Goal: Information Seeking & Learning: Find specific fact

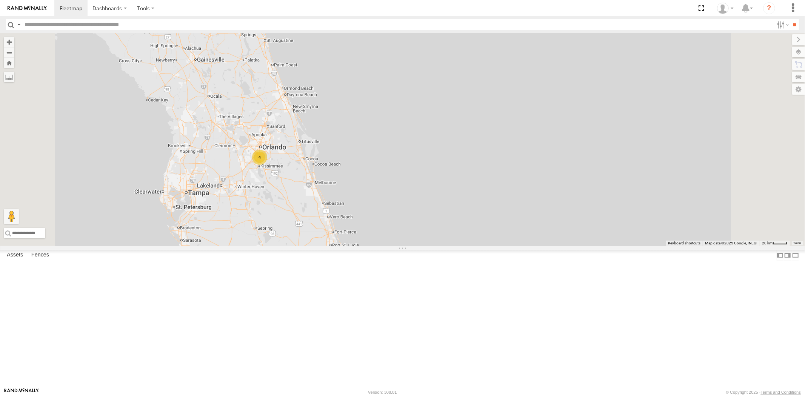
click at [267, 165] on div "4" at bounding box center [259, 157] width 15 height 15
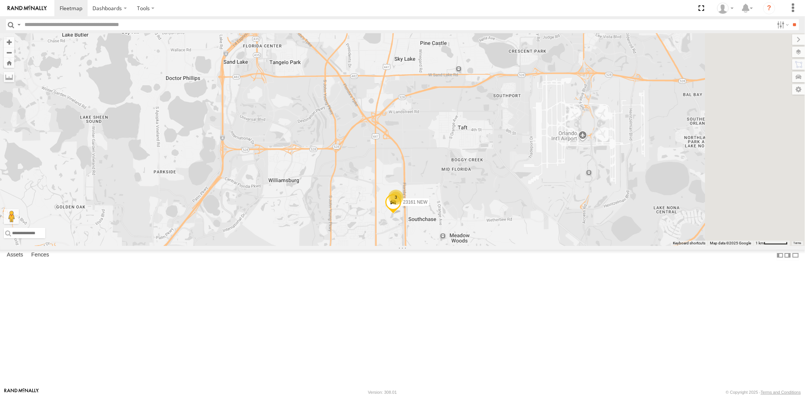
drag, startPoint x: 587, startPoint y: 249, endPoint x: 547, endPoint y: 270, distance: 45.2
click at [549, 246] on div "23207 NEW 23207xx 23480 23467 4G 23474 23161 NEW 3" at bounding box center [402, 139] width 805 height 213
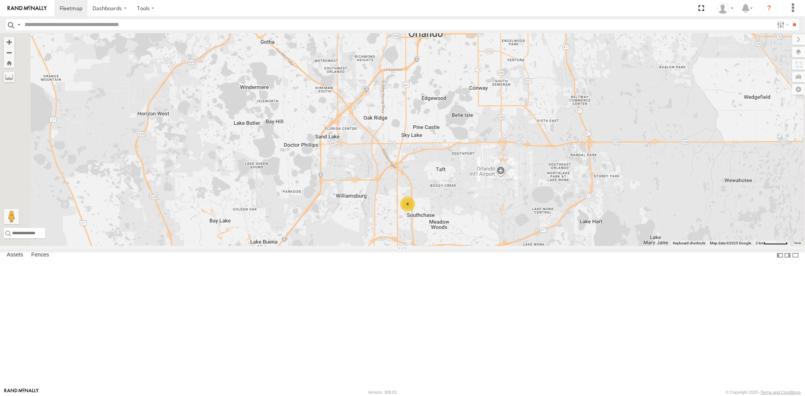
drag, startPoint x: 570, startPoint y: 145, endPoint x: 501, endPoint y: 184, distance: 79.4
click at [508, 181] on div "4" at bounding box center [402, 139] width 805 height 213
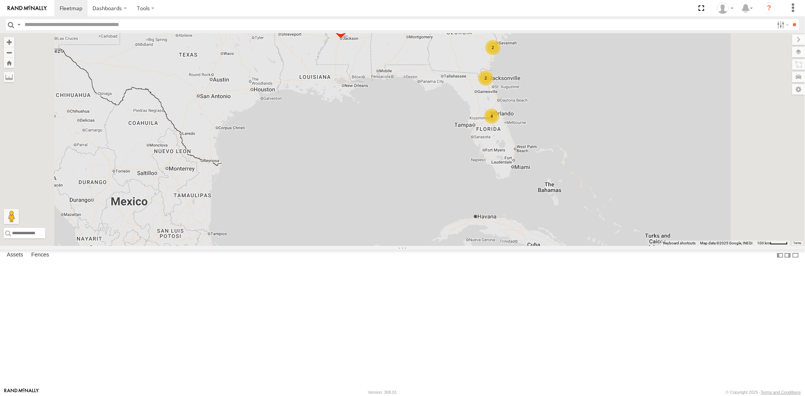
drag, startPoint x: 553, startPoint y: 147, endPoint x: 568, endPoint y: 244, distance: 98.2
click at [568, 244] on div "4 2 2 5 23207xx 2 2 2 2 23480" at bounding box center [402, 139] width 805 height 213
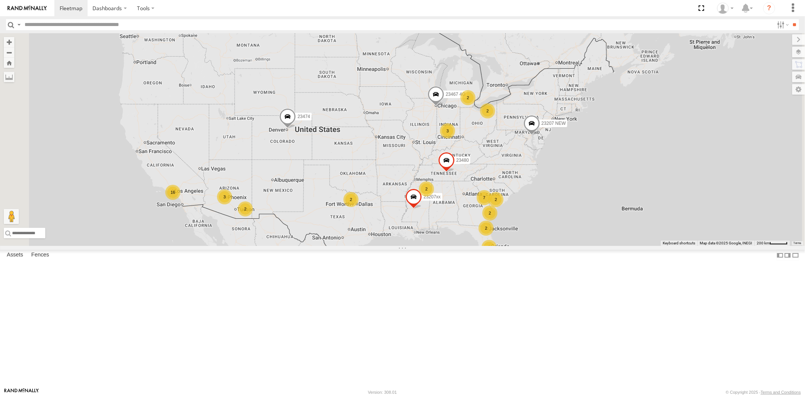
drag, startPoint x: 561, startPoint y: 194, endPoint x: 515, endPoint y: 207, distance: 47.3
click at [515, 207] on div "23207xx 23480 4 2 16 2 7 23207 NEW 3 3 2 2 2 2 2 23467 4G 23474 2" at bounding box center [402, 139] width 805 height 213
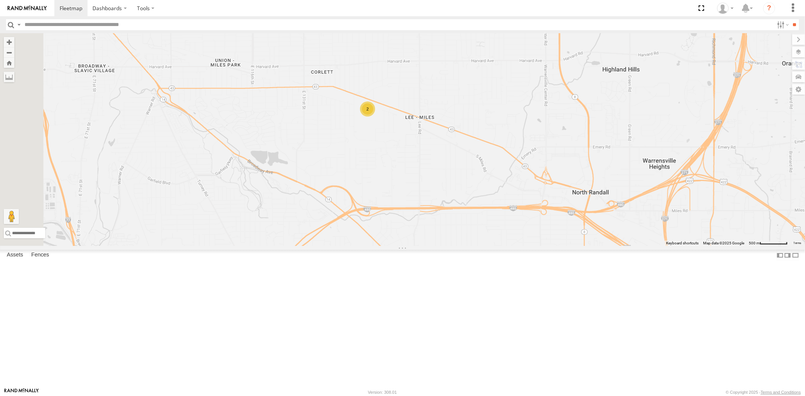
drag, startPoint x: 444, startPoint y: 172, endPoint x: 461, endPoint y: 250, distance: 79.9
click at [461, 246] on div "23207xx 23480 23207 NEW 23467 4G 23474 23460 23460 NEW 23335 4G/Active 2" at bounding box center [402, 139] width 805 height 213
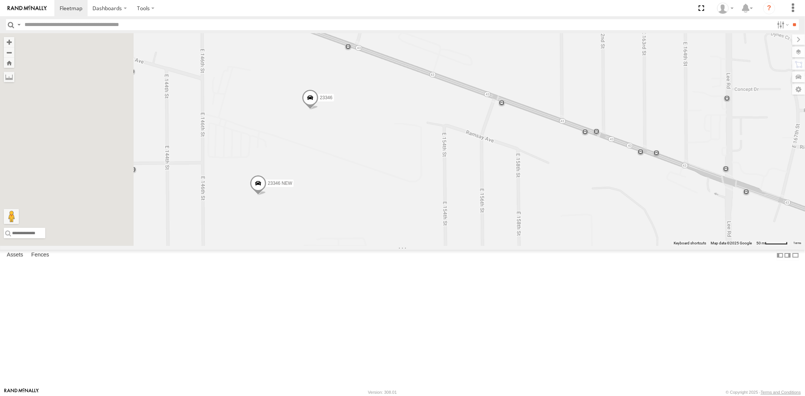
drag, startPoint x: 421, startPoint y: 189, endPoint x: 506, endPoint y: 218, distance: 89.7
click at [506, 218] on div "23207xx 23480 23207 NEW 23467 4G 23474 23460 23460 NEW 23335 4G/Active 23346 23…" at bounding box center [402, 139] width 805 height 213
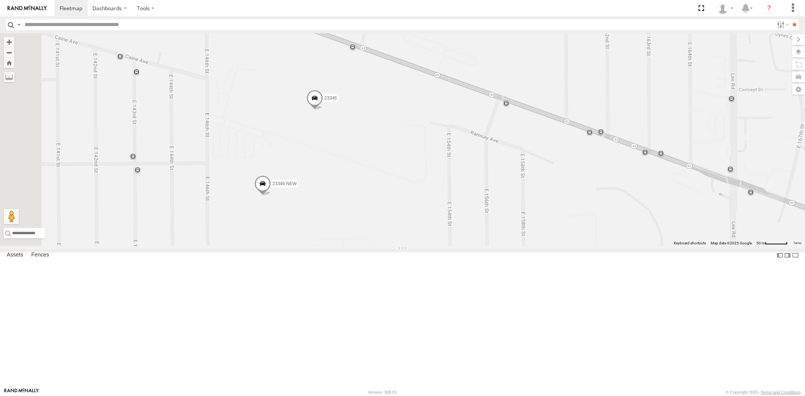
click at [336, 101] on span "23346" at bounding box center [330, 98] width 12 height 5
drag, startPoint x: 387, startPoint y: 117, endPoint x: 401, endPoint y: 118, distance: 14.0
click at [344, 49] on div "23346" at bounding box center [318, 46] width 53 height 6
click at [344, 54] on div "All Assets" at bounding box center [318, 51] width 53 height 5
drag, startPoint x: 386, startPoint y: 116, endPoint x: 405, endPoint y: 117, distance: 18.9
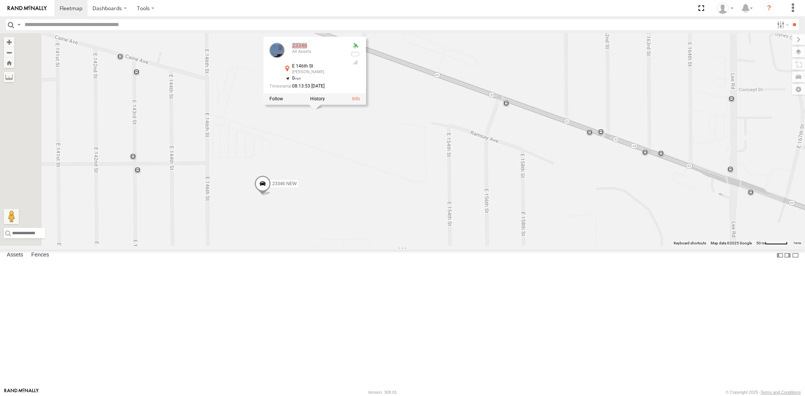
click at [344, 49] on div "23346" at bounding box center [318, 46] width 53 height 6
copy div "23346"
click at [404, 210] on div "23207xx 23480 23207 NEW 23467 4G 23474 23460 23460 NEW 23335 4G/Active 23346 23…" at bounding box center [402, 139] width 805 height 213
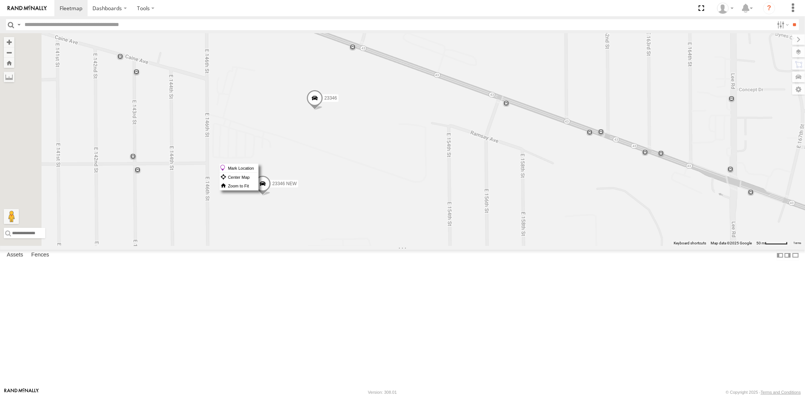
drag, startPoint x: 408, startPoint y: 163, endPoint x: 385, endPoint y: 186, distance: 32.5
click at [385, 186] on div "23207xx 23480 23207 NEW 23467 4G 23474 23460 23460 NEW 23335 4G/Active 23346 23…" at bounding box center [402, 139] width 805 height 213
drag, startPoint x: 401, startPoint y: 163, endPoint x: 387, endPoint y: 169, distance: 15.8
click at [387, 169] on div "23207xx 23480 23207 NEW 23467 4G 23474 23460 23460 NEW 23335 4G/Active 23346 23…" at bounding box center [402, 139] width 805 height 213
drag, startPoint x: 406, startPoint y: 184, endPoint x: 390, endPoint y: 195, distance: 20.3
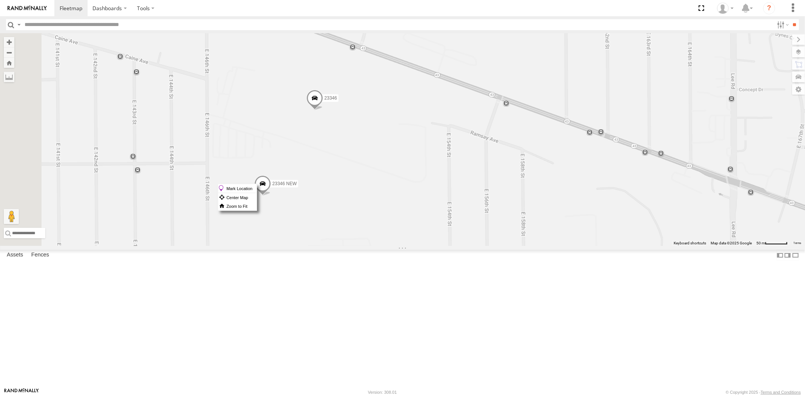
click at [390, 195] on div "23207xx 23480 23207 NEW 23467 4G 23474 23460 23460 NEW 23335 4G/Active 23346 23…" at bounding box center [402, 139] width 805 height 213
drag, startPoint x: 413, startPoint y: 189, endPoint x: 405, endPoint y: 206, distance: 18.7
click at [405, 207] on div "23207xx 23480 23207 NEW 23467 4G 23474 23460 23460 NEW 23335 4G/Active 23346 23…" at bounding box center [402, 139] width 805 height 213
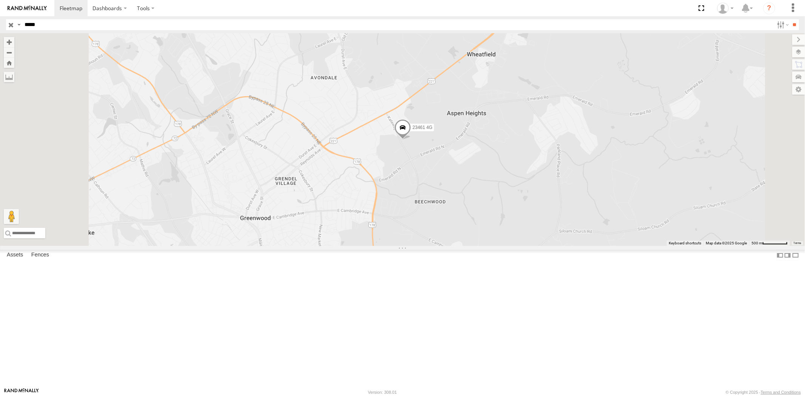
click at [11, 24] on input "button" at bounding box center [11, 24] width 10 height 11
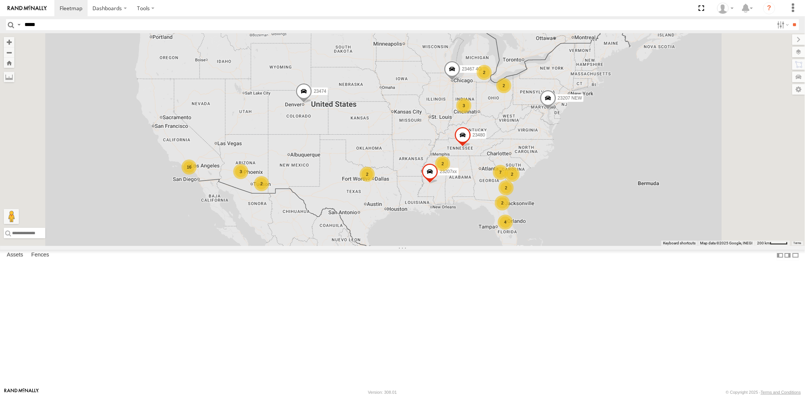
drag, startPoint x: 540, startPoint y: 157, endPoint x: 438, endPoint y: 188, distance: 106.7
click at [438, 187] on div "4 2 16 2 7 23207 NEW 3 23207xx 3 2 2 2 2 2 23480 23467 4G 23474 2" at bounding box center [402, 139] width 805 height 213
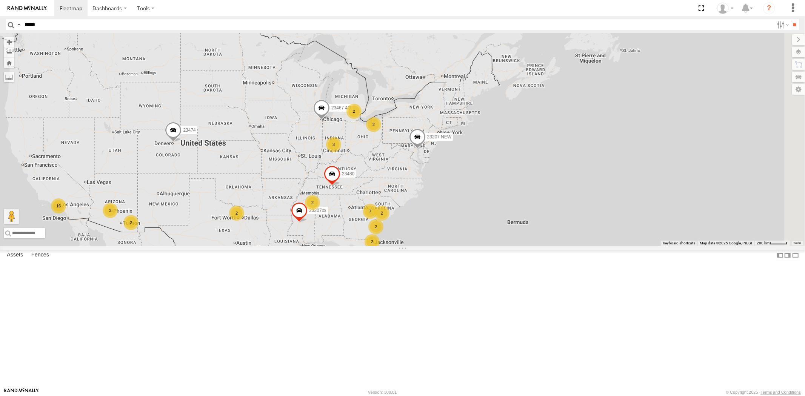
click at [381, 132] on div "2" at bounding box center [373, 124] width 15 height 15
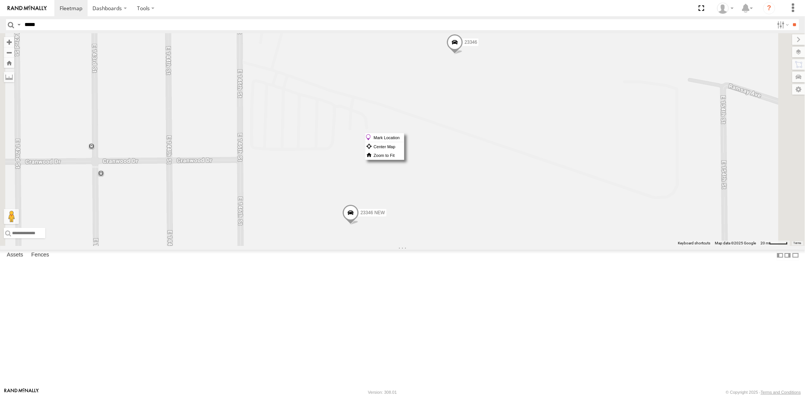
drag, startPoint x: 553, startPoint y: 132, endPoint x: 543, endPoint y: 140, distance: 12.5
click at [543, 140] on div "23207 NEW 23207xx 23480 23467 4G 23474 23346 23346 NEW" at bounding box center [402, 139] width 805 height 213
click at [552, 134] on div "23207 NEW 23207xx 23480 23467 4G 23474 23346 23346 NEW" at bounding box center [402, 139] width 805 height 213
drag, startPoint x: 552, startPoint y: 134, endPoint x: 546, endPoint y: 131, distance: 6.4
click at [546, 131] on div "23207 NEW 23207xx 23480 23467 4G 23474 23346 23346 NEW" at bounding box center [402, 139] width 805 height 213
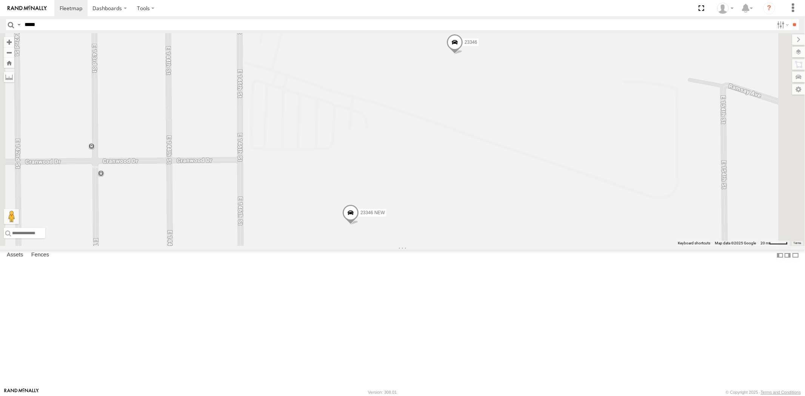
click at [463, 54] on span at bounding box center [454, 44] width 17 height 20
drag, startPoint x: 453, startPoint y: 267, endPoint x: 435, endPoint y: 236, distance: 35.5
click at [435, 236] on div "23207 NEW 23207xx 23480 23467 4G 23474 23346 23346 NEW 23346 All Assets E 146th…" at bounding box center [402, 139] width 805 height 213
drag, startPoint x: 537, startPoint y: 130, endPoint x: 515, endPoint y: 140, distance: 23.8
click at [515, 140] on div "23207 NEW 23207xx 23480 23467 4G 23474 23346 23346 NEW" at bounding box center [402, 139] width 805 height 213
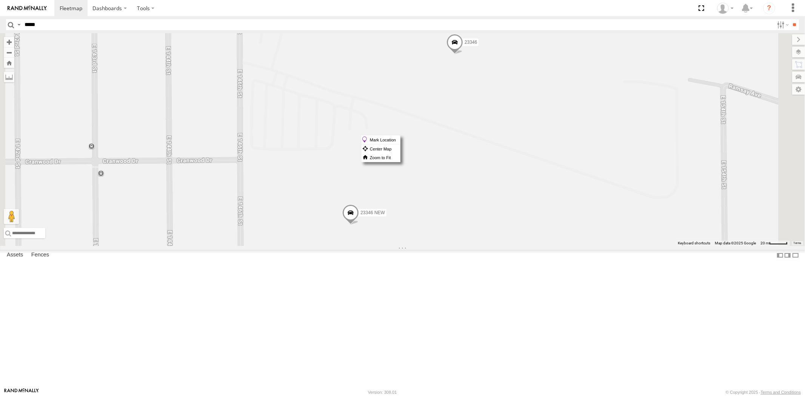
drag, startPoint x: 550, startPoint y: 135, endPoint x: 526, endPoint y: 160, distance: 34.2
click at [526, 160] on div "23207 NEW 23207xx 23480 23467 4G 23474 23346 23346 NEW" at bounding box center [402, 139] width 805 height 213
drag, startPoint x: 561, startPoint y: 121, endPoint x: 526, endPoint y: 125, distance: 34.9
click at [523, 126] on div "23207 NEW 23207xx 23480 23467 4G 23474 23346 23346 NEW" at bounding box center [402, 139] width 805 height 213
drag, startPoint x: 548, startPoint y: 112, endPoint x: 534, endPoint y: 134, distance: 26.2
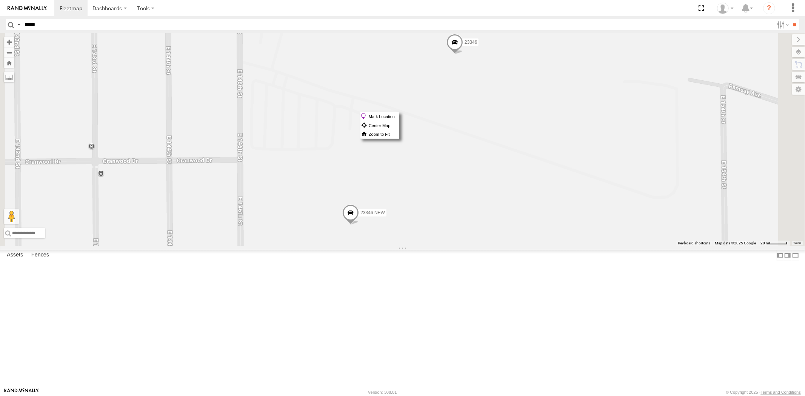
click at [534, 134] on div "23207 NEW 23207xx 23480 23467 4G 23474 23346 23346 NEW" at bounding box center [402, 139] width 805 height 213
click at [463, 54] on span at bounding box center [454, 44] width 17 height 20
drag, startPoint x: 567, startPoint y: 124, endPoint x: 550, endPoint y: 138, distance: 21.5
click at [547, 140] on div "23207 NEW 23207xx 23480 23467 4G 23474 23346 23346 NEW 23346 All Assets E 146th…" at bounding box center [402, 139] width 805 height 213
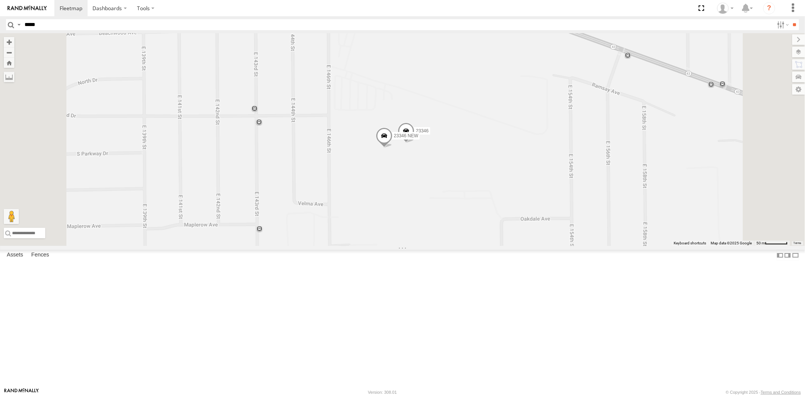
click at [414, 143] on span at bounding box center [406, 133] width 17 height 20
click at [569, 172] on div "23207 NEW 23207xx 23480 23467 4G 23474 23346 23346 NEW 23346 All Assets Clevela…" at bounding box center [402, 139] width 805 height 213
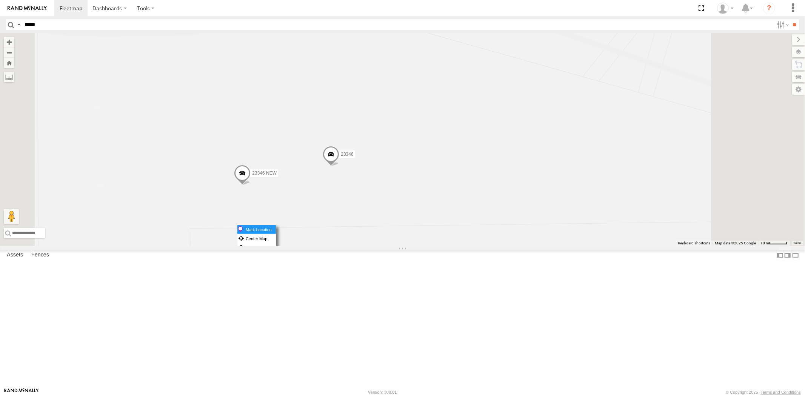
drag, startPoint x: 426, startPoint y: 225, endPoint x: 429, endPoint y: 230, distance: 6.5
click at [276, 230] on label "Mark Location" at bounding box center [256, 229] width 38 height 9
click at [340, 154] on span at bounding box center [331, 144] width 17 height 20
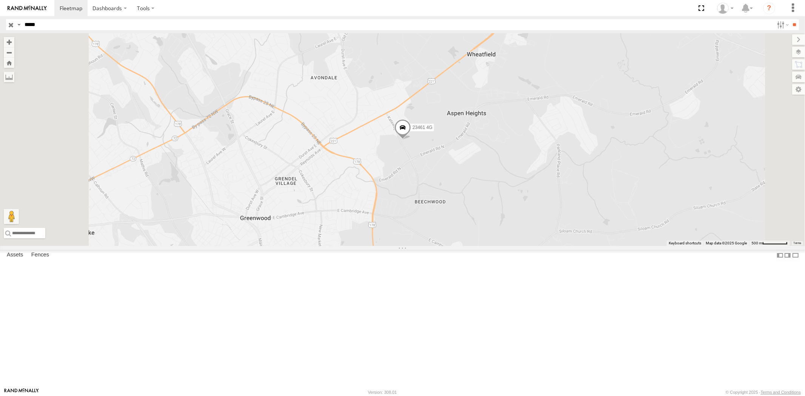
click at [13, 28] on input "button" at bounding box center [11, 24] width 10 height 11
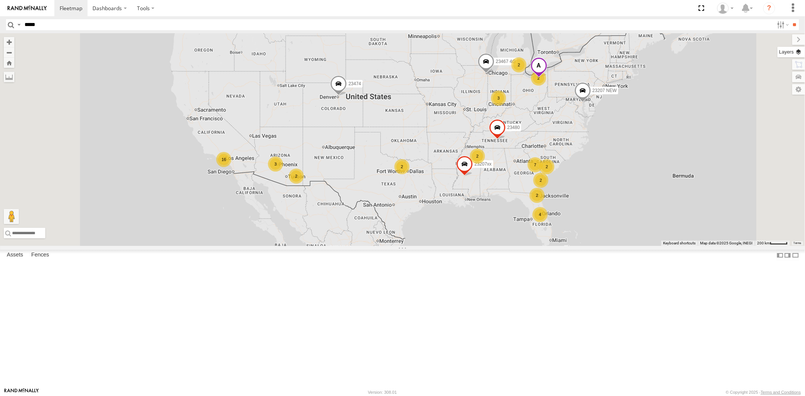
click at [800, 51] on label at bounding box center [791, 52] width 28 height 11
click at [0, 0] on span "Basemaps" at bounding box center [0, 0] width 0 height 0
click at [0, 0] on span "Satellite + Roadmap" at bounding box center [0, 0] width 0 height 0
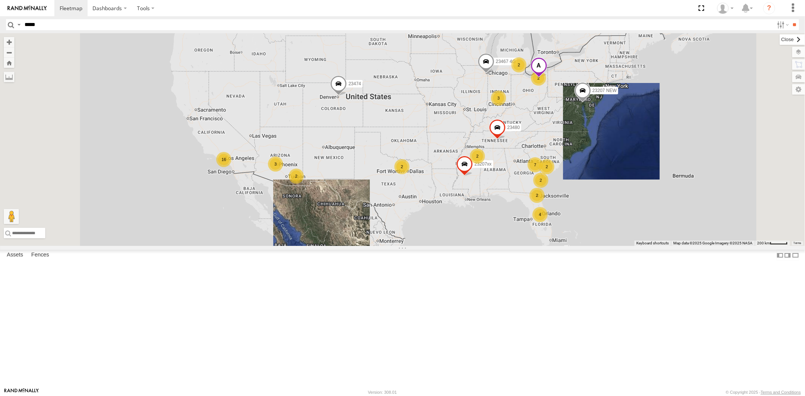
click at [779, 44] on label at bounding box center [791, 39] width 25 height 11
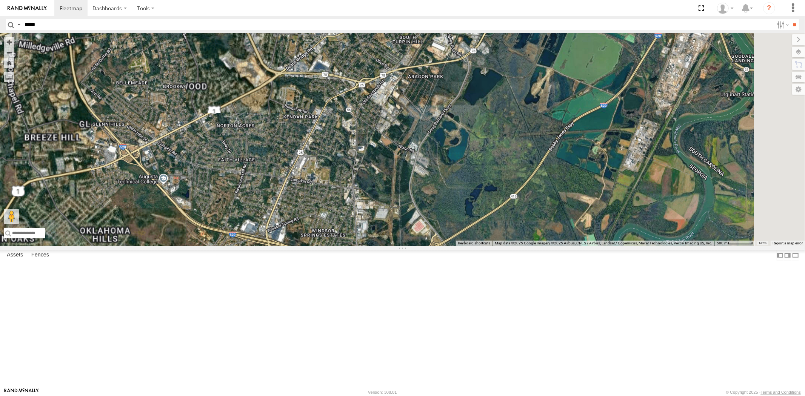
click at [463, 200] on div "23207 NEW 23480 23467 4G 23474 23207xx 23460 NEW 23333 4G 23333 23480 4G" at bounding box center [402, 139] width 805 height 213
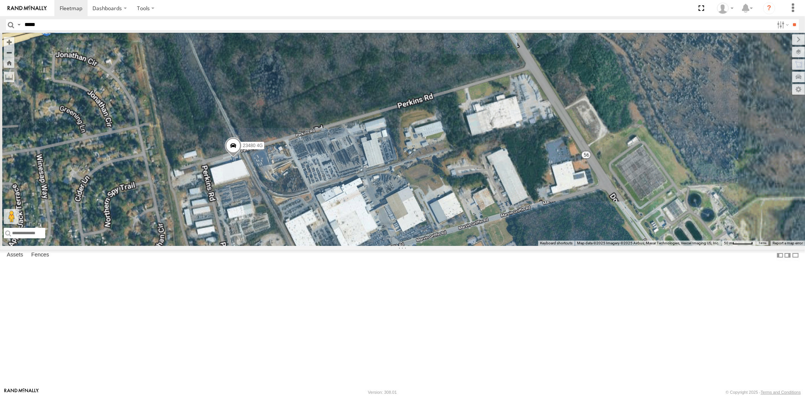
drag, startPoint x: 528, startPoint y: 271, endPoint x: 488, endPoint y: 189, distance: 91.3
click at [489, 190] on div "23207 NEW 23480 23467 4G 23474 23207xx 23460 NEW 23333 4G 23333 23480 4G 23463" at bounding box center [402, 139] width 805 height 213
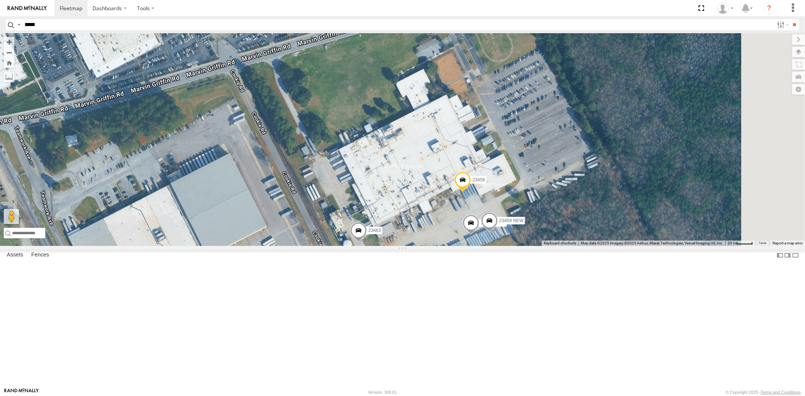
drag, startPoint x: 536, startPoint y: 224, endPoint x: 530, endPoint y: 238, distance: 15.5
click at [530, 217] on div "23207 NEW 23480 23467 4G 23474 23207xx 23460 NEW 23333 4G 23333 23480 4G 23463 …" at bounding box center [402, 139] width 805 height 213
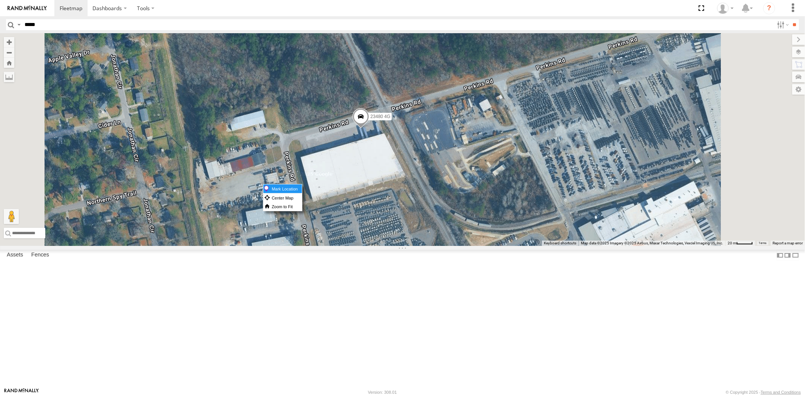
click at [302, 186] on label "Mark Location" at bounding box center [282, 188] width 38 height 9
click at [366, 113] on span at bounding box center [357, 103] width 17 height 20
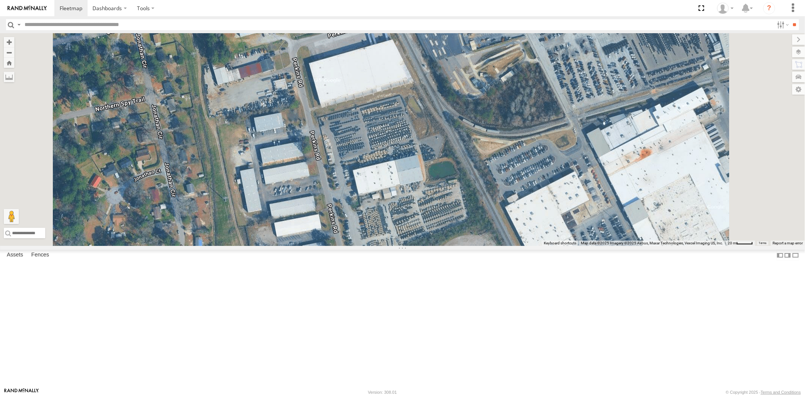
drag, startPoint x: 428, startPoint y: 121, endPoint x: 430, endPoint y: 151, distance: 30.3
click at [430, 151] on div "23207 NEW 23474 23207xx 23480 23467 4G 23460 NEW 23480 4G" at bounding box center [402, 139] width 805 height 213
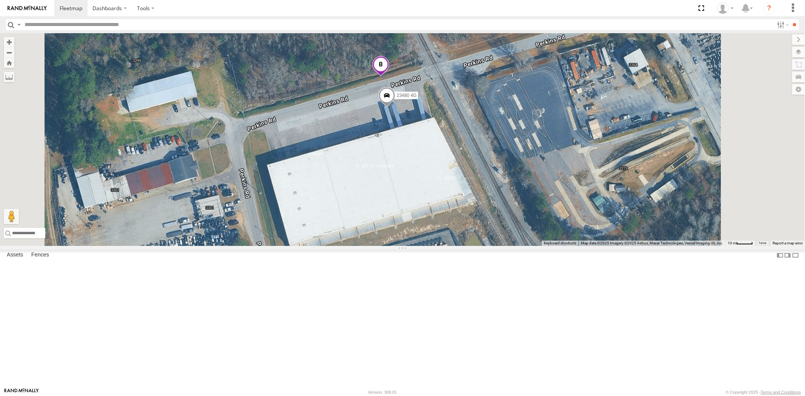
click at [389, 77] on span at bounding box center [380, 66] width 17 height 20
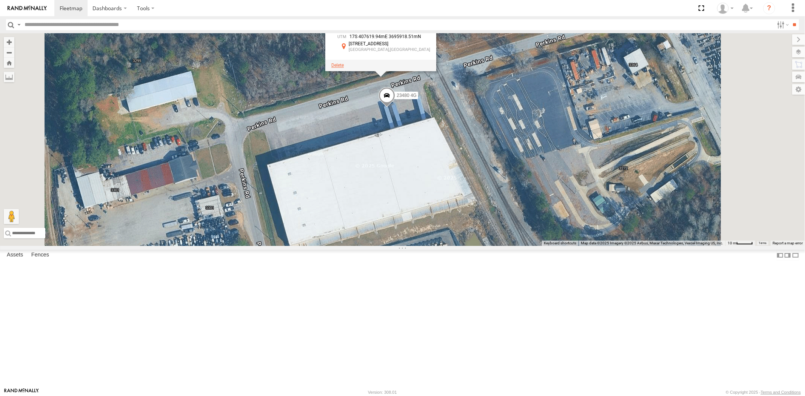
click at [344, 68] on span at bounding box center [337, 65] width 12 height 5
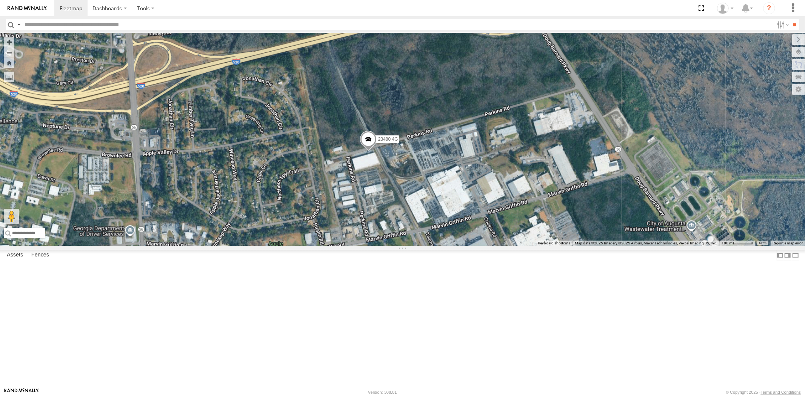
drag, startPoint x: 528, startPoint y: 244, endPoint x: 493, endPoint y: 198, distance: 57.8
click at [494, 199] on div "23207 NEW 23474 23207xx 23480 23467 4G 23460 NEW 23480 4G" at bounding box center [402, 139] width 805 height 213
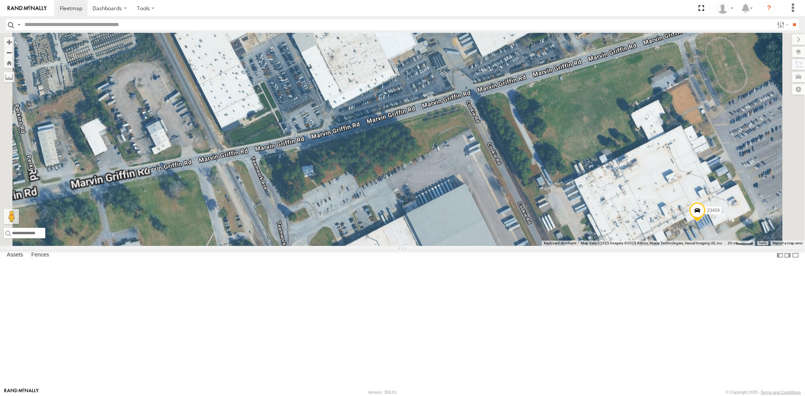
drag, startPoint x: 582, startPoint y: 207, endPoint x: 463, endPoint y: 142, distance: 135.4
click at [463, 142] on div "23207 NEW 23474 23207xx 23480 23467 4G 23460 NEW 23480 4G 23459 23463" at bounding box center [402, 139] width 805 height 213
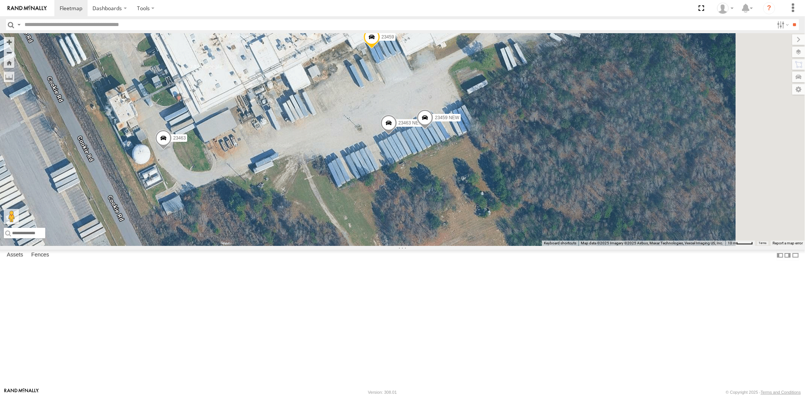
drag, startPoint x: 496, startPoint y: 178, endPoint x: 450, endPoint y: 183, distance: 46.3
click at [450, 183] on div "23207 NEW 23474 23207xx 23480 23467 4G 23460 NEW 23480 4G 23459 23463 23463 NEW…" at bounding box center [402, 139] width 805 height 213
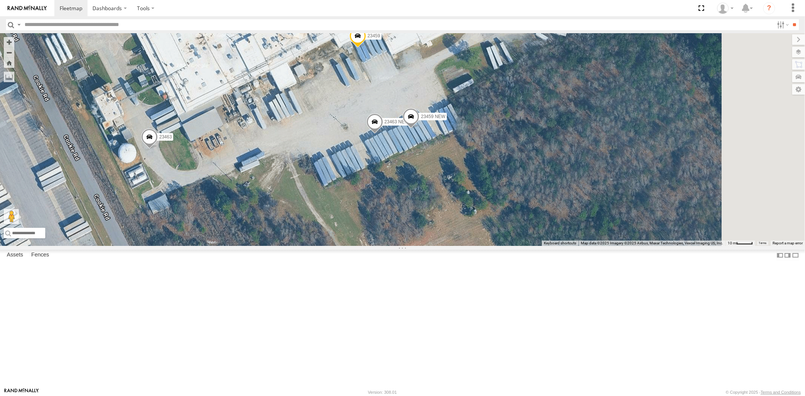
click at [425, 186] on div "23207 NEW 23474 23207xx 23480 23467 4G 23460 NEW 23480 4G 23459 23463 23463 NEW…" at bounding box center [402, 139] width 805 height 213
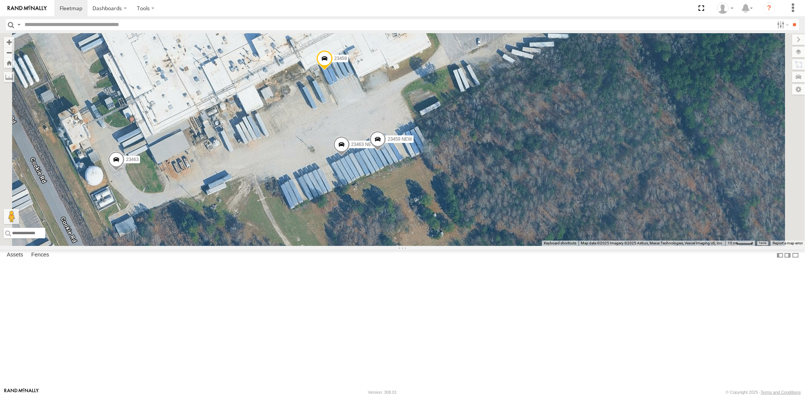
drag, startPoint x: 404, startPoint y: 190, endPoint x: 404, endPoint y: 195, distance: 4.6
click at [404, 195] on div "23207 NEW 23474 23207xx 23480 23467 4G 23460 NEW 23480 4G 23459 23463 23463 NEW…" at bounding box center [402, 139] width 805 height 213
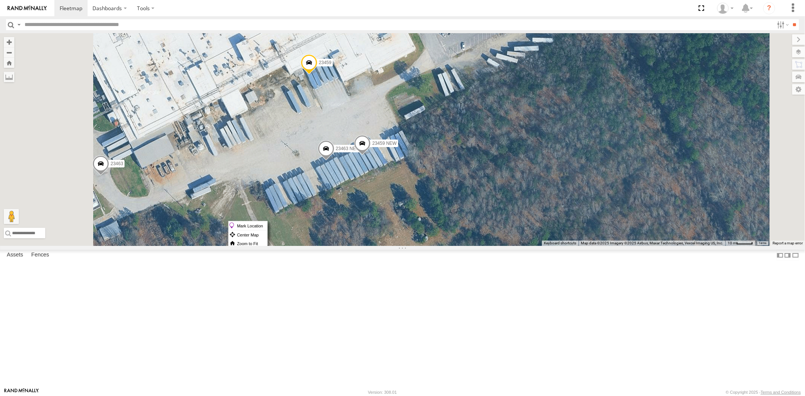
drag, startPoint x: 417, startPoint y: 221, endPoint x: 422, endPoint y: 223, distance: 5.9
click at [267, 223] on label "Mark Location" at bounding box center [248, 225] width 38 height 9
click at [331, 150] on span at bounding box center [322, 140] width 17 height 20
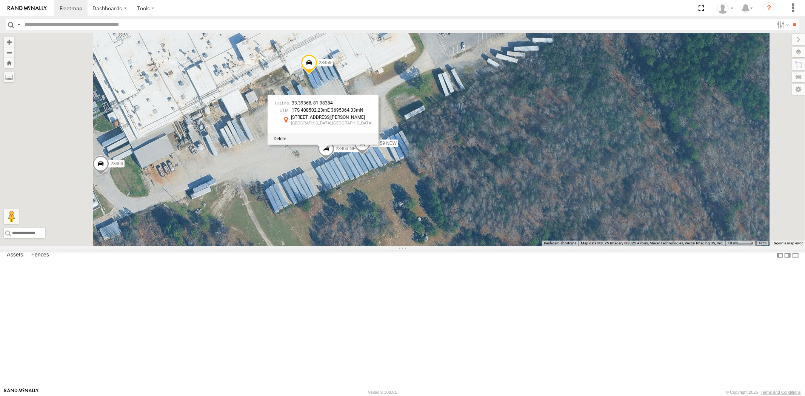
click at [446, 246] on div "23207 NEW 23474 23207xx 23480 23467 4G 23460 NEW 23480 4G 23459 23463 23463 NEW…" at bounding box center [402, 139] width 805 height 213
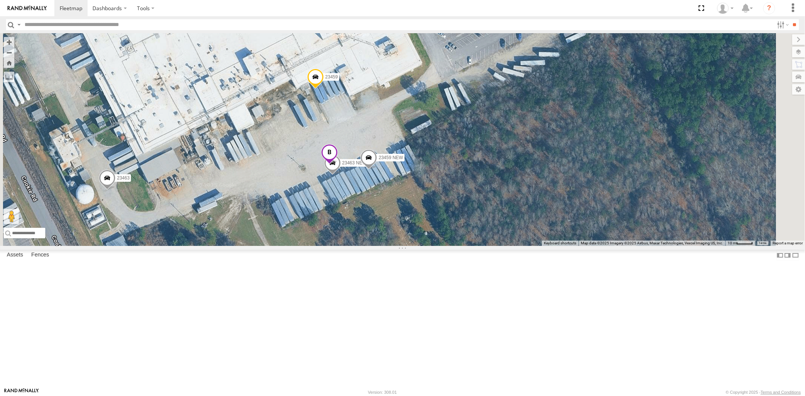
drag, startPoint x: 410, startPoint y: 160, endPoint x: 419, endPoint y: 176, distance: 18.6
click at [419, 176] on div "23207 NEW 23474 23207xx 23480 23467 4G 23460 NEW 23480 4G 23459 23463 23463 NEW…" at bounding box center [402, 139] width 805 height 213
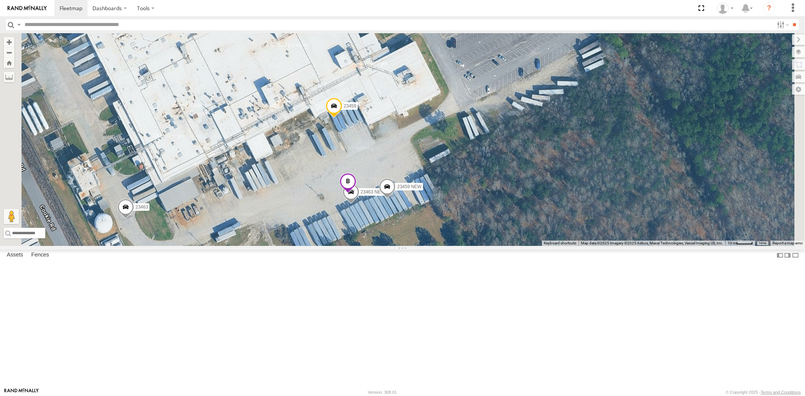
drag, startPoint x: 361, startPoint y: 148, endPoint x: 374, endPoint y: 155, distance: 15.4
click at [374, 155] on div "23207 NEW 23474 23207xx 23480 23467 4G 23460 NEW 23480 4G 23459 23463 23463 NEW…" at bounding box center [402, 139] width 805 height 213
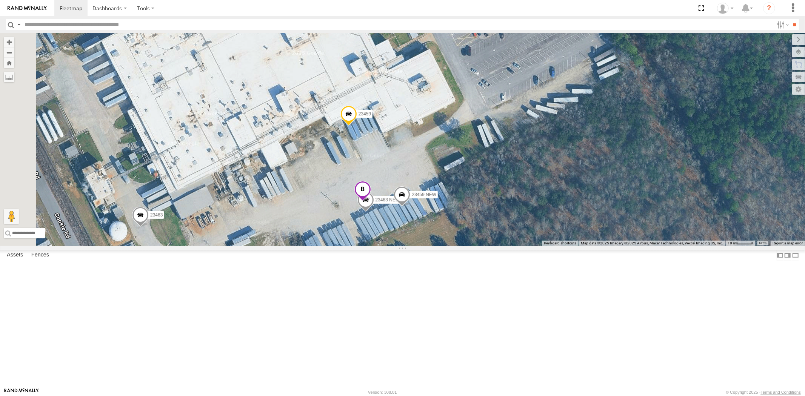
click at [370, 201] on span at bounding box center [362, 191] width 17 height 20
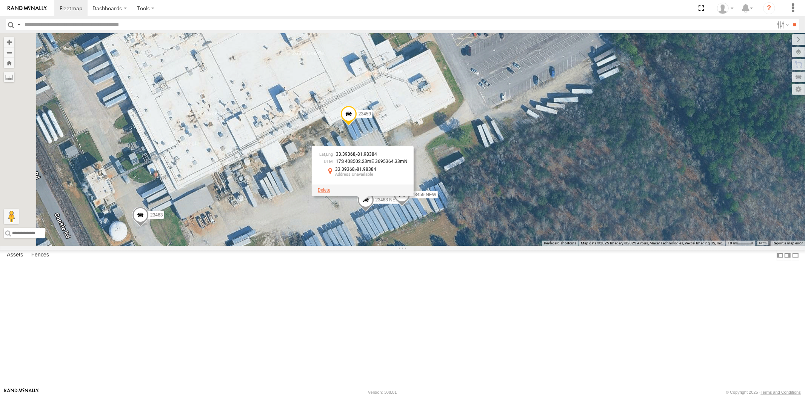
click at [330, 193] on span at bounding box center [324, 189] width 12 height 5
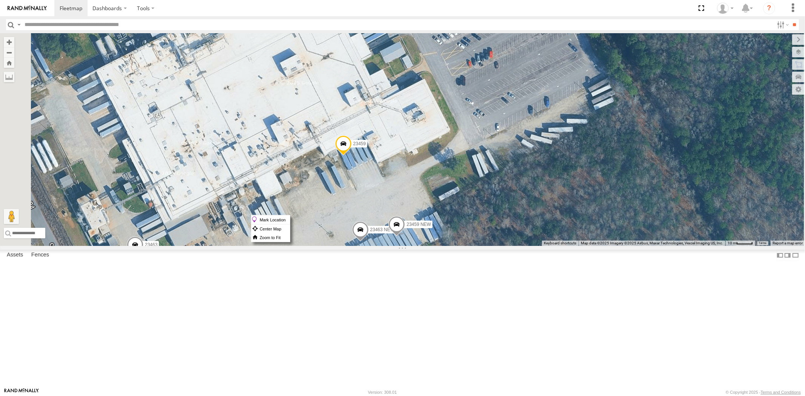
click at [290, 221] on label "Mark Location" at bounding box center [270, 219] width 38 height 9
click at [353, 144] on span at bounding box center [345, 134] width 17 height 20
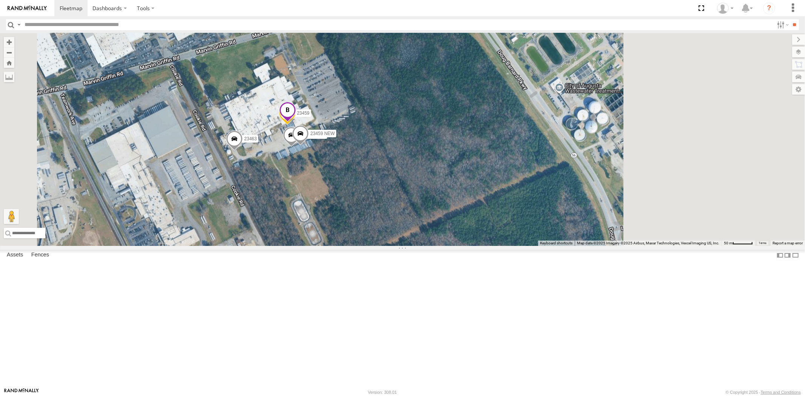
click at [296, 122] on span at bounding box center [287, 112] width 17 height 20
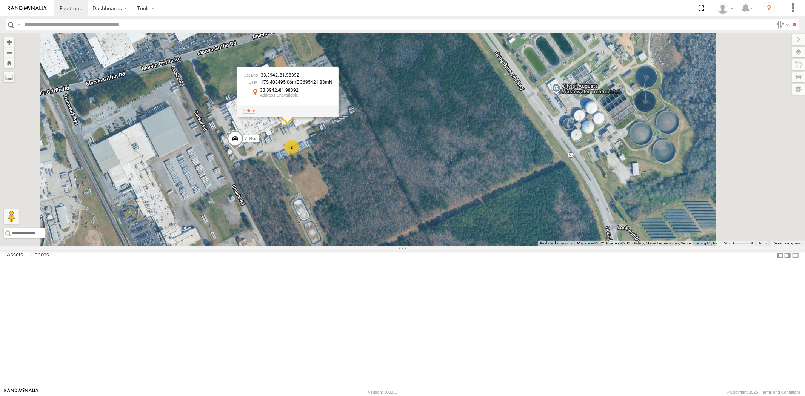
click at [255, 114] on span at bounding box center [249, 110] width 12 height 5
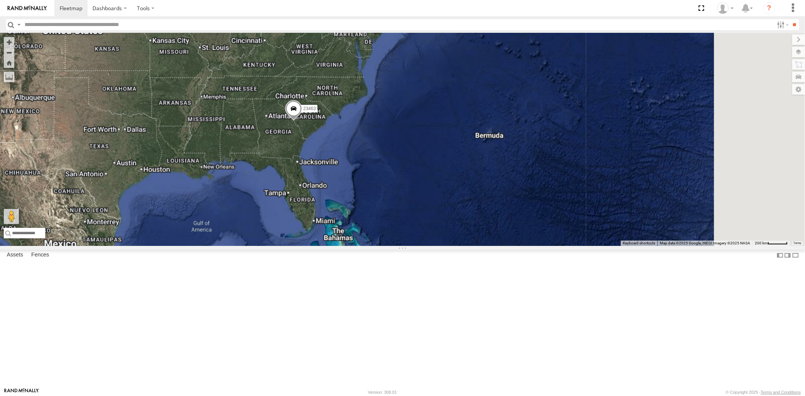
drag, startPoint x: 318, startPoint y: 168, endPoint x: 396, endPoint y: 161, distance: 79.2
click at [396, 161] on div "23459 23463" at bounding box center [402, 139] width 805 height 213
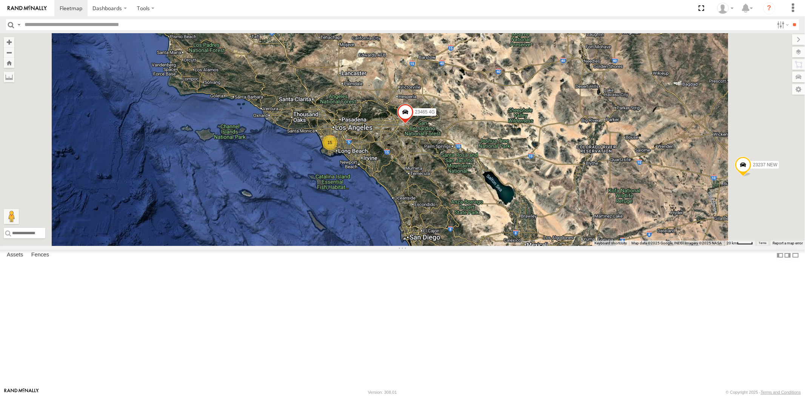
drag, startPoint x: 379, startPoint y: 146, endPoint x: 427, endPoint y: 202, distance: 73.9
click at [425, 202] on div "23207 NEW 23480 23467 4G 23474 23465 4G 23237 NEW 15" at bounding box center [402, 139] width 805 height 213
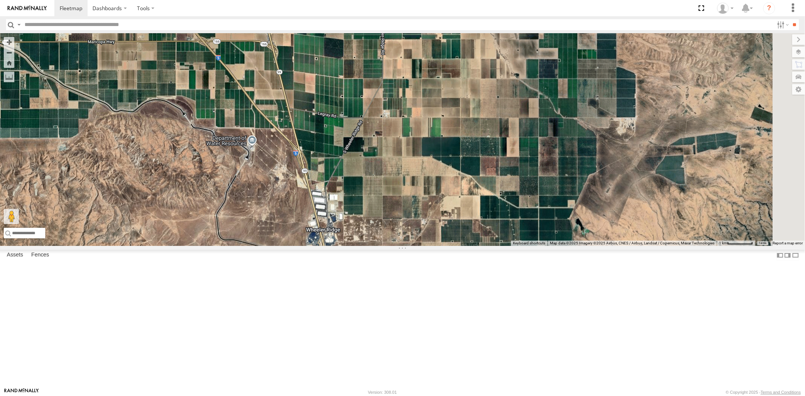
click at [29, 29] on input "text" at bounding box center [398, 24] width 752 height 11
paste input "*****"
click at [790, 19] on input "**" at bounding box center [794, 24] width 9 height 11
click at [0, 0] on div "23237 NEW" at bounding box center [0, 0] width 0 height 0
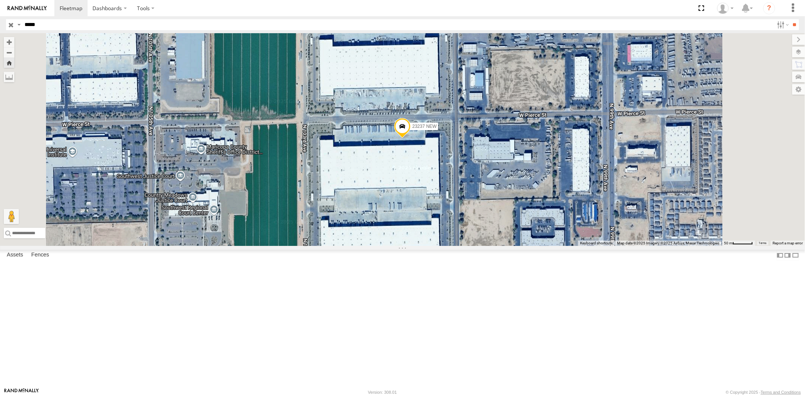
click at [0, 21] on header "Search Query Asset ID Asset Label Registration Manufacturer Model VIN Job ID" at bounding box center [402, 24] width 805 height 17
paste input "text"
click at [790, 19] on input "**" at bounding box center [794, 24] width 9 height 11
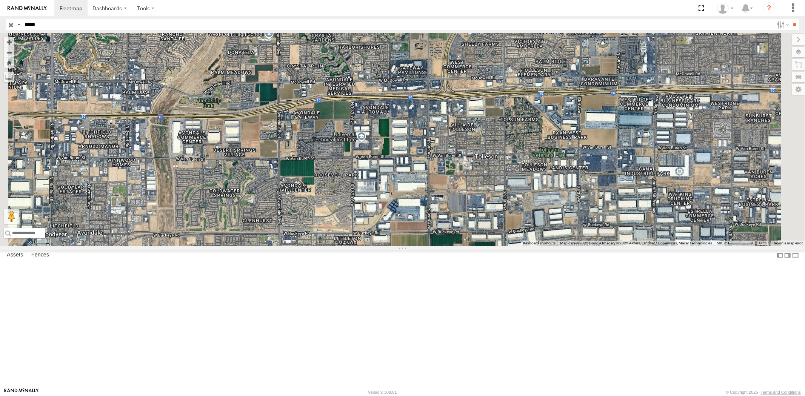
click at [0, 0] on div "All Assets" at bounding box center [0, 0] width 0 height 0
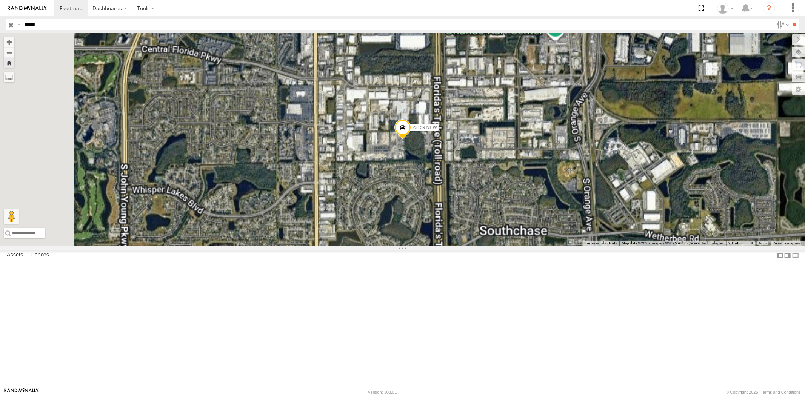
click at [0, 0] on span at bounding box center [0, 0] width 0 height 0
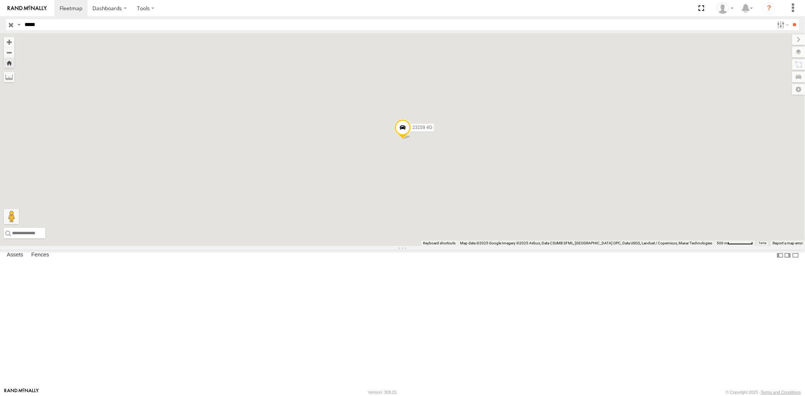
click at [0, 0] on div "All Assets" at bounding box center [0, 0] width 0 height 0
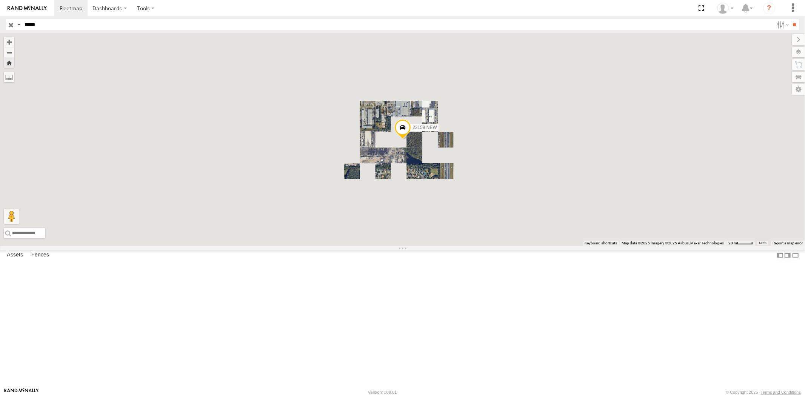
click at [0, 0] on div "23159 4G All Assets" at bounding box center [0, 0] width 0 height 0
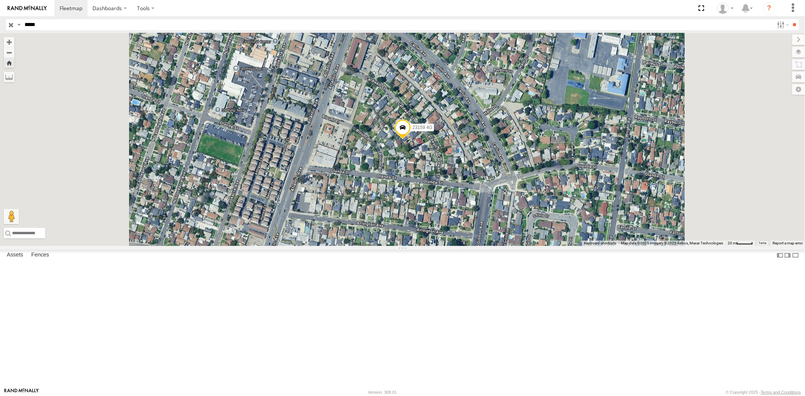
click at [0, 0] on div at bounding box center [0, 0] width 0 height 0
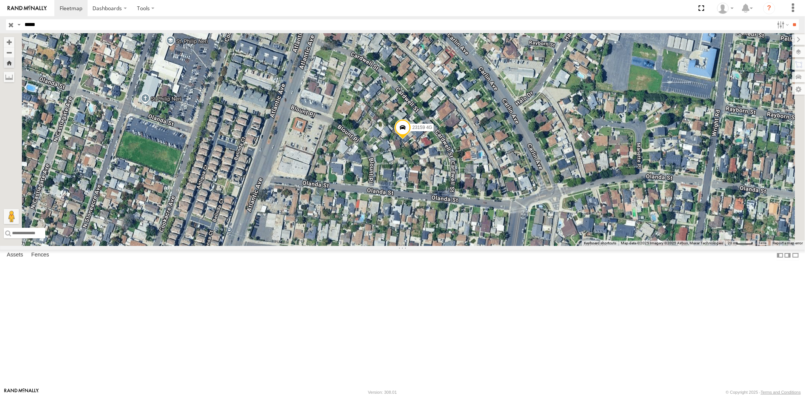
click at [0, 0] on div "23159 NEW" at bounding box center [0, 0] width 0 height 0
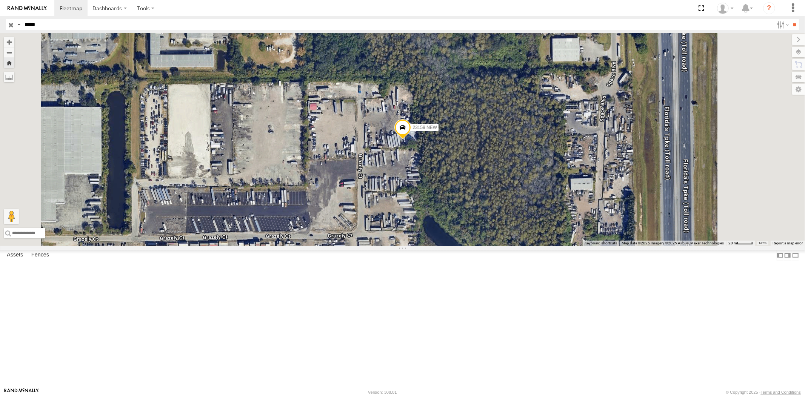
drag, startPoint x: 31, startPoint y: 23, endPoint x: 9, endPoint y: 23, distance: 21.9
click at [13, 23] on div "Search Query Asset ID Asset Label Registration Manufacturer Model VIN Job ID Dr…" at bounding box center [398, 24] width 784 height 11
paste input "text"
click at [790, 19] on input "**" at bounding box center [794, 24] width 9 height 11
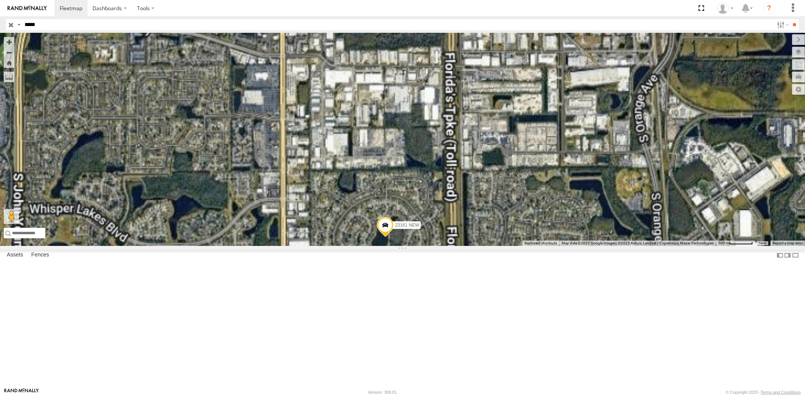
click at [0, 0] on div "23161 NEW" at bounding box center [0, 0] width 0 height 0
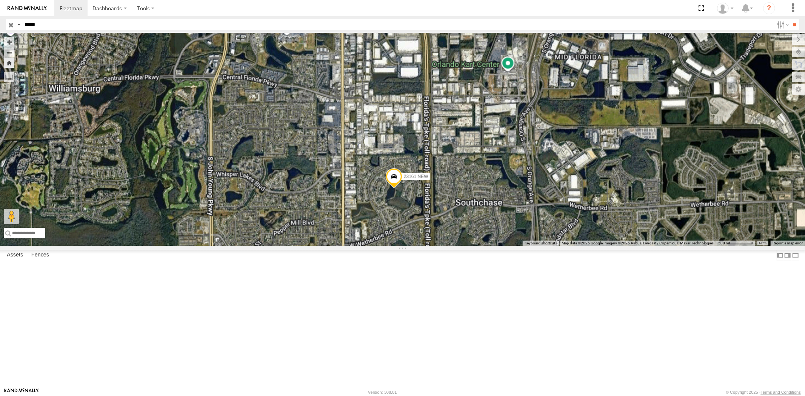
click at [0, 0] on div "23161 4G" at bounding box center [0, 0] width 0 height 0
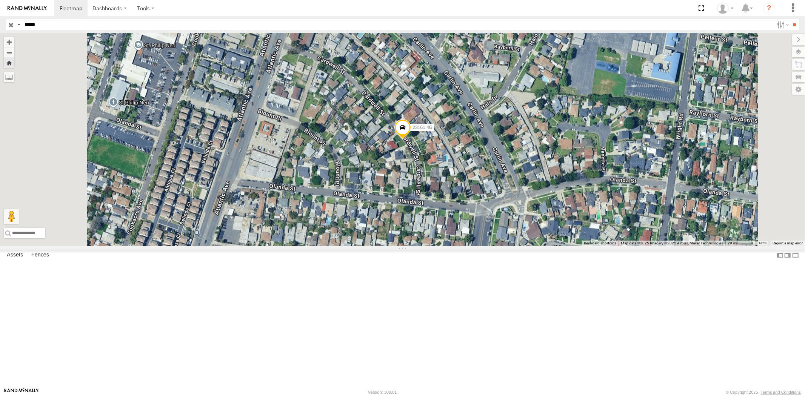
click at [0, 0] on div "23161 NEW" at bounding box center [0, 0] width 0 height 0
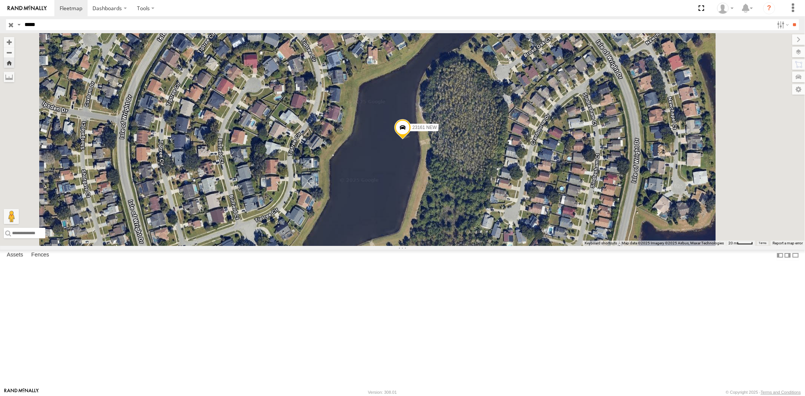
drag, startPoint x: 46, startPoint y: 26, endPoint x: 3, endPoint y: 21, distance: 44.1
click at [7, 22] on div "Search Query Asset ID Asset Label Registration Manufacturer Model VIN Job ID Dr…" at bounding box center [398, 24] width 784 height 11
paste input "text"
click at [790, 19] on input "**" at bounding box center [794, 24] width 9 height 11
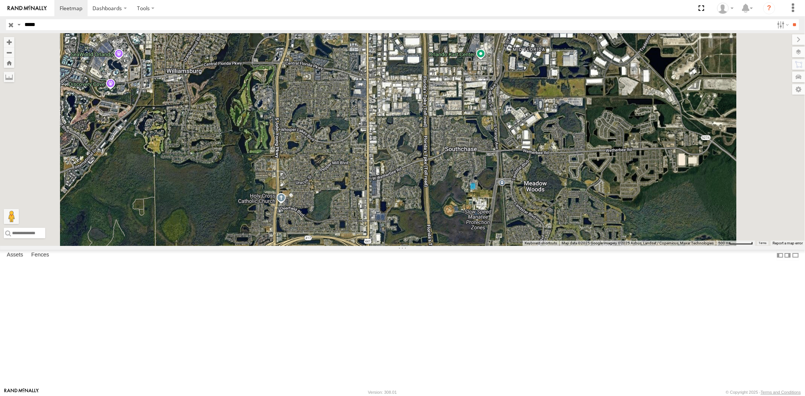
click at [0, 0] on span at bounding box center [0, 0] width 0 height 0
click at [0, 0] on span "Asset" at bounding box center [0, 0] width 0 height 0
click at [0, 0] on div "All Assets" at bounding box center [0, 0] width 0 height 0
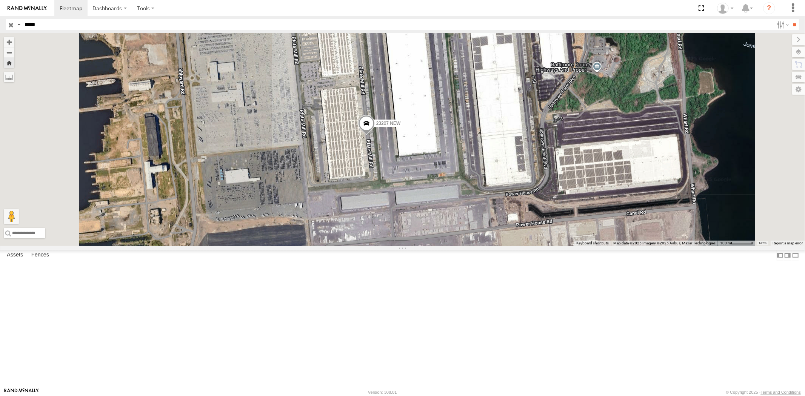
drag, startPoint x: 61, startPoint y: 28, endPoint x: 1, endPoint y: 26, distance: 60.4
click at [2, 25] on header "Search Query Asset ID Asset Label Registration Manufacturer Model VIN Job ID" at bounding box center [402, 24] width 805 height 17
paste input "text"
click at [790, 19] on input "**" at bounding box center [794, 24] width 9 height 11
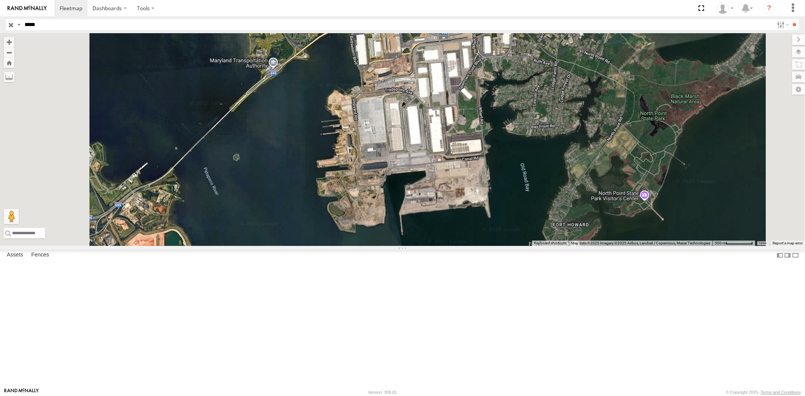
click at [0, 0] on div "All Assets" at bounding box center [0, 0] width 0 height 0
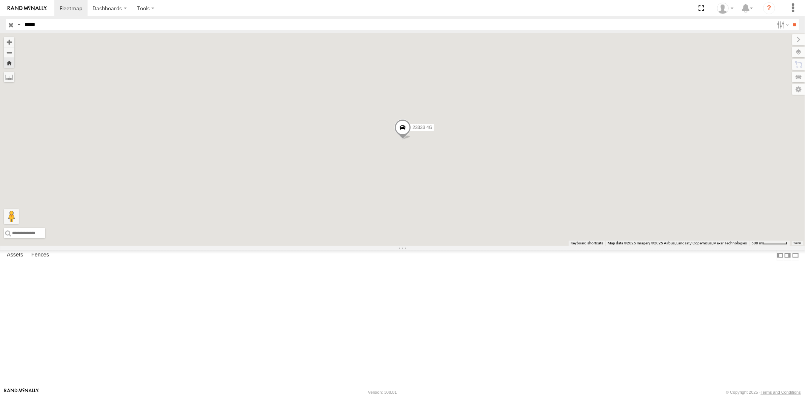
click at [0, 0] on div "23333" at bounding box center [0, 0] width 0 height 0
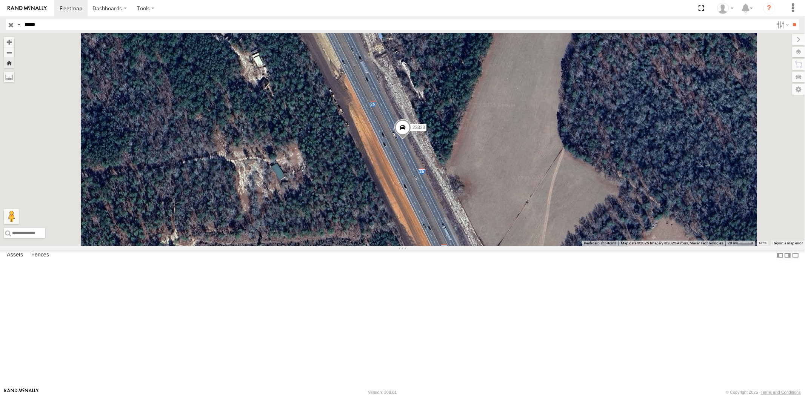
drag, startPoint x: 55, startPoint y: 21, endPoint x: 4, endPoint y: 23, distance: 50.6
click at [11, 21] on div "Search Query Asset ID Asset Label Registration Manufacturer Model VIN Job ID Dr…" at bounding box center [398, 24] width 784 height 11
paste input "text"
click at [790, 19] on input "**" at bounding box center [794, 24] width 9 height 11
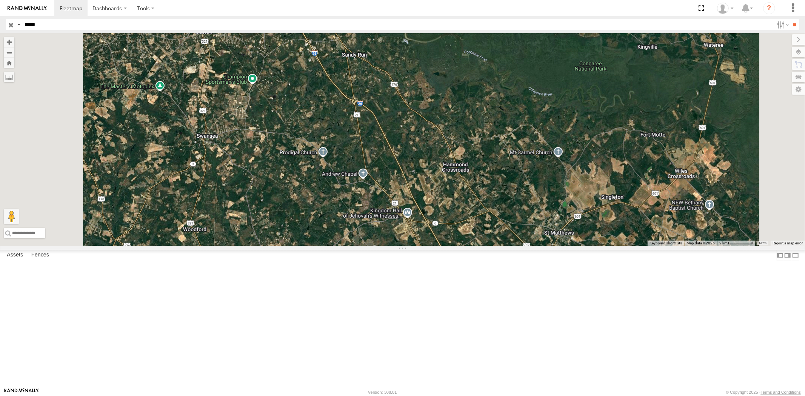
click at [0, 0] on div "All Assets" at bounding box center [0, 0] width 0 height 0
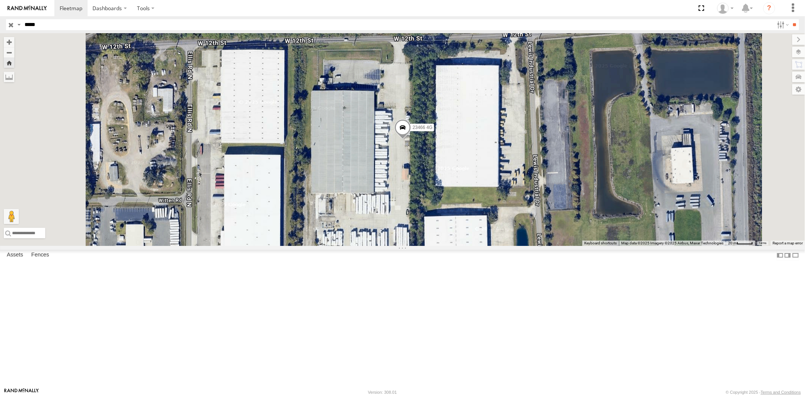
click at [0, 0] on div "23466 All Assets" at bounding box center [0, 0] width 0 height 0
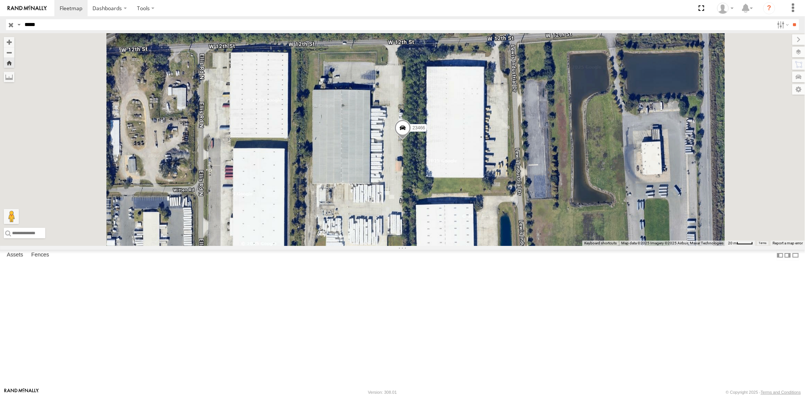
click at [0, 0] on div "23466 4G" at bounding box center [0, 0] width 0 height 0
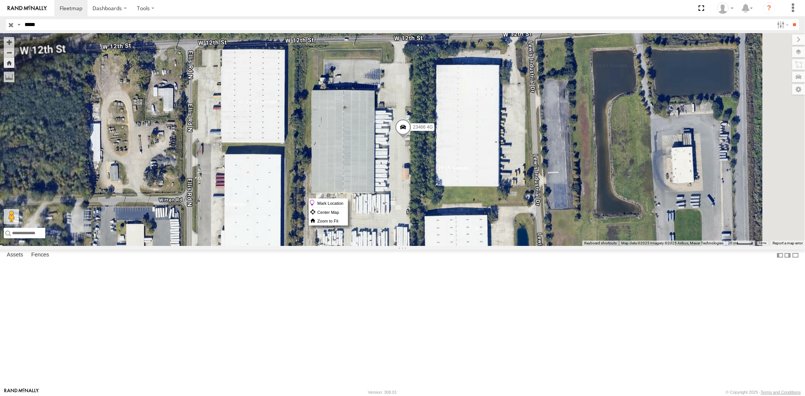
click at [411, 139] on span at bounding box center [403, 129] width 17 height 20
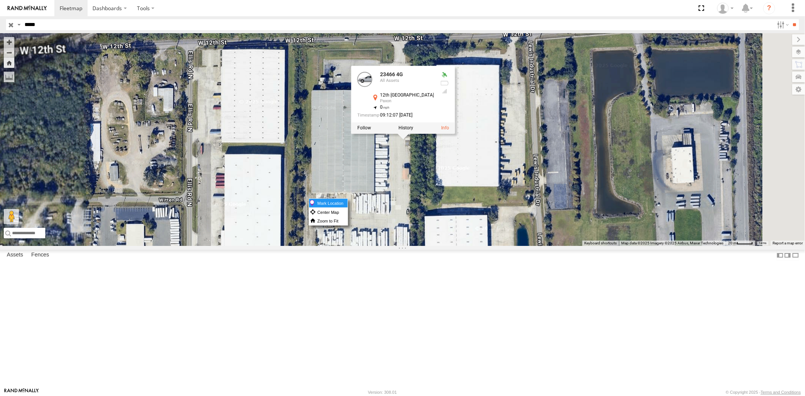
click at [347, 200] on label "Mark Location" at bounding box center [328, 203] width 38 height 9
click at [520, 246] on div "23466 4G 23466 4G All Assets 12th St W Paxon 30.34942 , -81.74064 0 09:12:07 09…" at bounding box center [402, 139] width 805 height 213
click at [512, 245] on div "23466 4G 23466 4G All Assets 12th St W Paxon 30.34942 , -81.74064 0 09:12:07 09…" at bounding box center [402, 139] width 805 height 213
click at [489, 246] on div "23466 4G 23466 4G All Assets 12th St W Paxon 30.34942 , -81.74064 0 09:12:07 09…" at bounding box center [402, 139] width 805 height 213
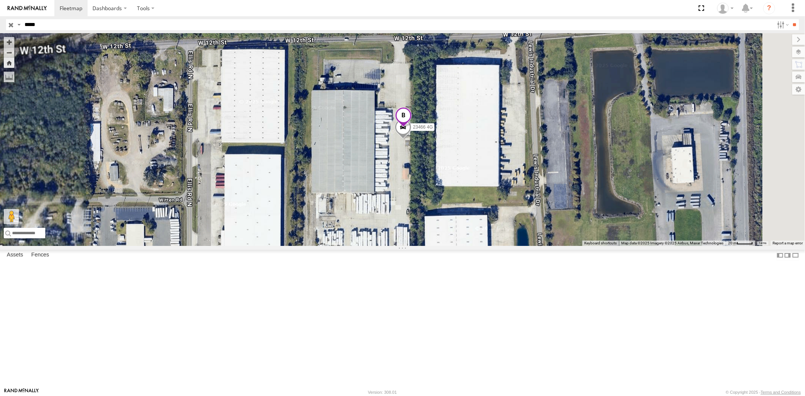
click at [411, 128] on span at bounding box center [403, 117] width 17 height 20
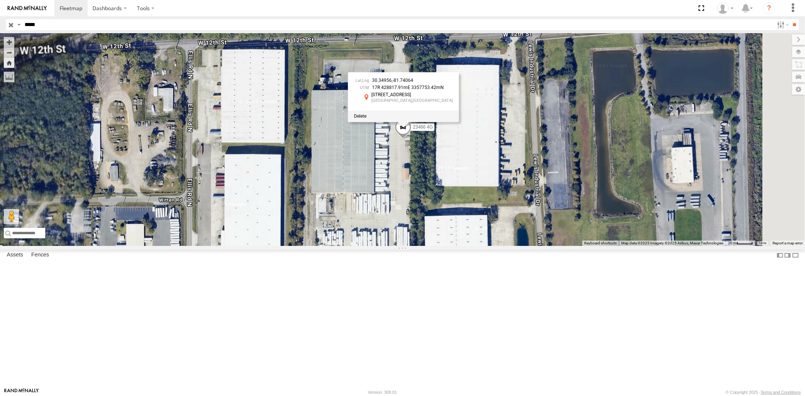
click at [23, 28] on input "*****" at bounding box center [398, 24] width 752 height 11
paste input "text"
click at [790, 19] on input "**" at bounding box center [794, 24] width 9 height 11
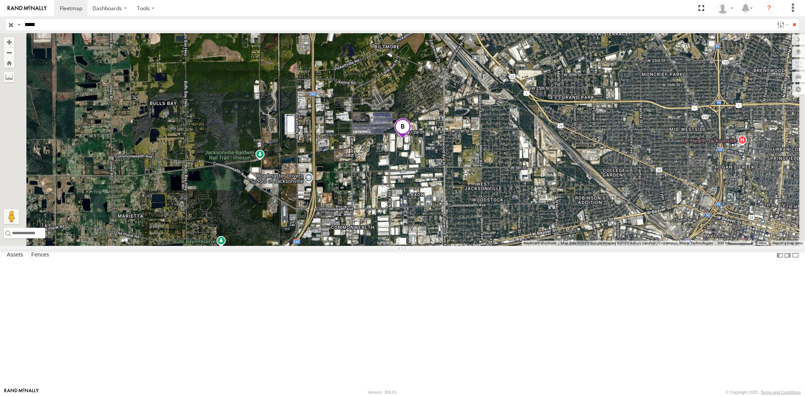
click at [0, 0] on div "23474" at bounding box center [0, 0] width 0 height 0
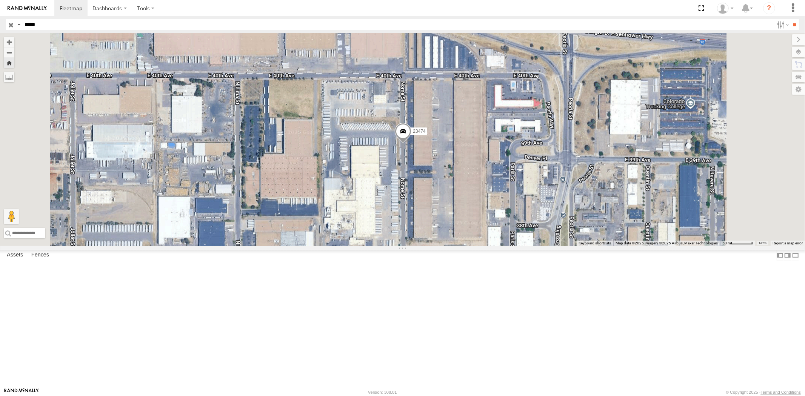
drag, startPoint x: 50, startPoint y: 25, endPoint x: 0, endPoint y: 28, distance: 49.9
click at [0, 25] on header "Search Query Asset ID Asset Label Registration Manufacturer Model VIN Job ID" at bounding box center [402, 24] width 805 height 17
paste input "text"
click at [790, 19] on input "**" at bounding box center [794, 24] width 9 height 11
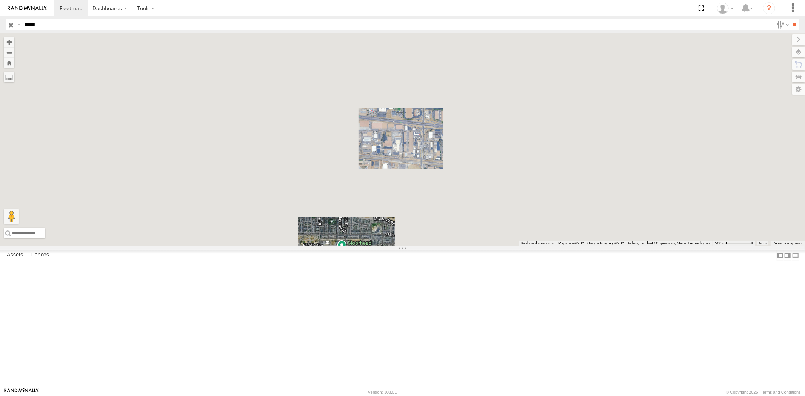
click at [0, 0] on div "23331 NEW" at bounding box center [0, 0] width 0 height 0
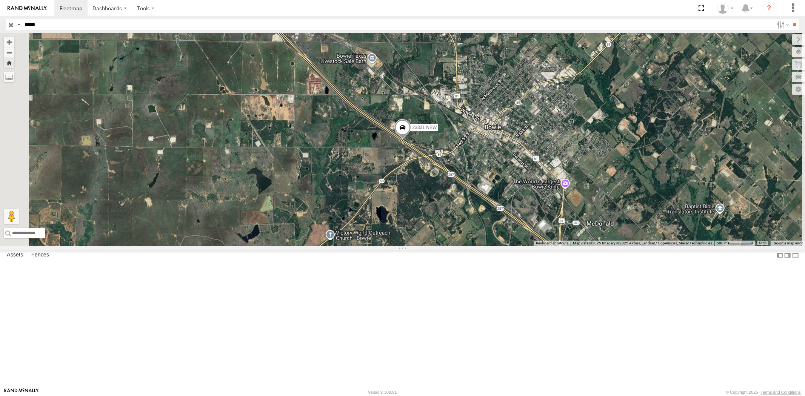
drag, startPoint x: 52, startPoint y: 22, endPoint x: 0, endPoint y: 23, distance: 52.1
click at [0, 21] on header "Search Query Asset ID Asset Label Registration Manufacturer Model VIN Job ID" at bounding box center [402, 24] width 805 height 17
paste input "text"
click at [790, 19] on input "**" at bounding box center [794, 24] width 9 height 11
click at [0, 0] on div "23335/Bad All Assets" at bounding box center [0, 0] width 0 height 0
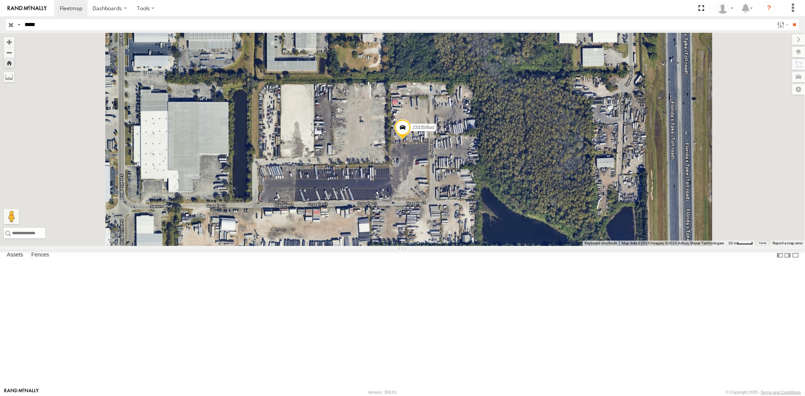
click at [0, 0] on div "23335 4G/Bad" at bounding box center [0, 0] width 0 height 0
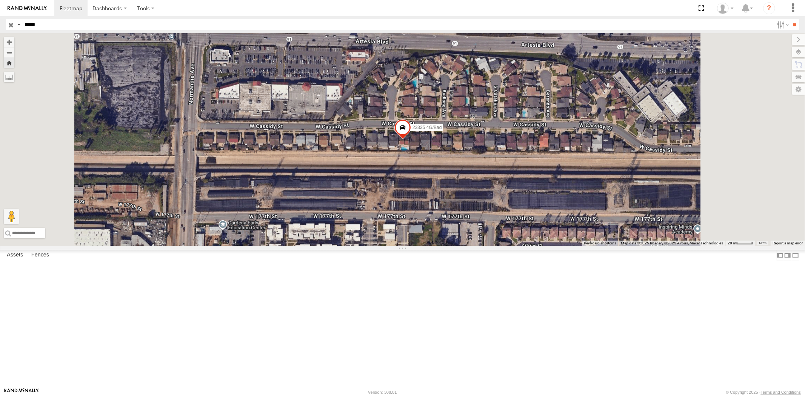
click at [0, 0] on div "23335 4G/Active" at bounding box center [0, 0] width 0 height 0
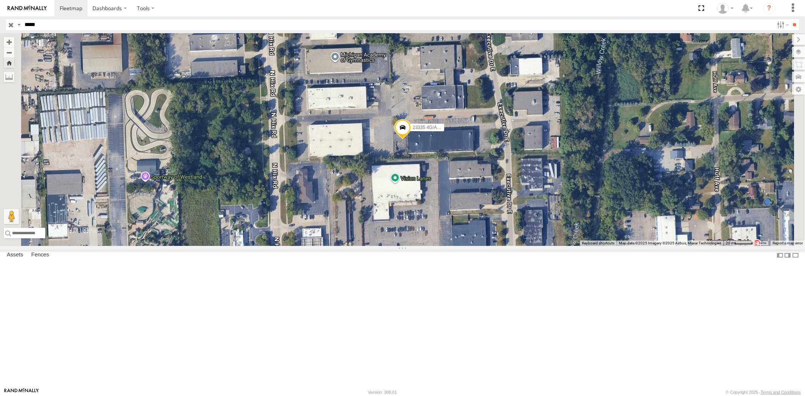
click at [0, 0] on div "23335 4G All Assets" at bounding box center [0, 0] width 0 height 0
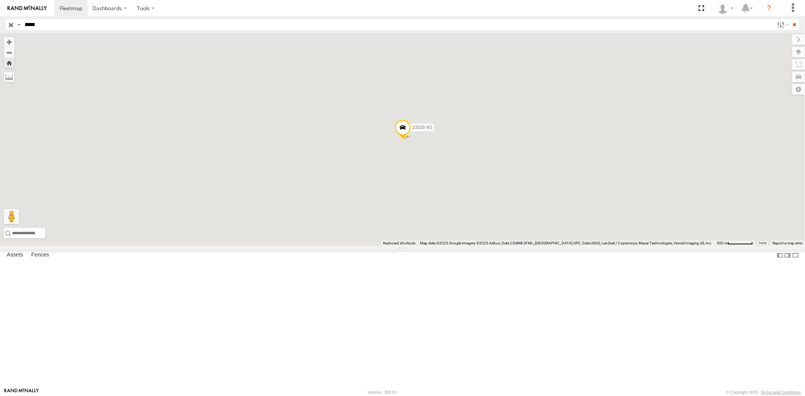
click at [0, 0] on div "All Assets" at bounding box center [0, 0] width 0 height 0
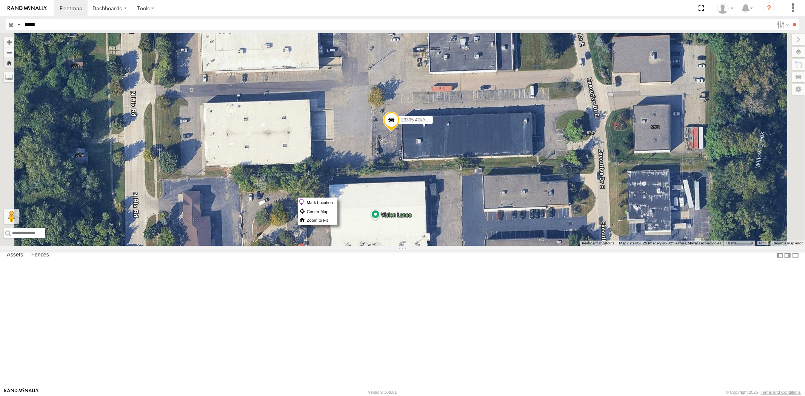
drag, startPoint x: 487, startPoint y: 198, endPoint x: 481, endPoint y: 195, distance: 6.2
click at [399, 132] on span at bounding box center [391, 122] width 17 height 20
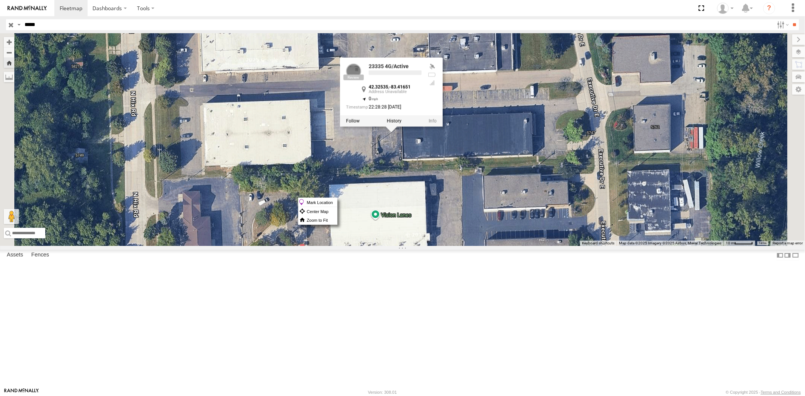
click at [337, 199] on label "Mark Location" at bounding box center [317, 202] width 38 height 9
click at [493, 215] on div "23335 4G/Active 23335 4G/Active All Assets E Executive Dr Westland 42.32535 , -…" at bounding box center [402, 139] width 805 height 213
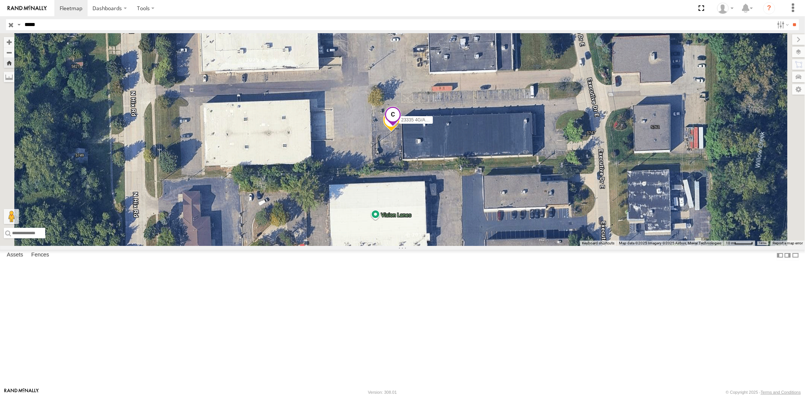
click at [401, 127] on span at bounding box center [392, 116] width 17 height 20
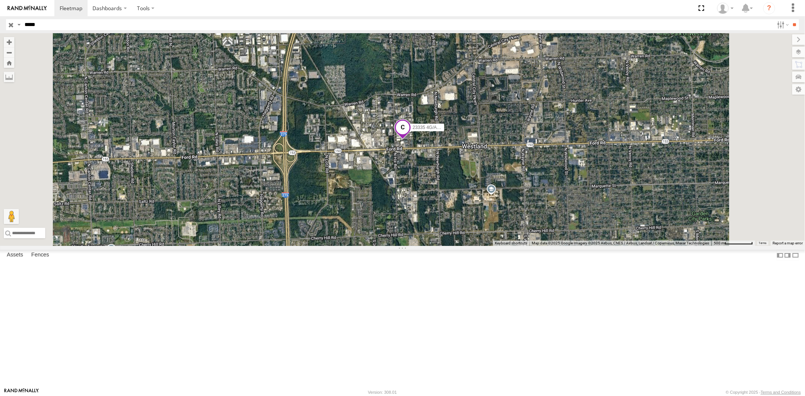
click at [0, 23] on header "Search Query Asset ID Asset Label Registration Manufacturer Model VIN Job ID" at bounding box center [402, 24] width 805 height 17
paste input "text"
click at [790, 19] on input "**" at bounding box center [794, 24] width 9 height 11
click at [0, 0] on div "23480 4G" at bounding box center [0, 0] width 0 height 0
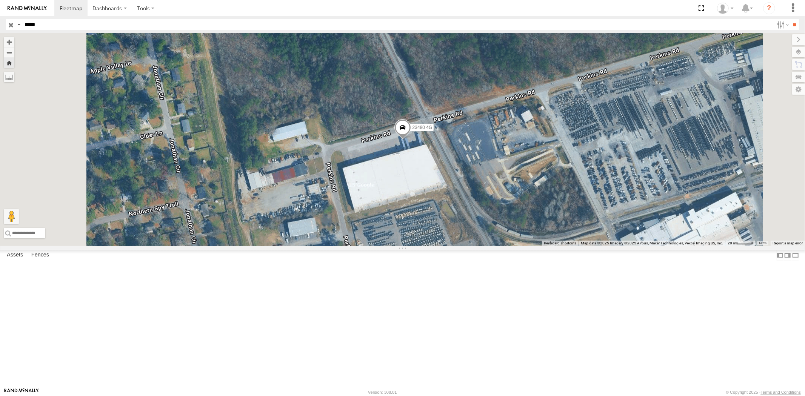
drag, startPoint x: 38, startPoint y: 21, endPoint x: 12, endPoint y: 21, distance: 26.4
click at [15, 21] on div "Search Query Asset ID Asset Label Registration Manufacturer Model VIN Job ID Dr…" at bounding box center [398, 24] width 784 height 11
paste input "text"
click at [790, 19] on input "**" at bounding box center [794, 24] width 9 height 11
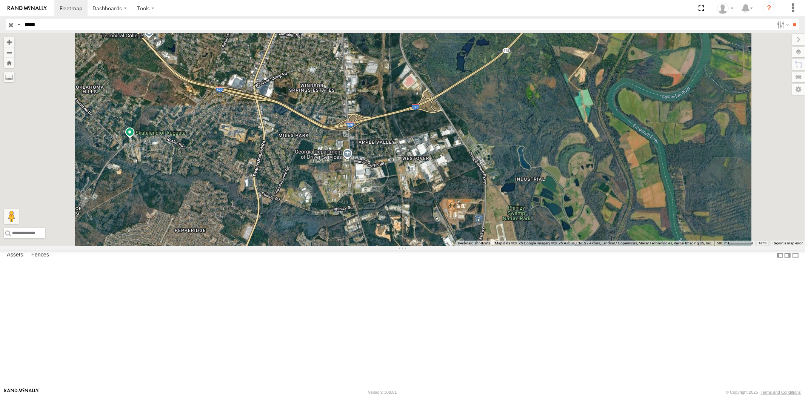
click at [0, 0] on div "23469 XX All Assets" at bounding box center [0, 0] width 0 height 0
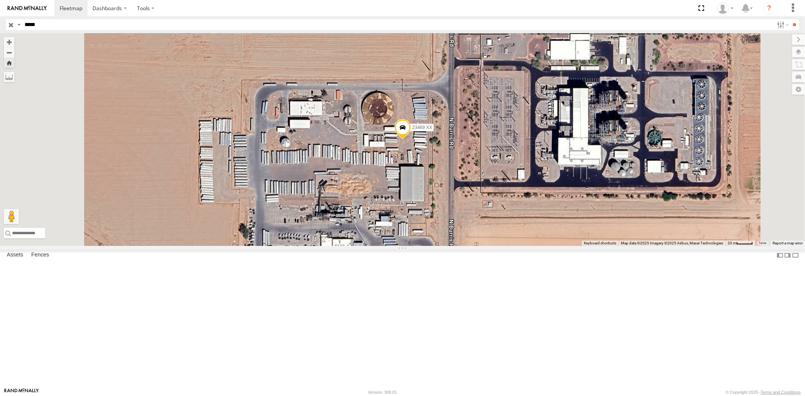
drag, startPoint x: 40, startPoint y: 25, endPoint x: 0, endPoint y: 23, distance: 40.0
click at [0, 23] on header "Search Query Asset ID Asset Label Registration Manufacturer Model VIN Job ID" at bounding box center [402, 24] width 805 height 17
paste input "text"
click at [790, 19] on input "**" at bounding box center [794, 24] width 9 height 11
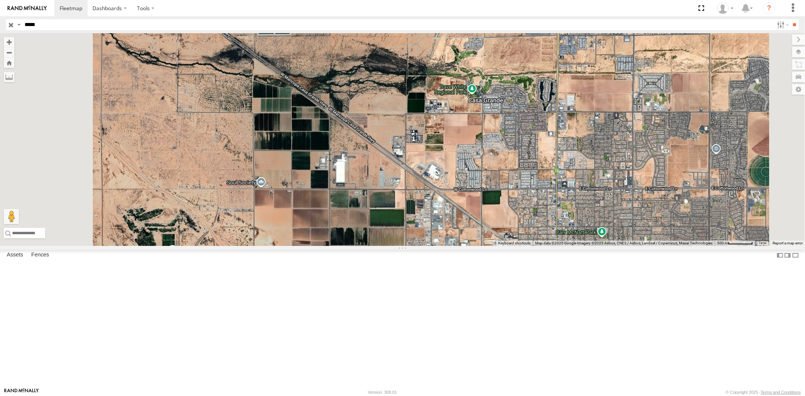
click at [0, 0] on div "23459 NEW All Assets Augusta Augusta 33.39365 -81.98356" at bounding box center [0, 0] width 0 height 0
click at [0, 0] on div "23459 NEW" at bounding box center [0, 0] width 0 height 0
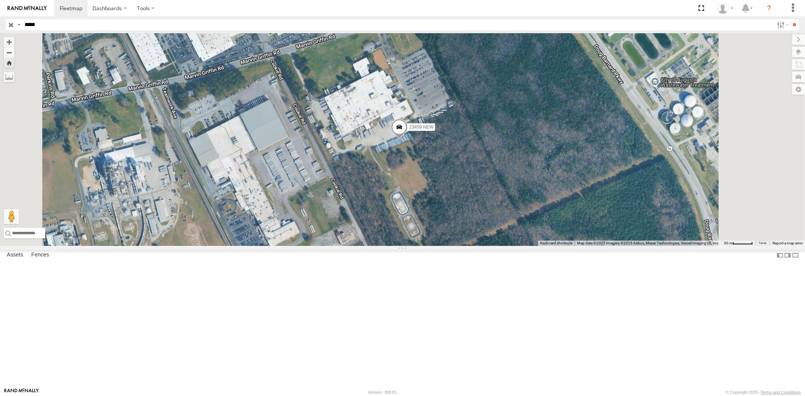
click at [0, 21] on header "Search Query Asset ID Asset Label Registration Manufacturer Model VIN Job ID" at bounding box center [402, 24] width 805 height 17
paste input "text"
click at [790, 19] on input "**" at bounding box center [794, 24] width 9 height 11
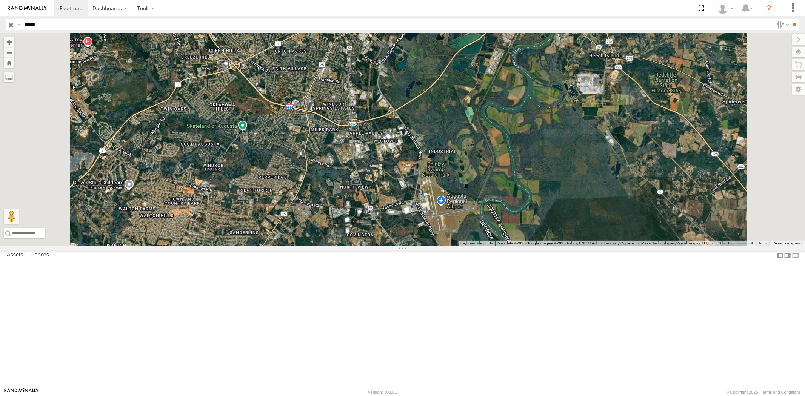
click at [0, 0] on div "23460 NEW All Assets" at bounding box center [0, 0] width 0 height 0
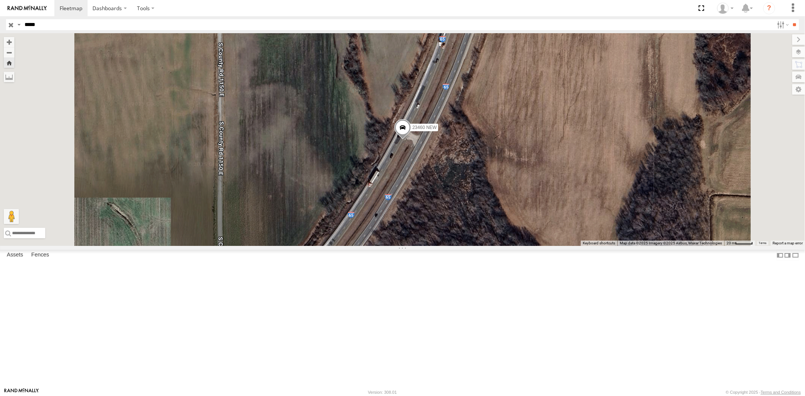
drag, startPoint x: 46, startPoint y: 26, endPoint x: 0, endPoint y: 22, distance: 45.8
click at [0, 22] on header "Search Query Asset ID Asset Label Registration Manufacturer Model VIN Job ID" at bounding box center [402, 24] width 805 height 17
paste input "text"
click at [790, 19] on input "**" at bounding box center [794, 24] width 9 height 11
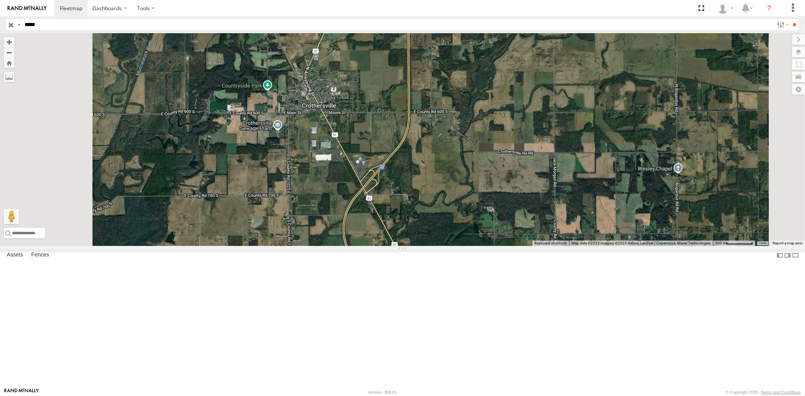
click at [0, 0] on div "23461 4G All Assets" at bounding box center [0, 0] width 0 height 0
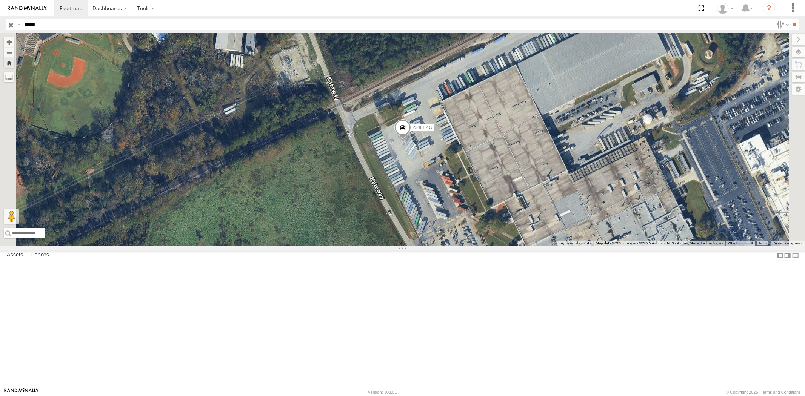
drag, startPoint x: 46, startPoint y: 26, endPoint x: 0, endPoint y: 24, distance: 45.7
click at [0, 23] on header "Search Query Asset ID Asset Label Registration Manufacturer Model VIN Job ID" at bounding box center [402, 24] width 805 height 17
paste input "text"
click at [790, 19] on input "**" at bounding box center [794, 24] width 9 height 11
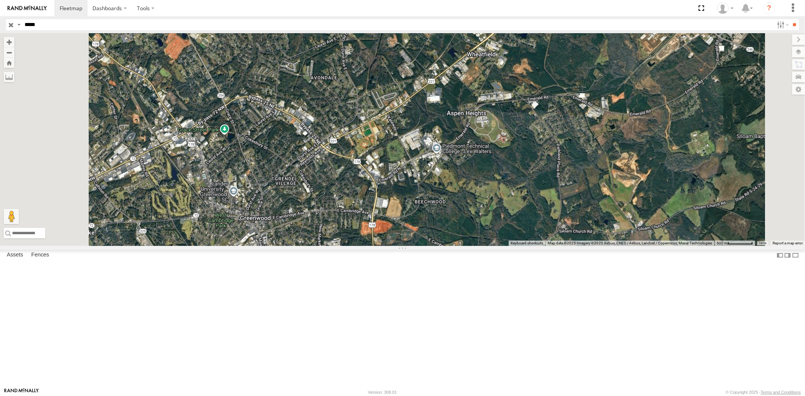
click at [0, 0] on div "All Assets" at bounding box center [0, 0] width 0 height 0
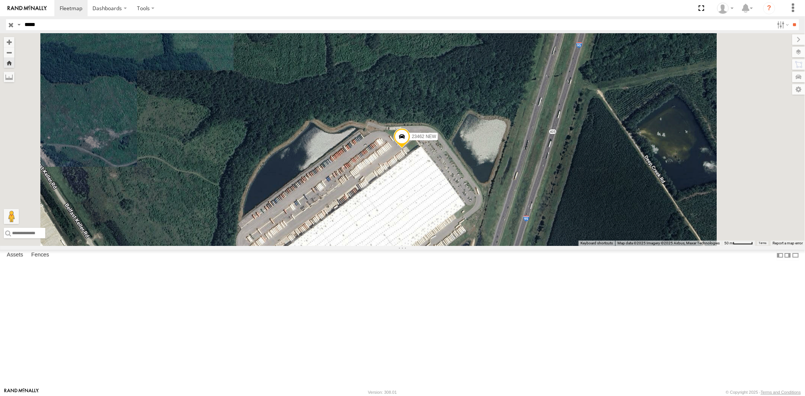
drag, startPoint x: 45, startPoint y: 28, endPoint x: 6, endPoint y: 27, distance: 38.9
click at [7, 27] on div "Search Query Asset ID Asset Label Registration Manufacturer Model VIN Job ID Dr…" at bounding box center [398, 24] width 784 height 11
paste input "text"
click at [790, 19] on input "**" at bounding box center [794, 24] width 9 height 11
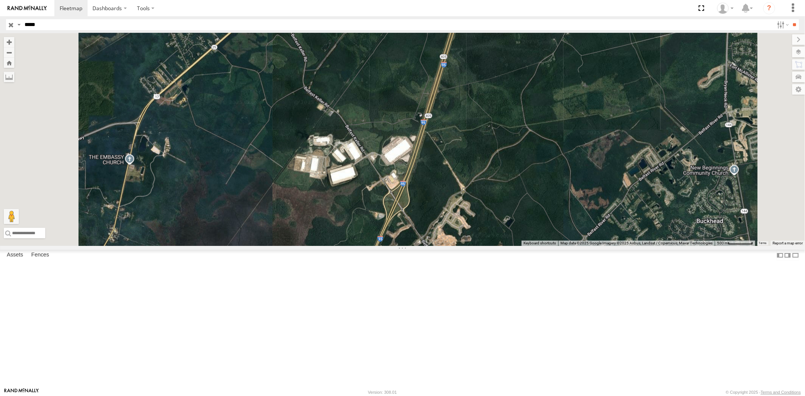
click at [0, 0] on div "23463 NEW All Assets Augusta Augusta 33.39362 -81.98382" at bounding box center [0, 0] width 0 height 0
click at [0, 0] on div "23463 NEW" at bounding box center [0, 0] width 0 height 0
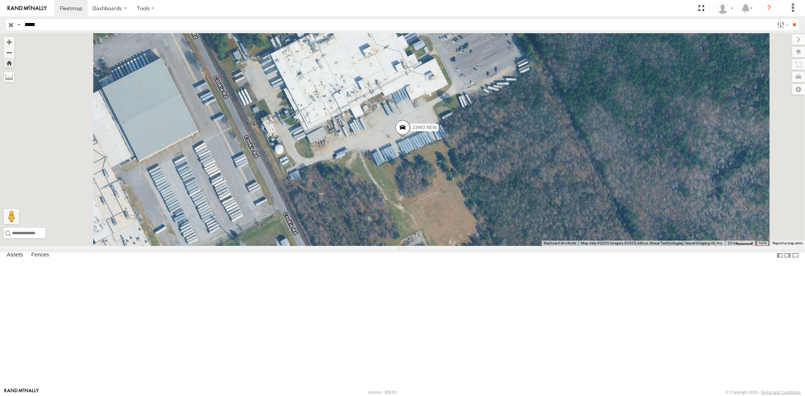
drag, startPoint x: 48, startPoint y: 23, endPoint x: 0, endPoint y: 25, distance: 47.6
click at [0, 25] on header "Search Query Asset ID Asset Label Registration Manufacturer Model VIN Job ID" at bounding box center [402, 24] width 805 height 17
paste input "text"
type input "*****"
click at [790, 19] on input "**" at bounding box center [794, 24] width 9 height 11
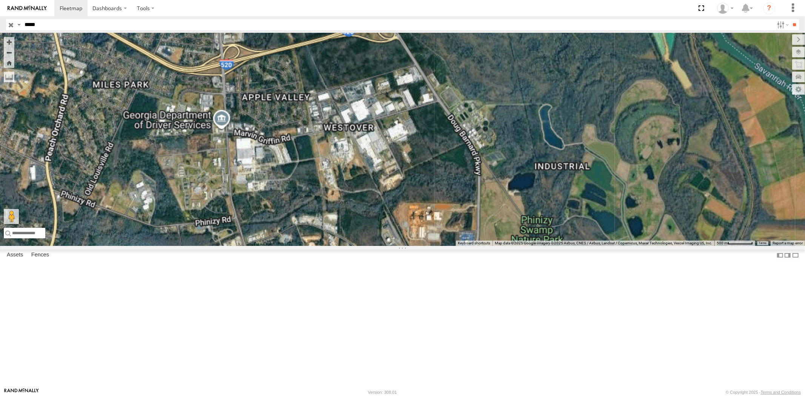
click at [0, 0] on div "All Assets" at bounding box center [0, 0] width 0 height 0
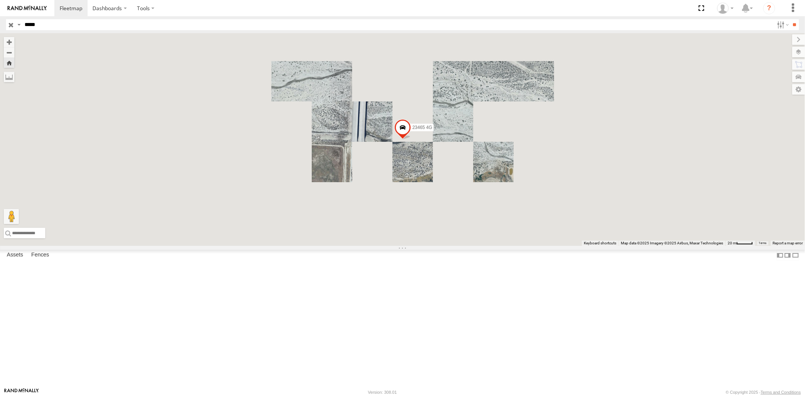
click at [410, 140] on span at bounding box center [402, 129] width 17 height 20
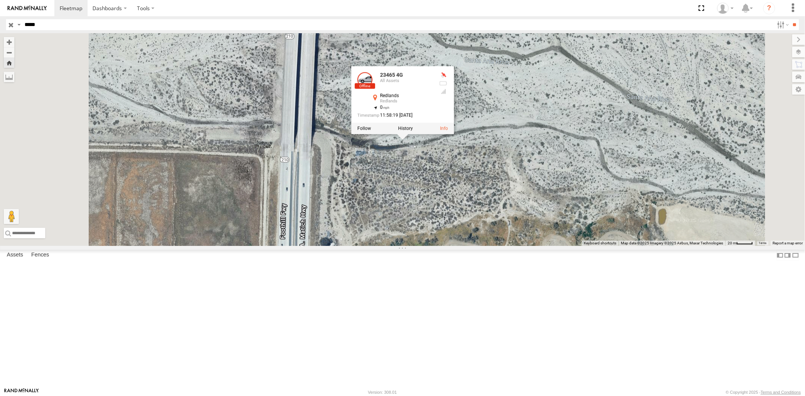
click at [506, 230] on div "23465 4G 23465 4G All Assets Redlands Redlands 34.09254 , -117.19906 0 11:58:19…" at bounding box center [402, 139] width 805 height 213
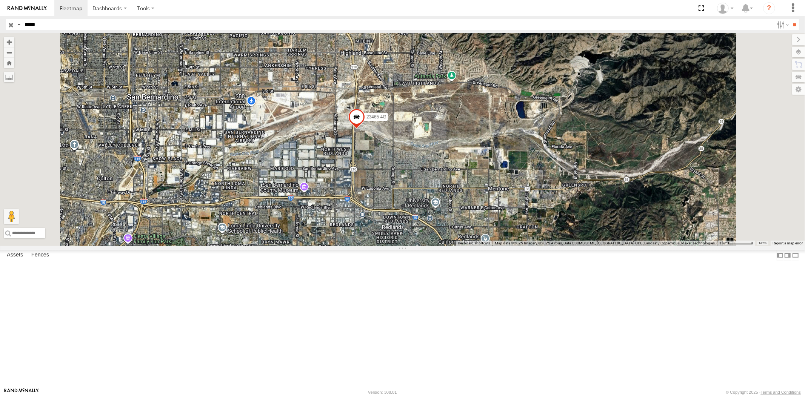
click at [13, 24] on input "button" at bounding box center [11, 24] width 10 height 11
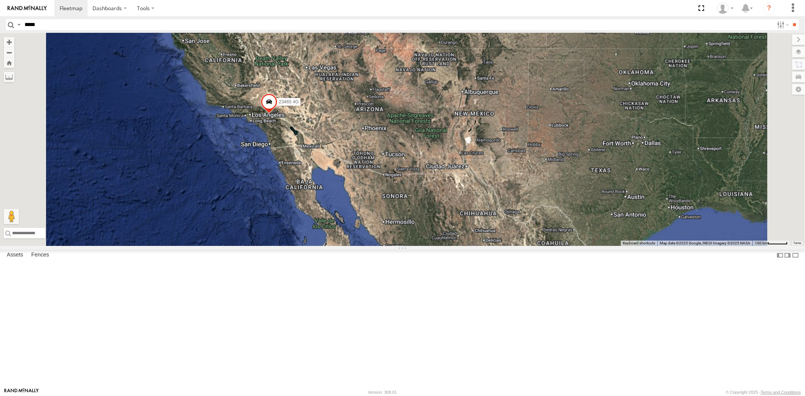
click at [483, 186] on div "23465 4G" at bounding box center [402, 139] width 805 height 213
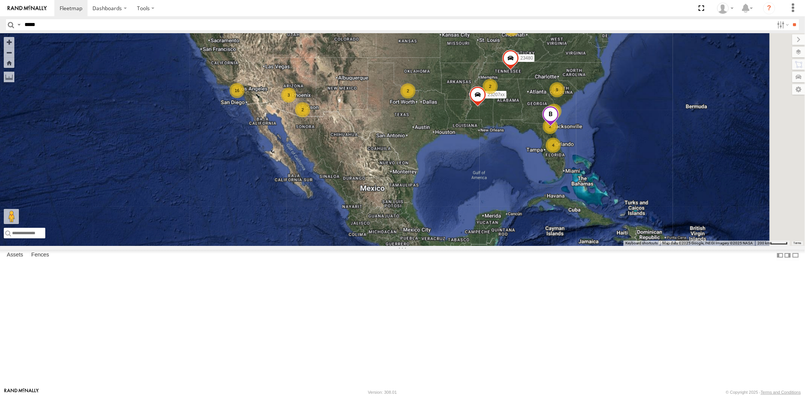
drag, startPoint x: 492, startPoint y: 216, endPoint x: 477, endPoint y: 174, distance: 44.0
click at [477, 177] on div "4 9 16 2 23207 NEW 3 23207xx 3 2 2 2 2 2 23480 23467 4G 23474 2" at bounding box center [402, 139] width 805 height 213
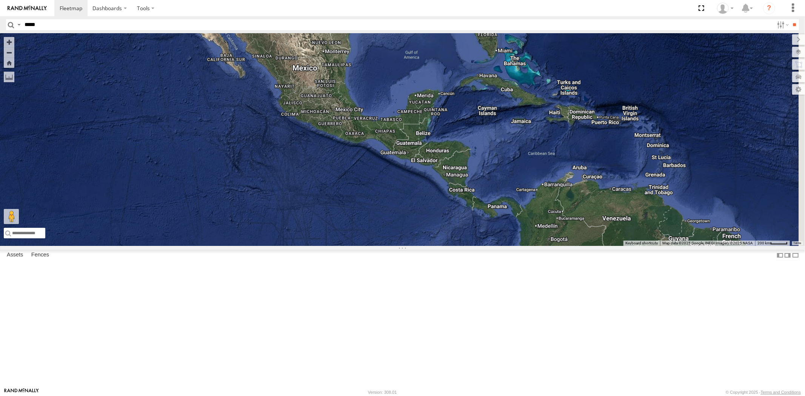
drag, startPoint x: 578, startPoint y: 167, endPoint x: 487, endPoint y: 215, distance: 102.8
click at [487, 217] on div "4 9 16 2 23207 NEW 3 23207xx 3 2 2 2 2 2 23480 23467 4G 23474 2" at bounding box center [402, 139] width 805 height 213
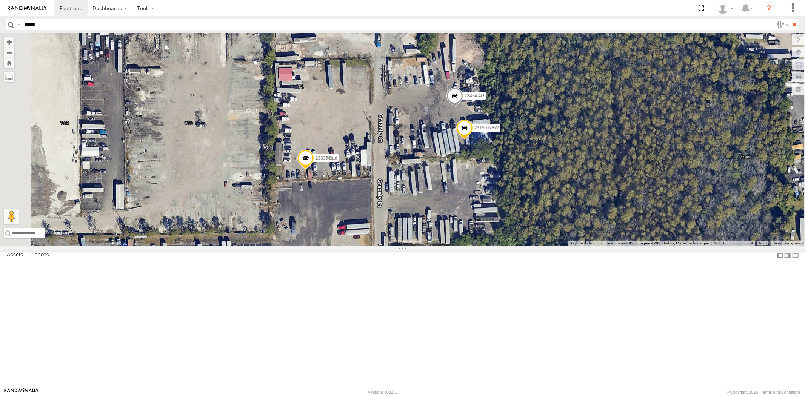
click at [103, 18] on header "Search Query Asset ID Asset Label Registration Manufacturer Model VIN Job ID" at bounding box center [402, 24] width 805 height 17
click at [99, 20] on input "*****" at bounding box center [398, 24] width 752 height 11
paste input "*****"
click at [790, 19] on input "**" at bounding box center [794, 24] width 9 height 11
click at [0, 0] on div "23237 4G" at bounding box center [0, 0] width 0 height 0
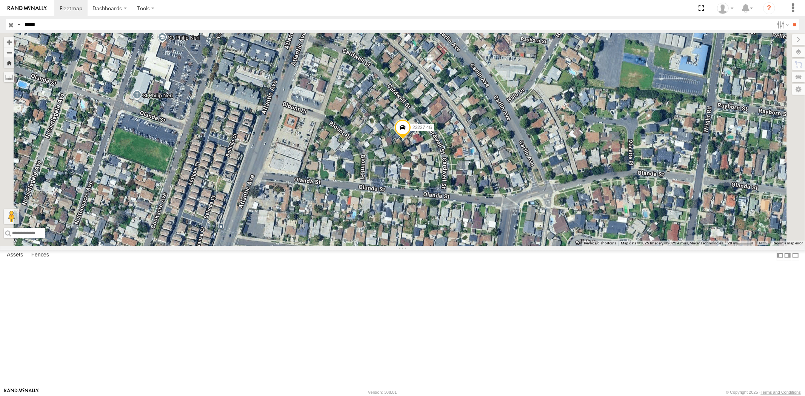
click at [0, 0] on div "23237 NEW" at bounding box center [0, 0] width 0 height 0
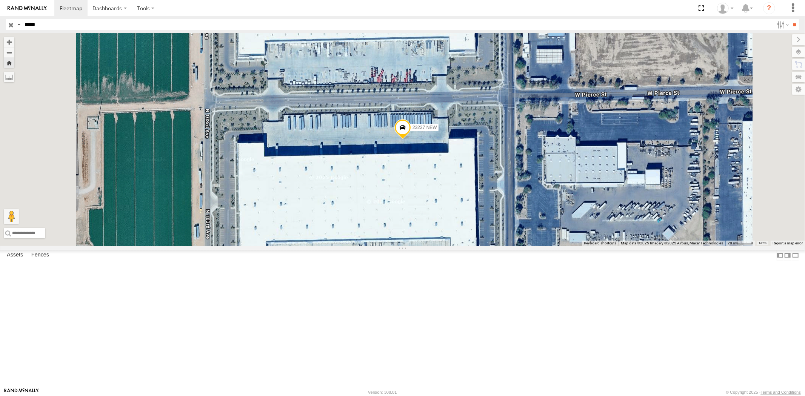
drag, startPoint x: 43, startPoint y: 25, endPoint x: 9, endPoint y: 25, distance: 34.0
click at [14, 25] on div "Search Query Asset ID Asset Label Registration Manufacturer Model VIN Job ID Dr…" at bounding box center [398, 24] width 784 height 11
paste input "text"
click at [790, 19] on input "**" at bounding box center [794, 24] width 9 height 11
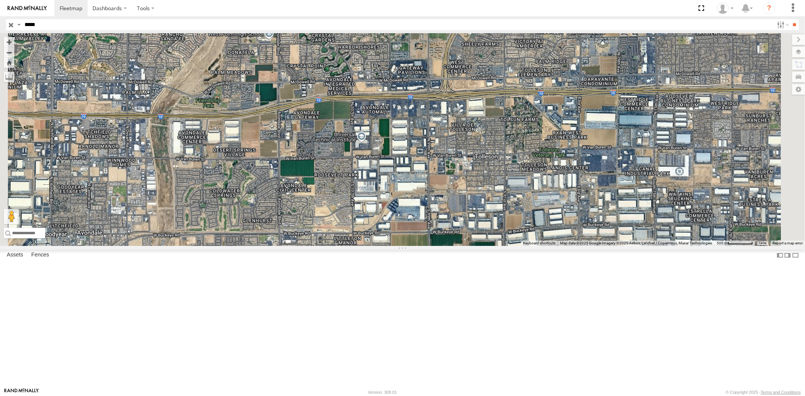
click at [0, 0] on div "23159 4G" at bounding box center [0, 0] width 0 height 0
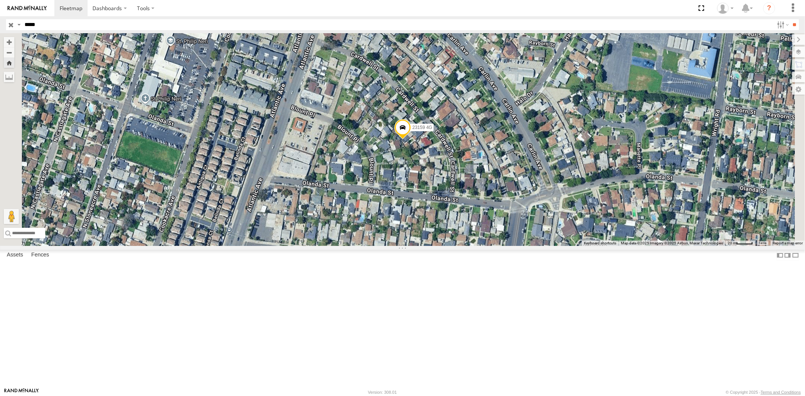
click at [0, 0] on div "23159 NEW" at bounding box center [0, 0] width 0 height 0
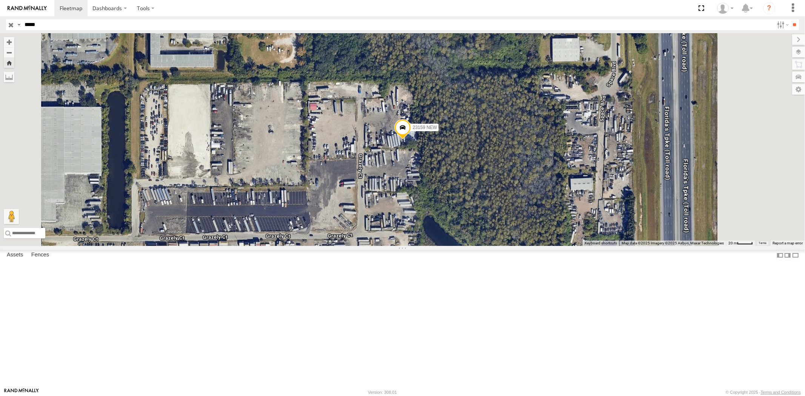
drag, startPoint x: 47, startPoint y: 27, endPoint x: 12, endPoint y: 25, distance: 35.2
click at [17, 23] on div "Search Query Asset ID Asset Label Registration Manufacturer Model VIN Job ID Dr…" at bounding box center [398, 24] width 784 height 11
paste input "text"
click at [790, 19] on input "**" at bounding box center [794, 24] width 9 height 11
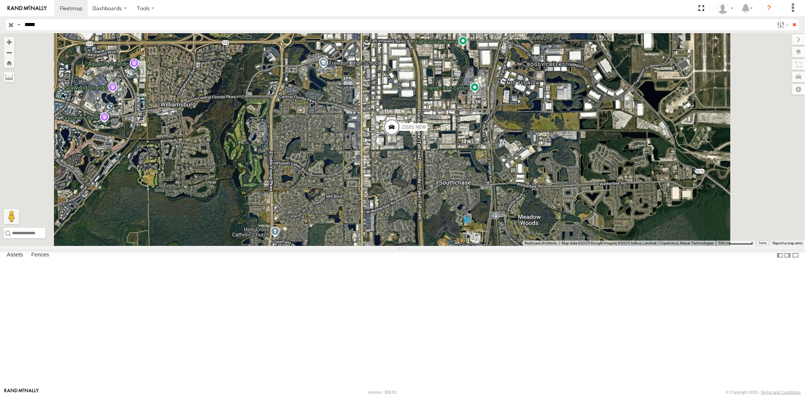
click at [0, 0] on div "23161 NEW" at bounding box center [0, 0] width 0 height 0
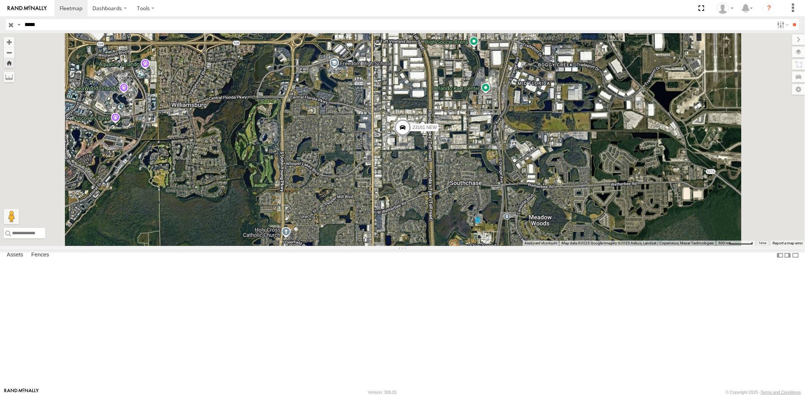
drag, startPoint x: 20, startPoint y: 20, endPoint x: 0, endPoint y: 17, distance: 20.6
click at [0, 20] on header "Search Query Asset ID Asset Label Registration Manufacturer Model VIN Job ID" at bounding box center [402, 24] width 805 height 17
paste input "text"
click at [790, 19] on input "**" at bounding box center [794, 24] width 9 height 11
click at [0, 0] on div "23207 NEW" at bounding box center [0, 0] width 0 height 0
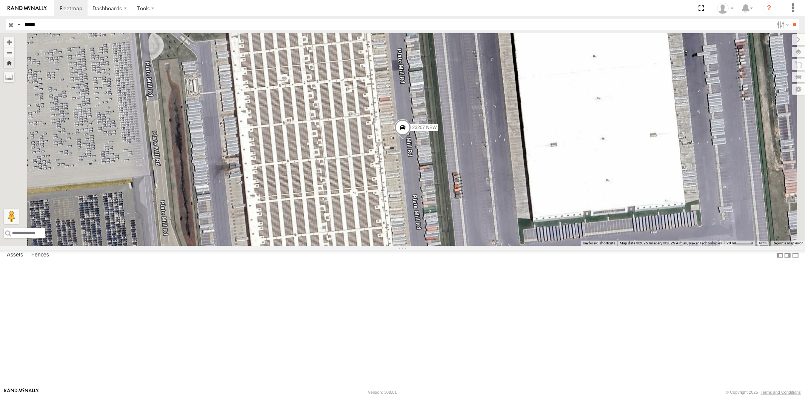
click at [0, 0] on div "23207 4G" at bounding box center [0, 0] width 0 height 0
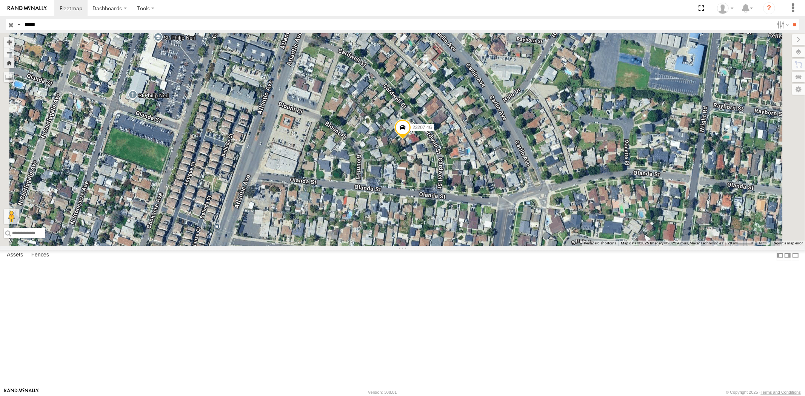
click at [0, 0] on div "All Assets" at bounding box center [0, 0] width 0 height 0
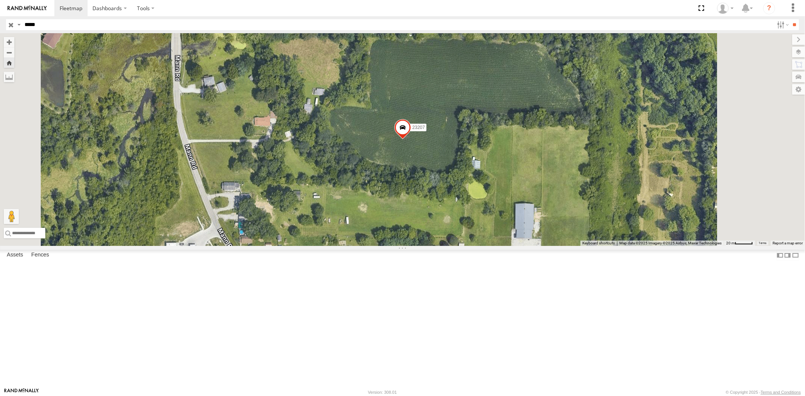
click at [0, 0] on div "All Assets" at bounding box center [0, 0] width 0 height 0
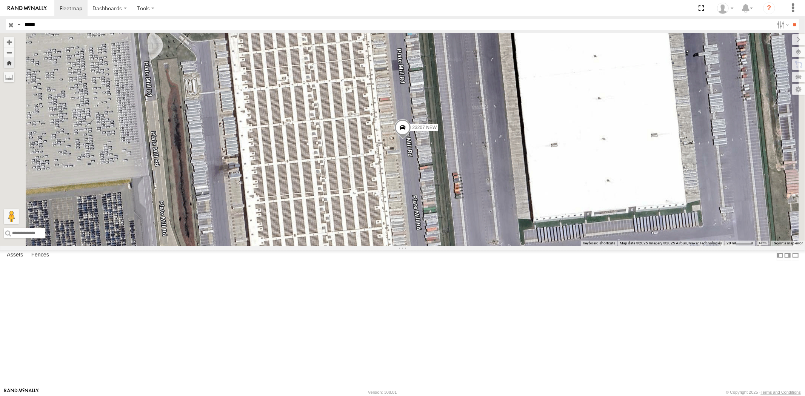
drag, startPoint x: 53, startPoint y: 25, endPoint x: 0, endPoint y: 22, distance: 52.9
click at [0, 23] on header "Search Query Asset ID Asset Label Registration Manufacturer Model VIN Job ID" at bounding box center [402, 24] width 805 height 17
paste input "text"
click at [790, 19] on input "**" at bounding box center [794, 24] width 9 height 11
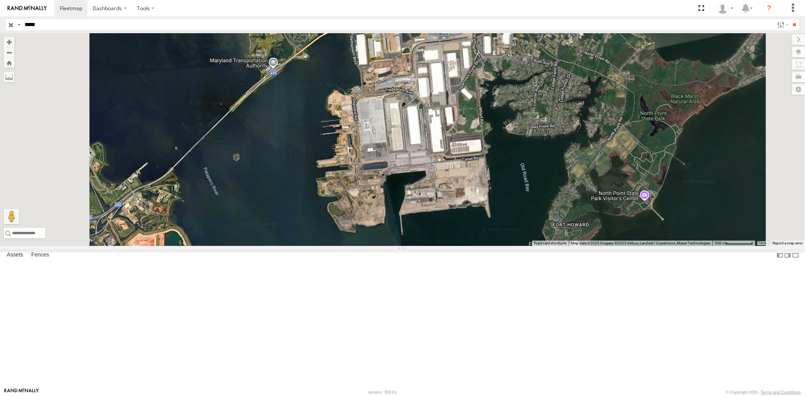
click at [0, 0] on div "23333" at bounding box center [0, 0] width 0 height 0
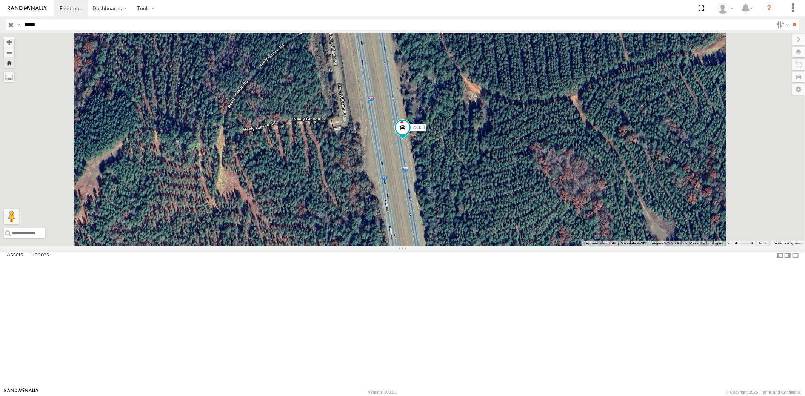
click at [0, 0] on div "23333 4G" at bounding box center [0, 0] width 0 height 0
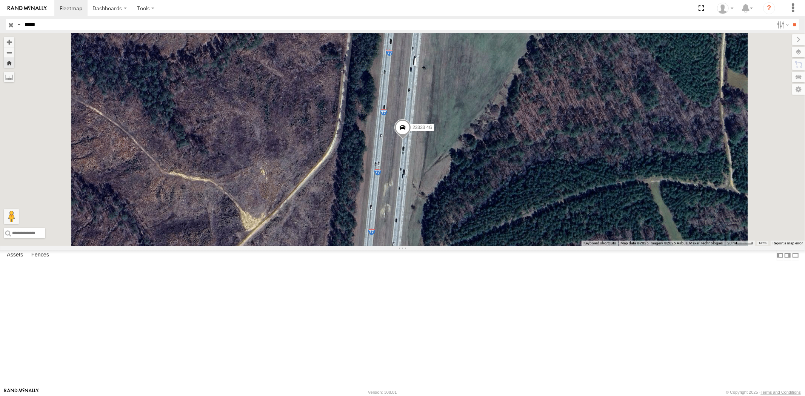
click at [0, 0] on div "All Assets" at bounding box center [0, 0] width 0 height 0
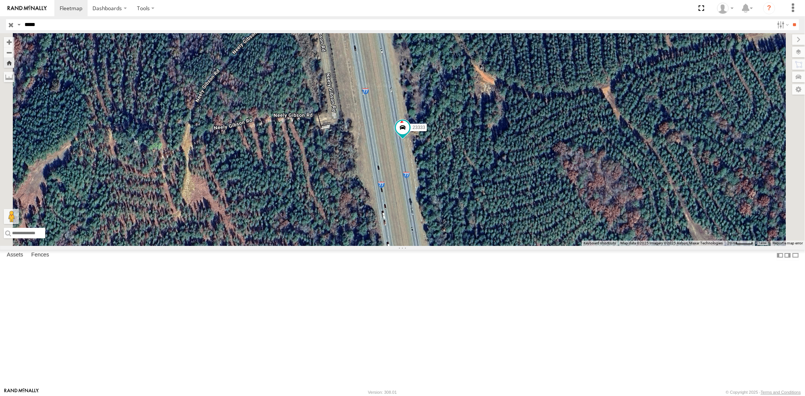
click at [0, 0] on span at bounding box center [0, 0] width 0 height 0
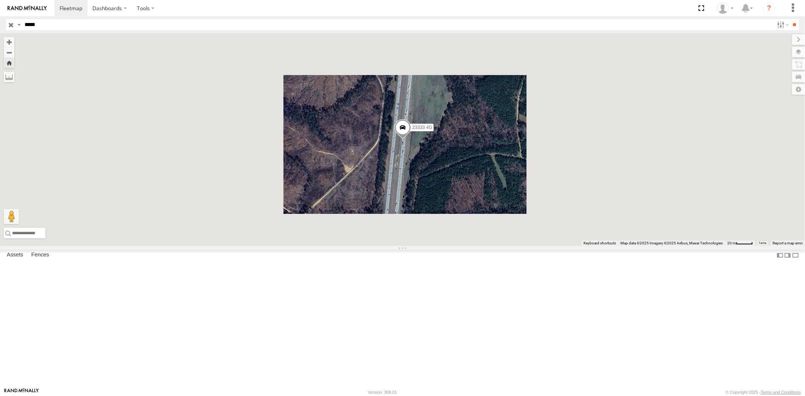
click at [0, 0] on div at bounding box center [0, 0] width 0 height 0
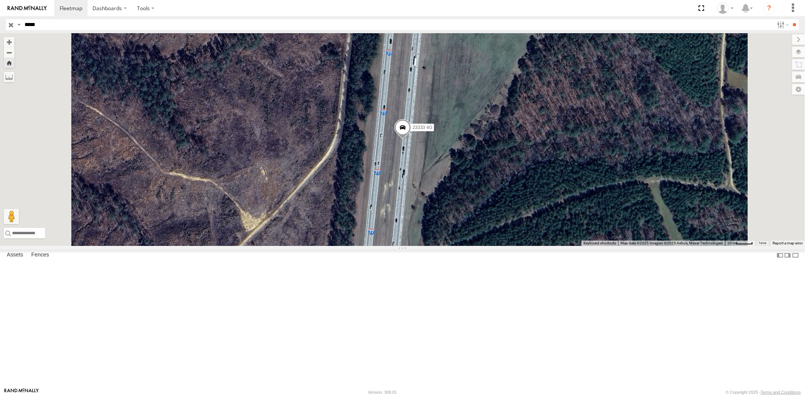
click at [0, 0] on div "23333 All Assets 34.5939 -81.01588" at bounding box center [0, 0] width 0 height 0
click at [0, 0] on div "All Assets" at bounding box center [0, 0] width 0 height 0
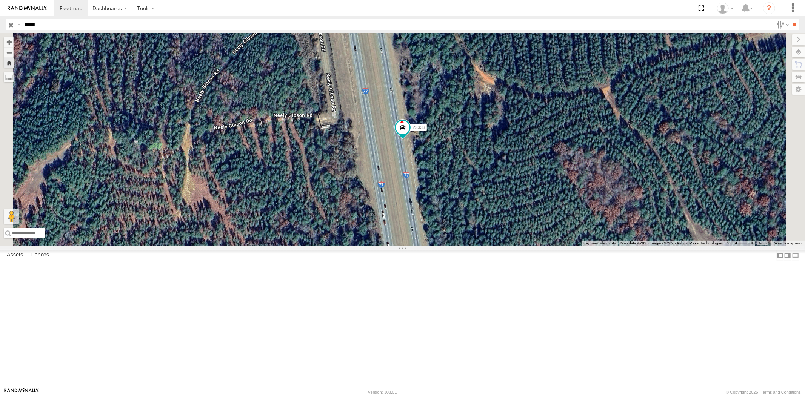
drag, startPoint x: 25, startPoint y: 26, endPoint x: 0, endPoint y: 28, distance: 24.6
click at [0, 28] on header "Search Query Asset ID Asset Label Registration Manufacturer Model VIN Job ID" at bounding box center [402, 24] width 805 height 17
paste input "text"
click at [790, 19] on input "**" at bounding box center [794, 24] width 9 height 11
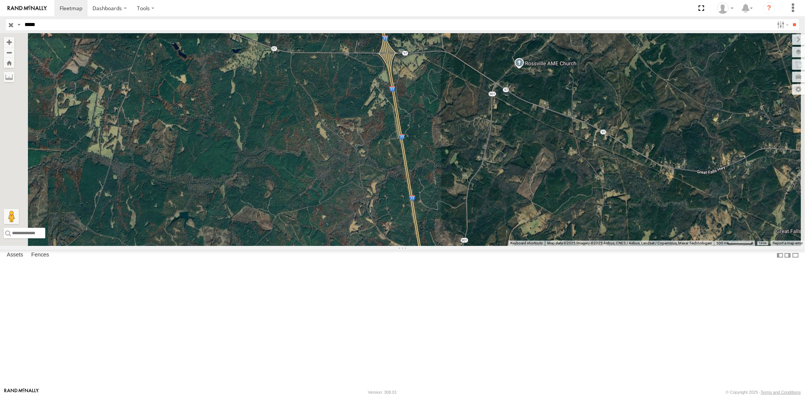
click at [0, 0] on div "All Assets" at bounding box center [0, 0] width 0 height 0
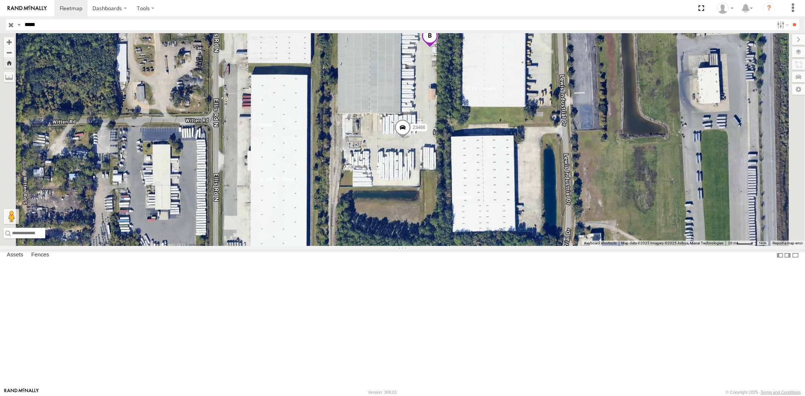
click at [0, 0] on span "Asset" at bounding box center [0, 0] width 0 height 0
click at [0, 0] on div at bounding box center [0, 0] width 0 height 0
click at [0, 0] on div "All Assets" at bounding box center [0, 0] width 0 height 0
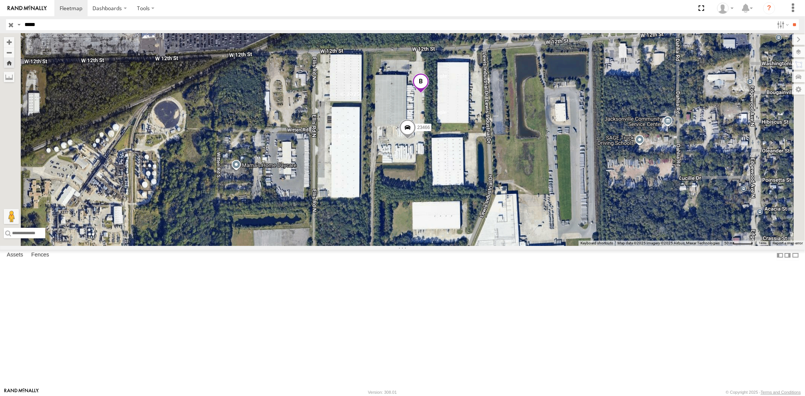
drag, startPoint x: 56, startPoint y: 29, endPoint x: 0, endPoint y: 26, distance: 55.9
click at [0, 26] on header "Search Query Asset ID Asset Label Registration Manufacturer Model VIN Job ID" at bounding box center [402, 24] width 805 height 17
paste input "text"
click at [790, 19] on input "**" at bounding box center [794, 24] width 9 height 11
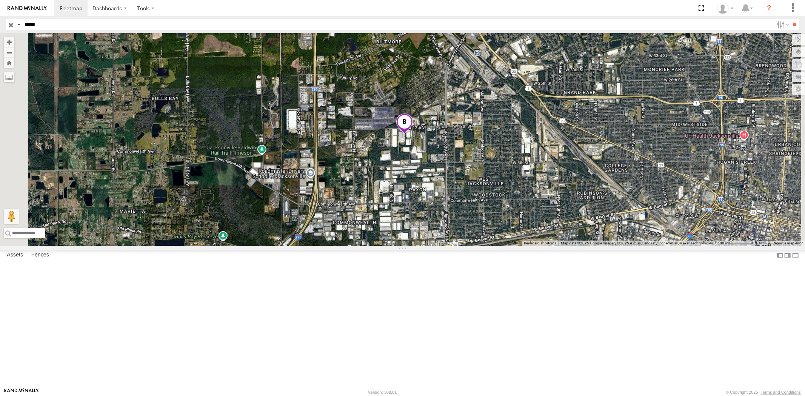
click at [0, 0] on div "23346 All Assets" at bounding box center [0, 0] width 0 height 0
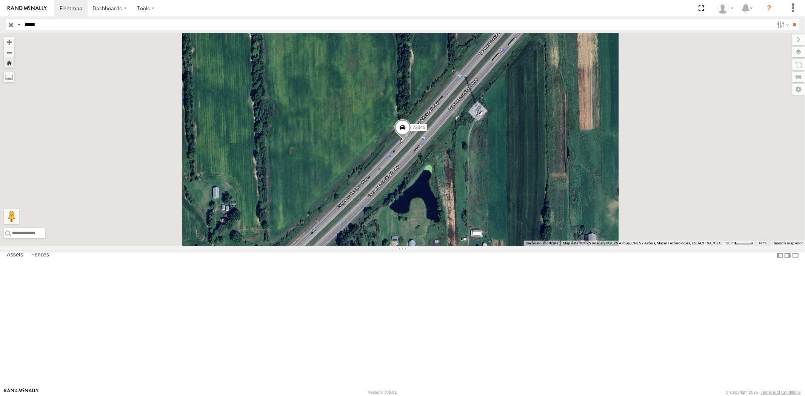
click at [0, 0] on div "All Assets" at bounding box center [0, 0] width 0 height 0
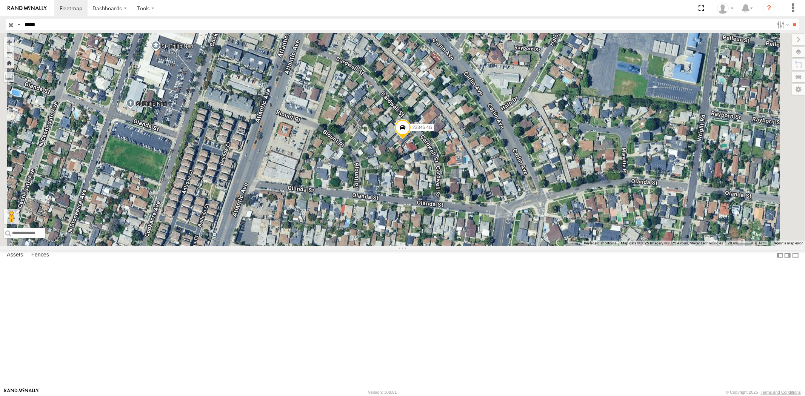
click at [0, 0] on div "23346 NEW" at bounding box center [0, 0] width 0 height 0
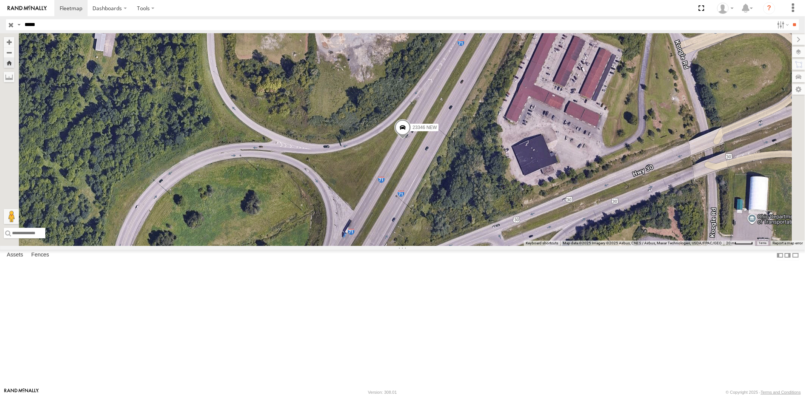
drag, startPoint x: 50, startPoint y: 27, endPoint x: 0, endPoint y: 23, distance: 50.0
click at [0, 23] on header "Search Query Asset ID Asset Label Registration Manufacturer Model VIN Job ID" at bounding box center [402, 24] width 805 height 17
paste input "text"
click at [790, 19] on input "**" at bounding box center [794, 24] width 9 height 11
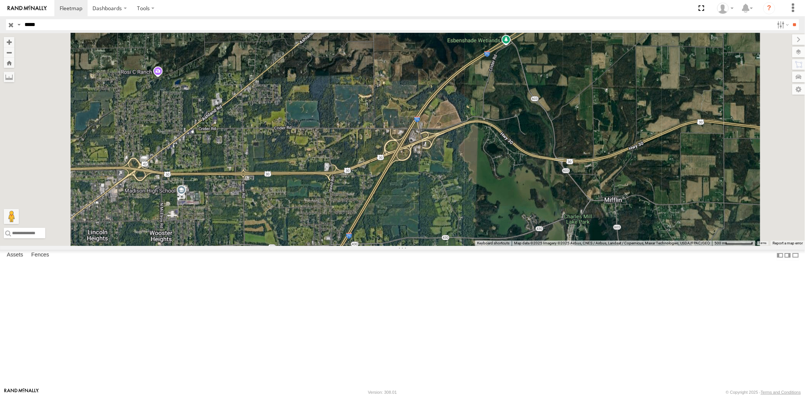
click at [0, 0] on div "23369" at bounding box center [0, 0] width 0 height 0
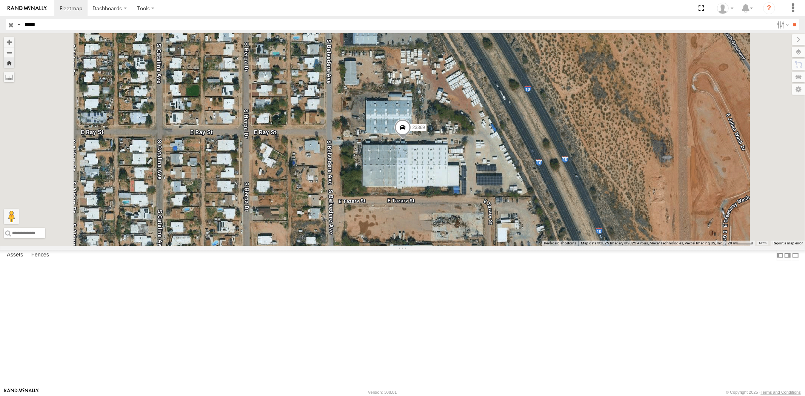
click at [0, 0] on div "All Assets" at bounding box center [0, 0] width 0 height 0
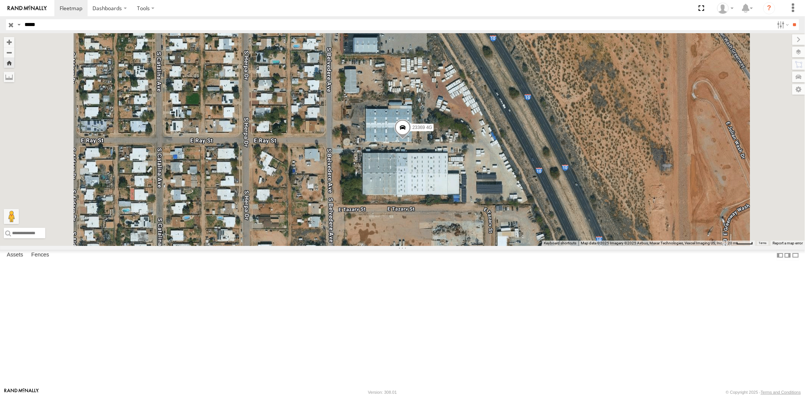
drag, startPoint x: 51, startPoint y: 22, endPoint x: 0, endPoint y: 23, distance: 50.9
click at [0, 23] on header "Search Query Asset ID Asset Label Registration Manufacturer Model VIN Job ID" at bounding box center [402, 24] width 805 height 17
paste input "text"
click at [790, 19] on input "**" at bounding box center [794, 24] width 9 height 11
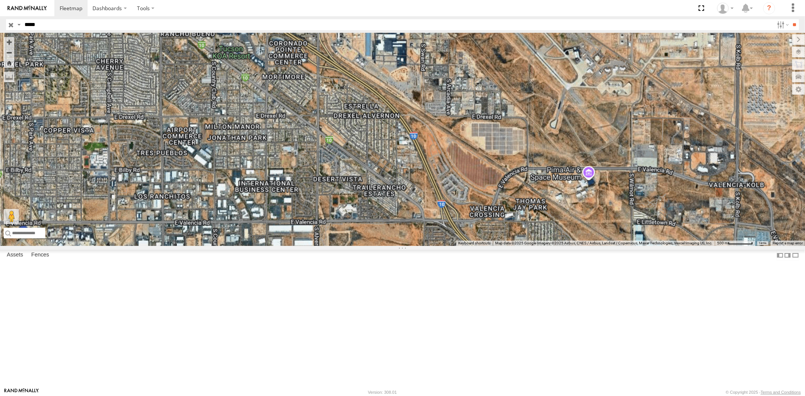
click at [0, 0] on div "All Assets" at bounding box center [0, 0] width 0 height 0
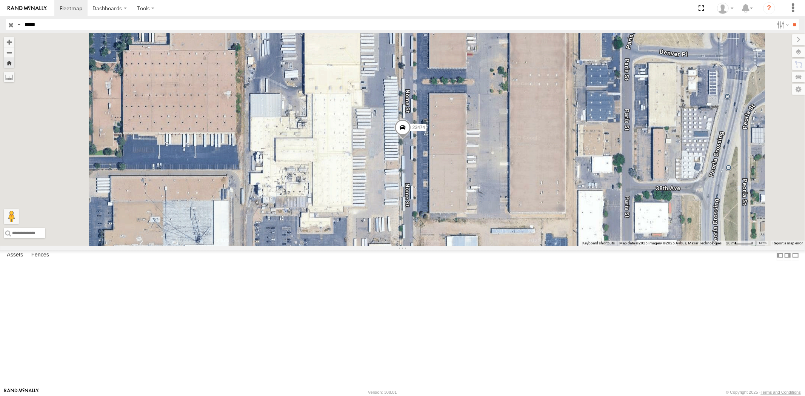
click at [0, 0] on div "23474 4G" at bounding box center [0, 0] width 0 height 0
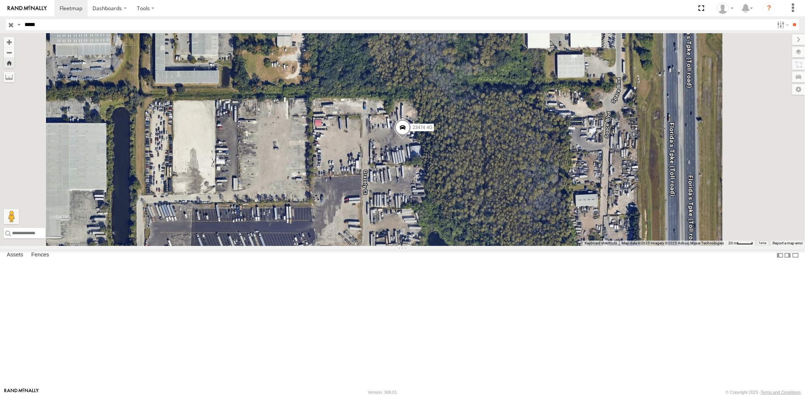
drag, startPoint x: 46, startPoint y: 24, endPoint x: 0, endPoint y: 24, distance: 45.6
click at [0, 23] on header "Search Query Asset ID Asset Label Registration Manufacturer Model VIN Job ID" at bounding box center [402, 24] width 805 height 17
paste input "text"
click at [790, 19] on input "**" at bounding box center [794, 24] width 9 height 11
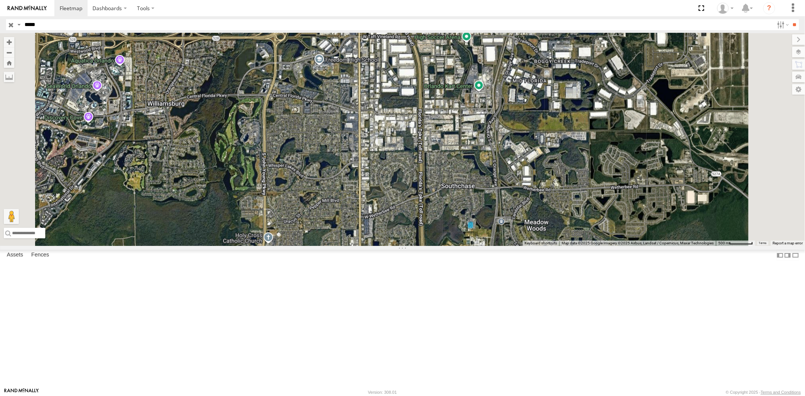
click at [0, 0] on div "23331" at bounding box center [0, 0] width 0 height 0
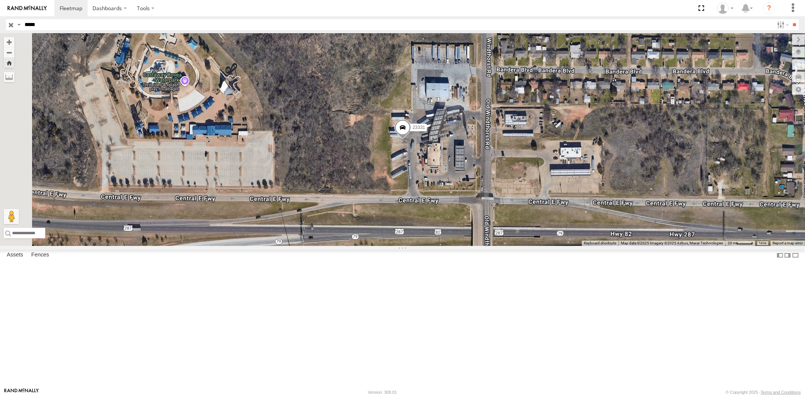
click at [0, 0] on div "23331 4G" at bounding box center [0, 0] width 0 height 0
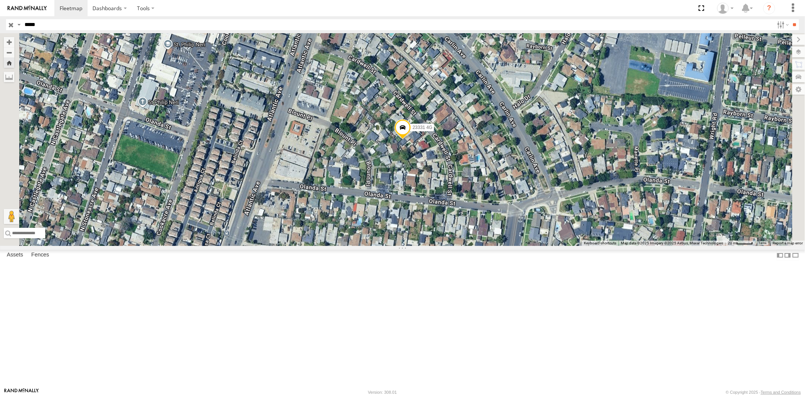
click at [0, 0] on div "23331 NEW" at bounding box center [0, 0] width 0 height 0
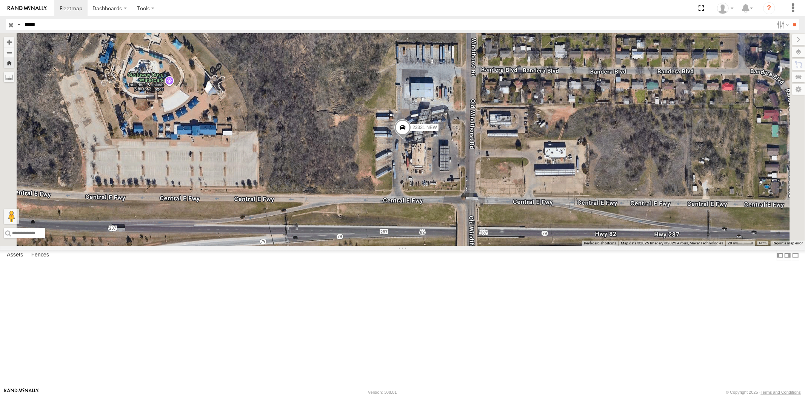
drag, startPoint x: 77, startPoint y: 74, endPoint x: 63, endPoint y: 121, distance: 49.2
click at [0, 0] on div "23331 All Assets Central Fwy E Wichita Falls 33.8869 -98.46931 23331 4G All Ass…" at bounding box center [0, 0] width 0 height 0
click at [0, 19] on header "Search Query Asset ID Asset Label Registration Manufacturer Model VIN Job ID" at bounding box center [402, 24] width 805 height 17
paste input "text"
click at [790, 19] on input "**" at bounding box center [794, 24] width 9 height 11
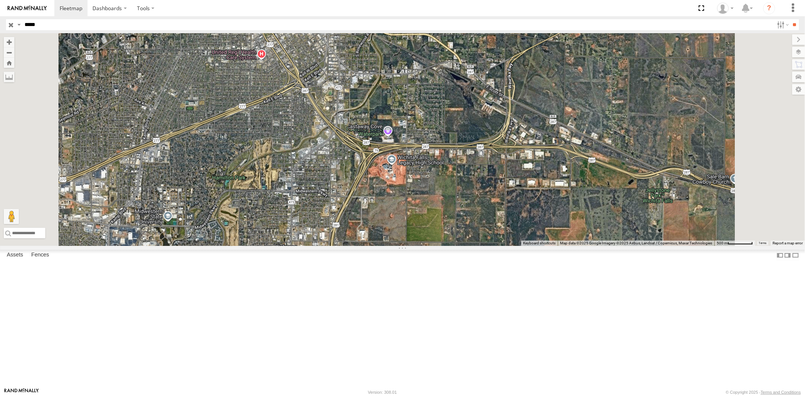
click at [0, 0] on div "All Assets" at bounding box center [0, 0] width 0 height 0
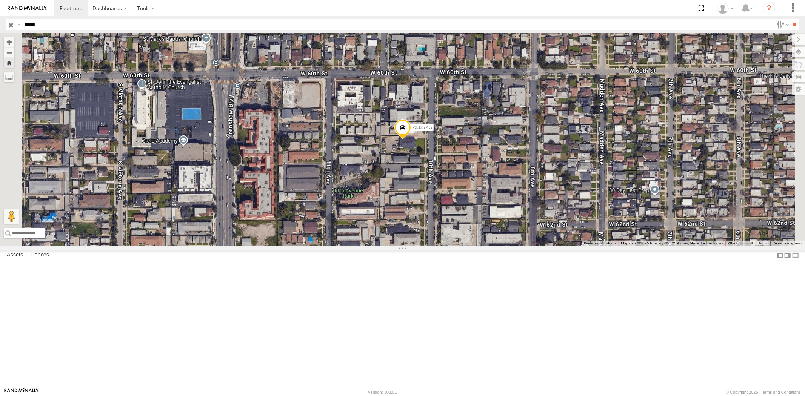
click at [0, 0] on div "23335 4G/Active" at bounding box center [0, 0] width 0 height 0
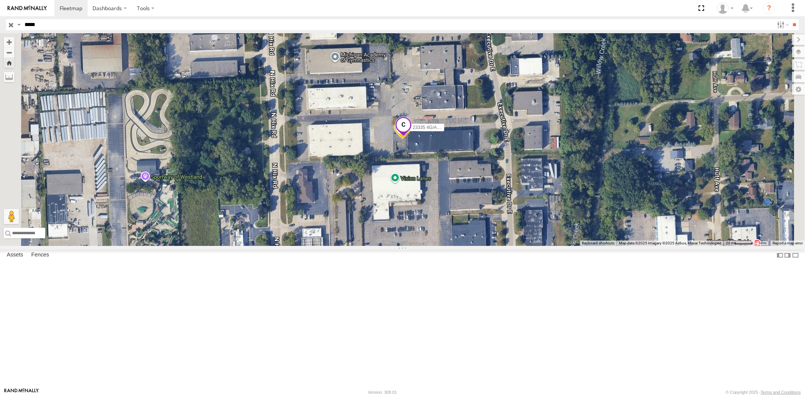
click at [0, 0] on div "23335 4G/Bad" at bounding box center [0, 0] width 0 height 0
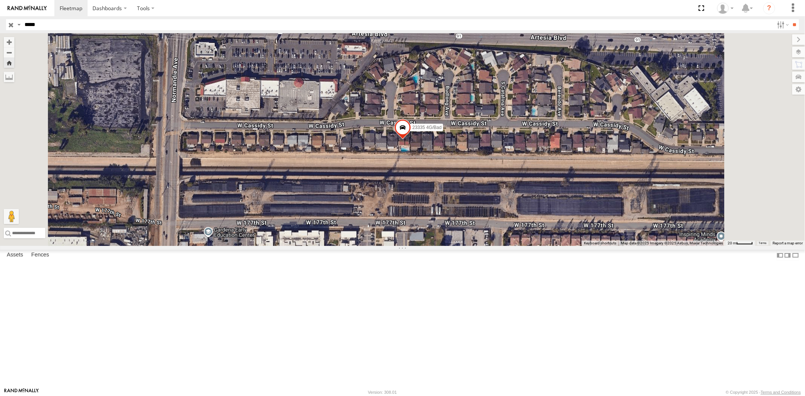
click at [0, 0] on div "23335/Bad All Assets" at bounding box center [0, 0] width 0 height 0
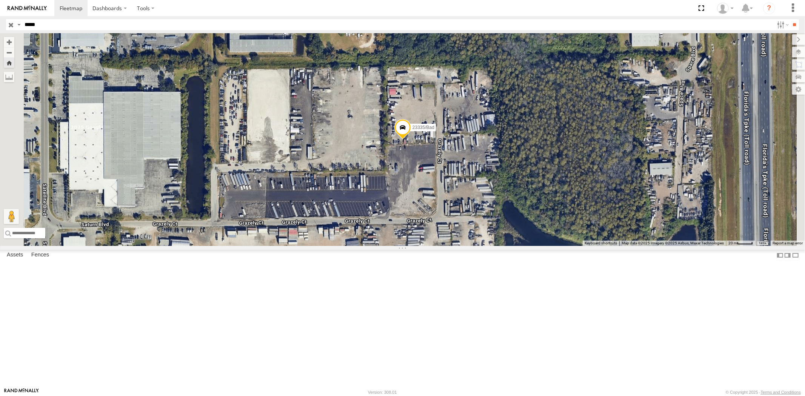
click at [0, 21] on header "Search Query Asset ID Asset Label Registration Manufacturer Model VIN Job ID" at bounding box center [402, 24] width 805 height 17
paste input "text"
click at [790, 19] on input "**" at bounding box center [794, 24] width 9 height 11
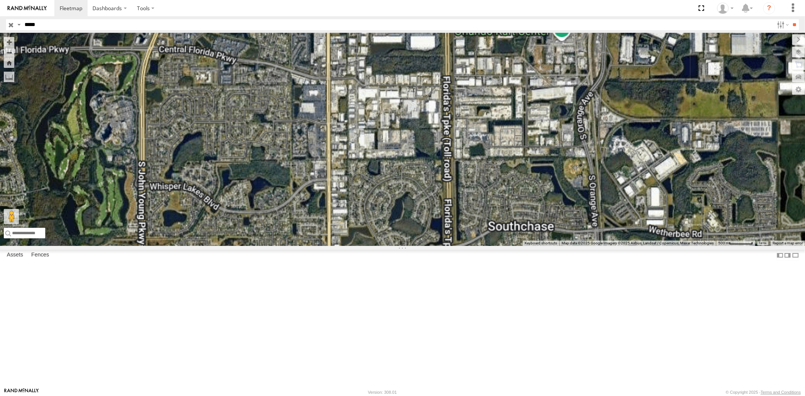
click at [0, 0] on div "23480" at bounding box center [0, 0] width 0 height 0
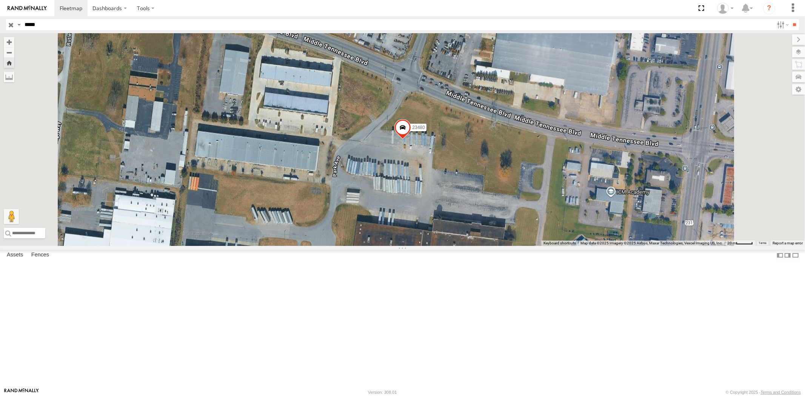
click at [0, 0] on div "23480 4G All Assets" at bounding box center [0, 0] width 0 height 0
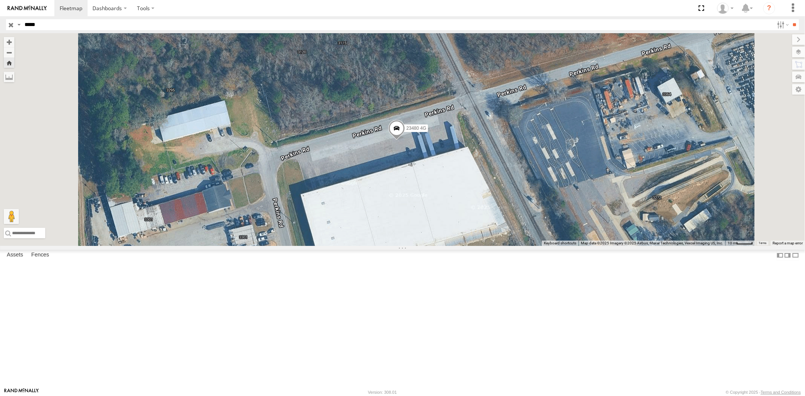
drag, startPoint x: 22, startPoint y: 25, endPoint x: 0, endPoint y: 24, distance: 21.9
click at [0, 24] on header "Search Query Asset ID Asset Label Registration Manufacturer Model VIN Job ID" at bounding box center [402, 24] width 805 height 17
paste input "text"
click at [59, 26] on input "*****" at bounding box center [398, 24] width 752 height 11
click at [790, 19] on input "**" at bounding box center [794, 24] width 9 height 11
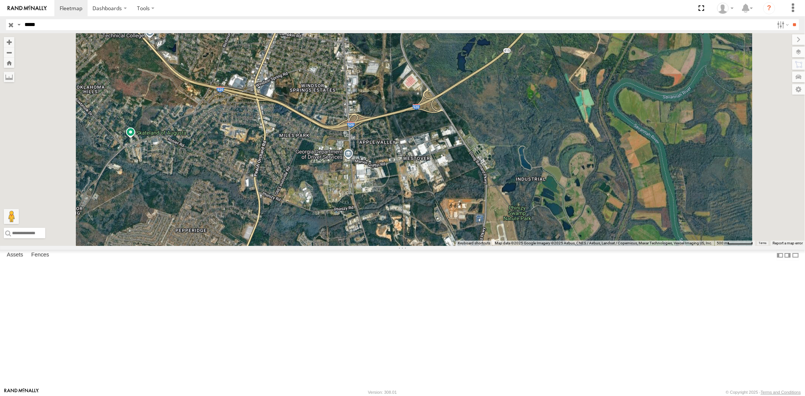
click at [0, 0] on div "All Assets" at bounding box center [0, 0] width 0 height 0
click at [0, 0] on div "23469 4G" at bounding box center [0, 0] width 0 height 0
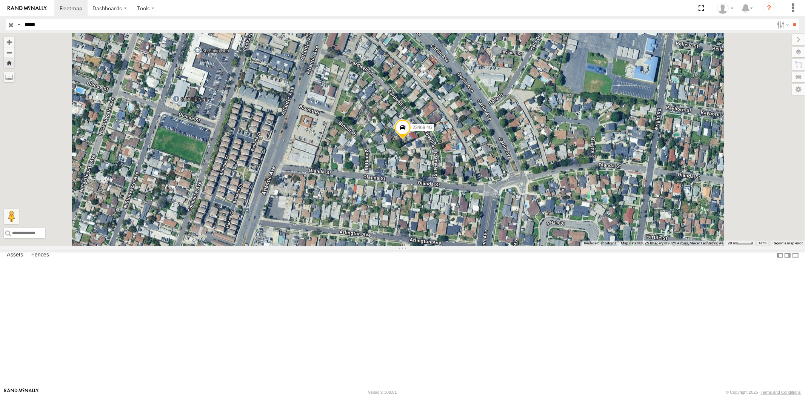
click at [0, 0] on div "23469 NEW" at bounding box center [0, 0] width 0 height 0
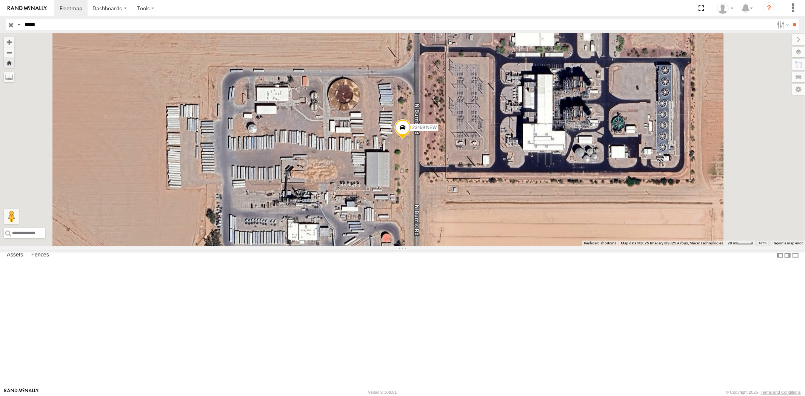
click at [0, 0] on div "23469 XX" at bounding box center [0, 0] width 0 height 0
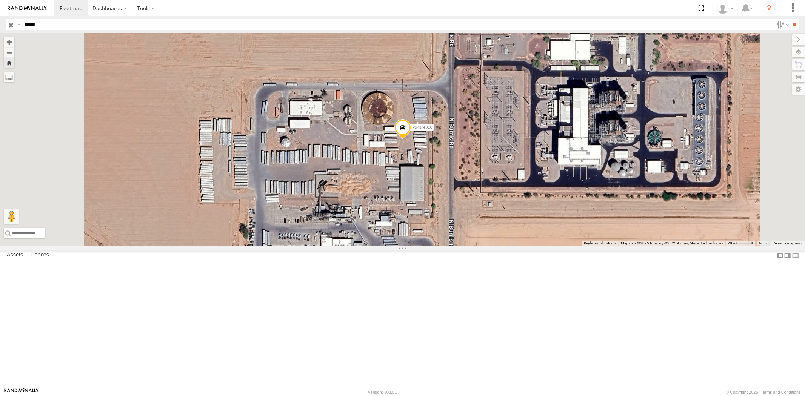
drag, startPoint x: 45, startPoint y: 25, endPoint x: 6, endPoint y: 22, distance: 38.3
click at [9, 21] on div "Search Query Asset ID Asset Label Registration Manufacturer Model VIN Job ID Dr…" at bounding box center [398, 24] width 784 height 11
paste input "text"
click at [790, 19] on input "**" at bounding box center [794, 24] width 9 height 11
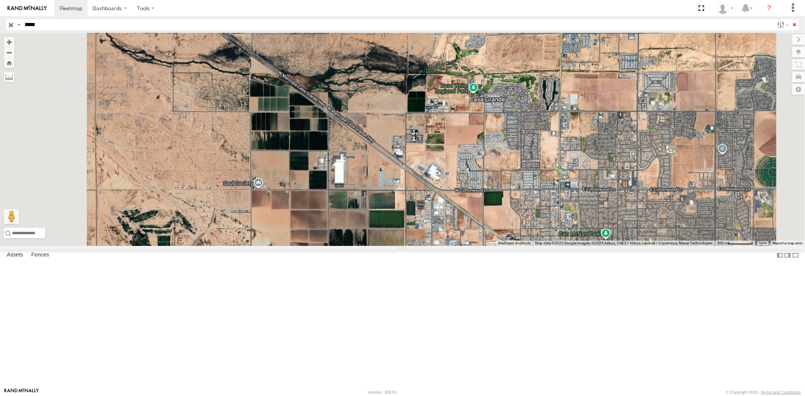
click at [0, 0] on div "23459" at bounding box center [0, 0] width 0 height 0
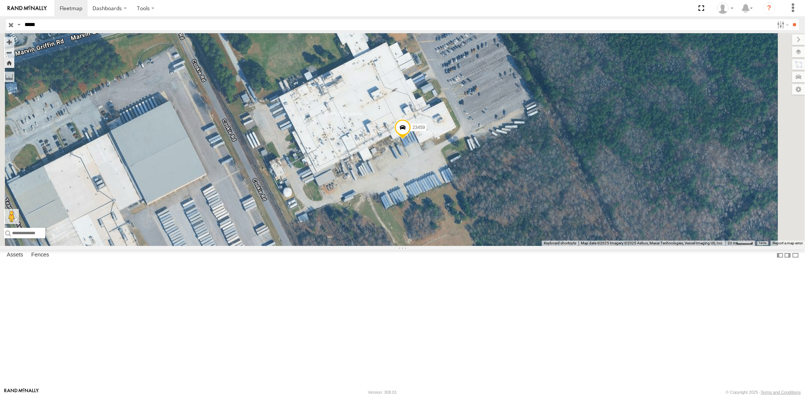
click at [0, 0] on div "23459 4G" at bounding box center [0, 0] width 0 height 0
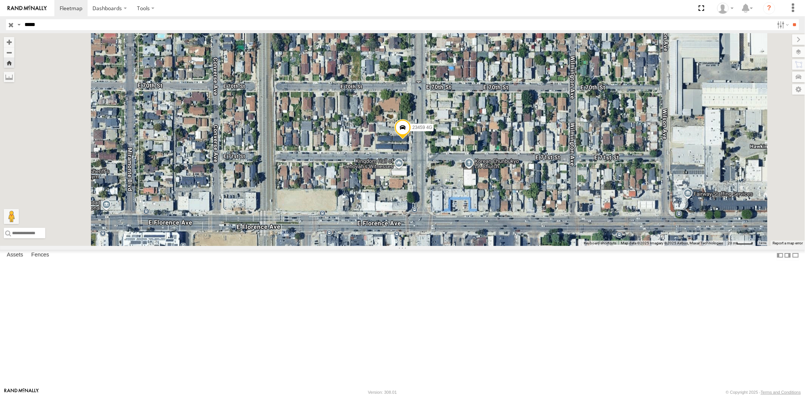
click at [0, 0] on div at bounding box center [0, 0] width 0 height 0
click at [0, 0] on div "23459 NEW" at bounding box center [0, 0] width 0 height 0
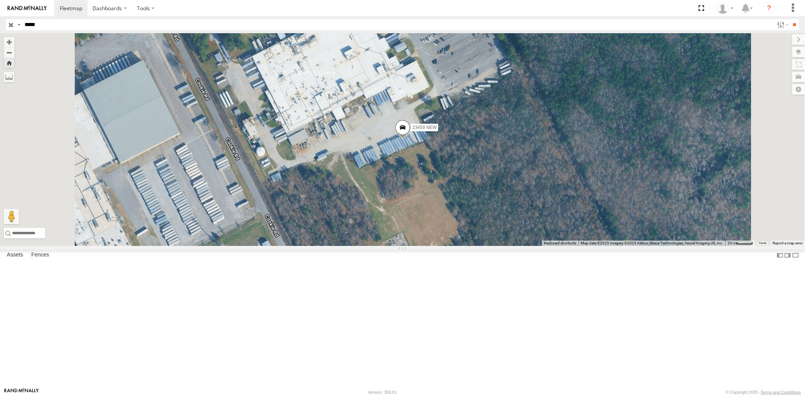
drag, startPoint x: 45, startPoint y: 25, endPoint x: 0, endPoint y: 22, distance: 44.6
click at [0, 21] on header "Search Query Asset ID Asset Label Registration Manufacturer Model VIN Job ID" at bounding box center [402, 24] width 805 height 17
paste input "text"
click at [58, 22] on input "*****" at bounding box center [398, 24] width 752 height 11
click at [790, 19] on input "**" at bounding box center [794, 24] width 9 height 11
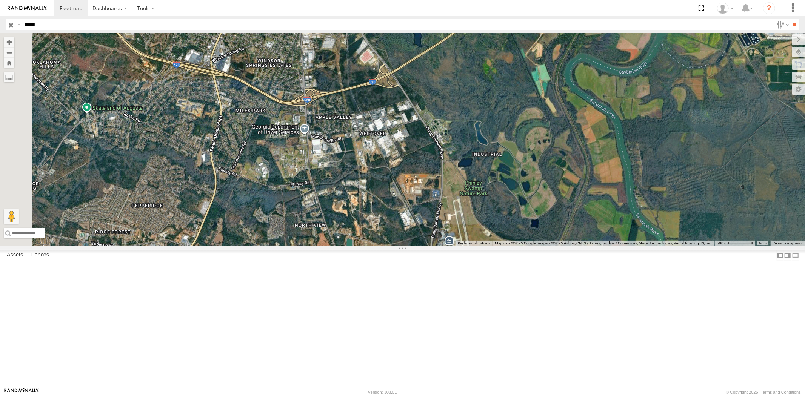
click at [0, 0] on div "23460 All Assets" at bounding box center [0, 0] width 0 height 0
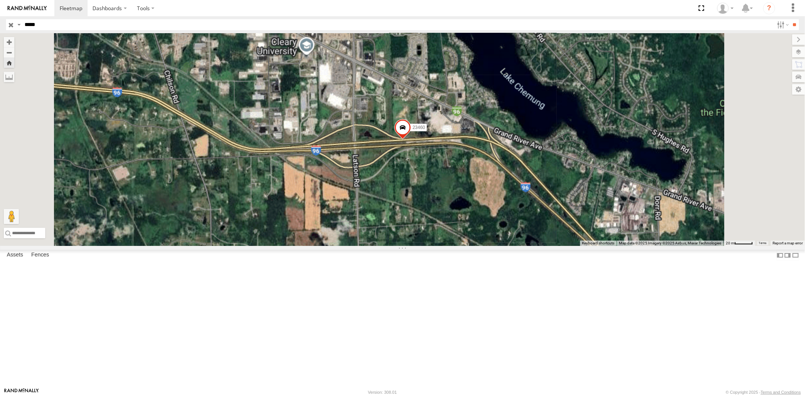
click at [0, 0] on div "23460 4G" at bounding box center [0, 0] width 0 height 0
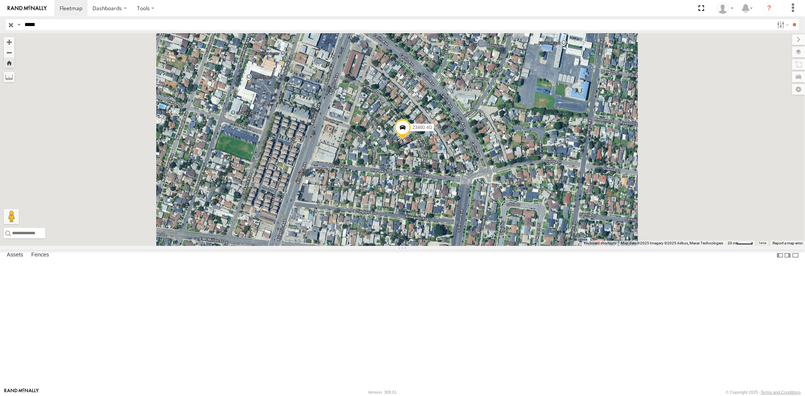
click at [0, 0] on div "All Assets" at bounding box center [0, 0] width 0 height 0
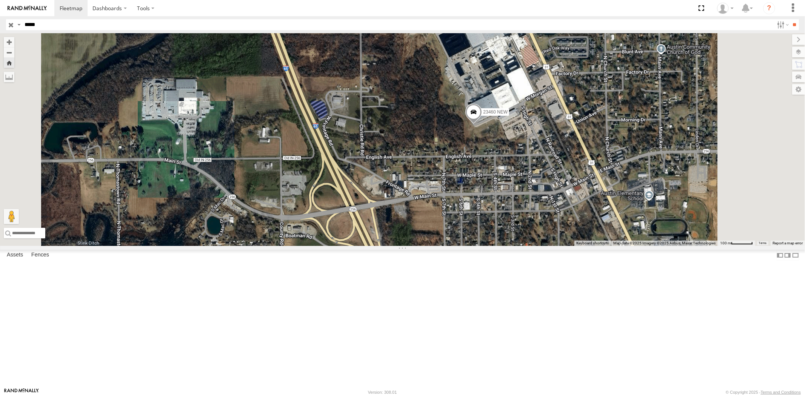
click at [0, 21] on header "Search Query Asset ID Asset Label Registration Manufacturer Model VIN Job ID" at bounding box center [402, 24] width 805 height 17
paste input "text"
click at [790, 19] on input "**" at bounding box center [794, 24] width 9 height 11
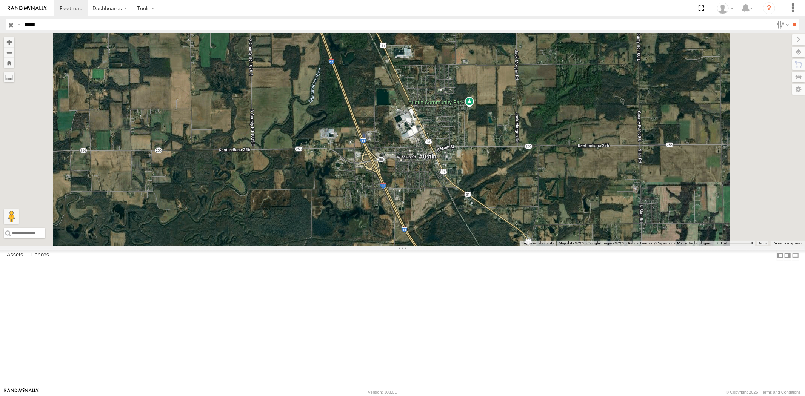
click at [0, 0] on div "All Assets" at bounding box center [0, 0] width 0 height 0
click at [0, 0] on div "23461" at bounding box center [0, 0] width 0 height 0
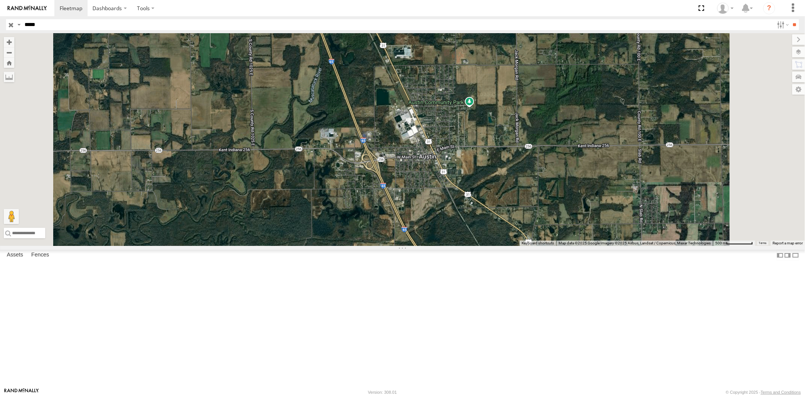
click at [0, 0] on div "23461" at bounding box center [0, 0] width 0 height 0
click at [0, 0] on div "All Assets" at bounding box center [0, 0] width 0 height 0
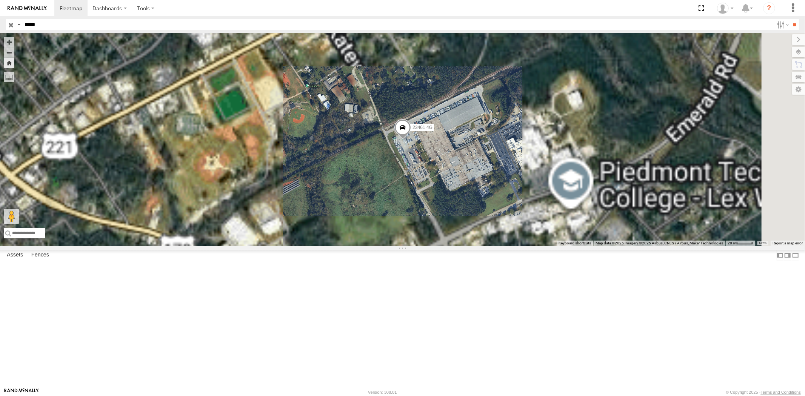
click at [0, 0] on div "All Assets" at bounding box center [0, 0] width 0 height 0
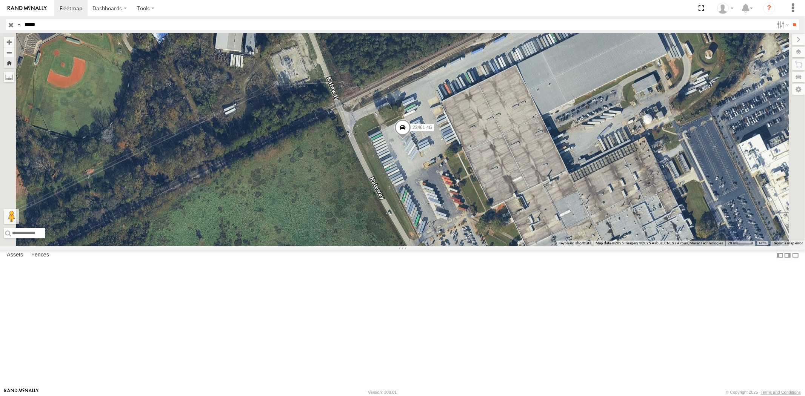
click at [0, 0] on div "23461 All Assets" at bounding box center [0, 0] width 0 height 0
click at [0, 0] on div "23461" at bounding box center [0, 0] width 0 height 0
click at [0, 0] on div at bounding box center [0, 0] width 0 height 0
click at [0, 0] on div "23461 4G" at bounding box center [0, 0] width 0 height 0
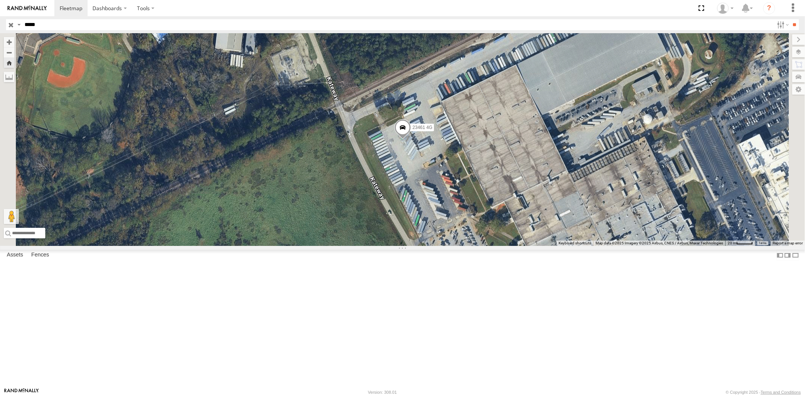
drag, startPoint x: 47, startPoint y: 22, endPoint x: 0, endPoint y: 16, distance: 47.1
click at [0, 16] on body "Dashboards ?" at bounding box center [402, 198] width 805 height 396
paste input "text"
click at [790, 19] on input "**" at bounding box center [794, 24] width 9 height 11
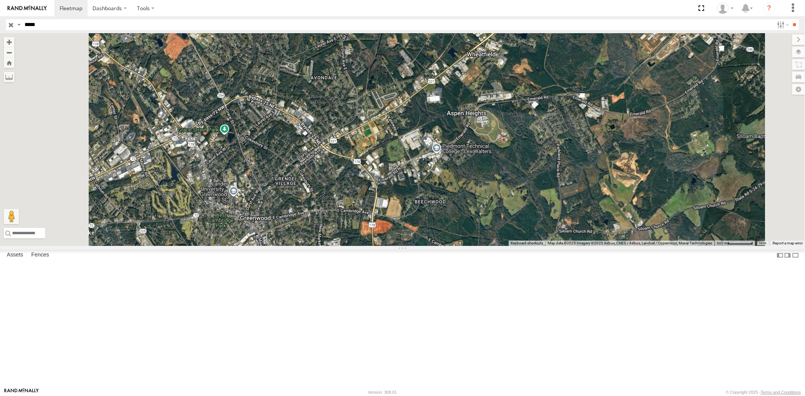
click at [0, 0] on div "23462 All Assets" at bounding box center [0, 0] width 0 height 0
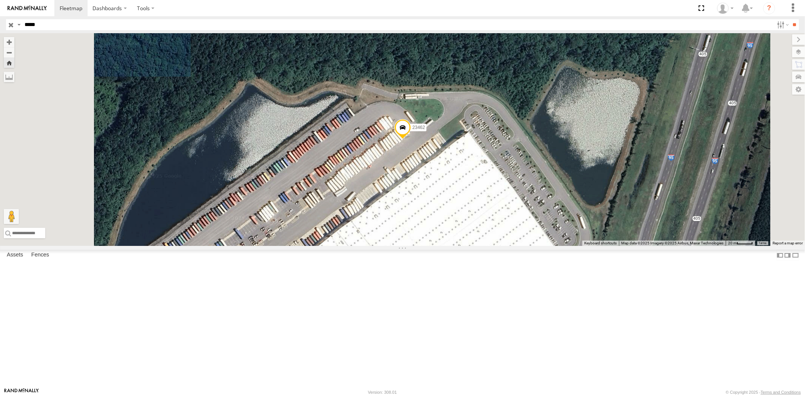
click at [0, 0] on div "23462 4G" at bounding box center [0, 0] width 0 height 0
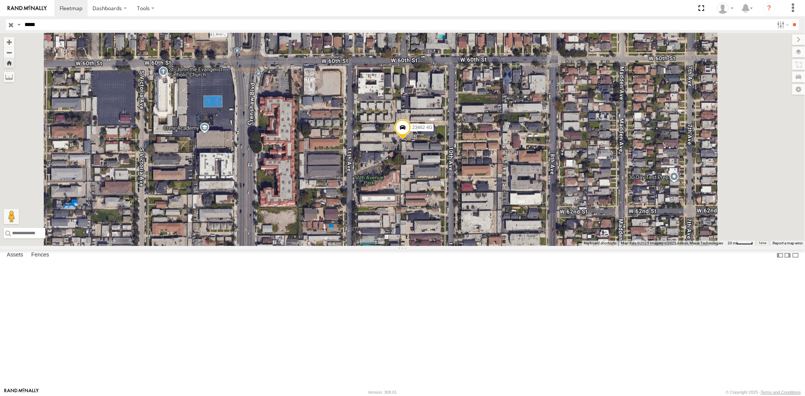
click at [0, 0] on div "23462 4G/Bad" at bounding box center [0, 0] width 0 height 0
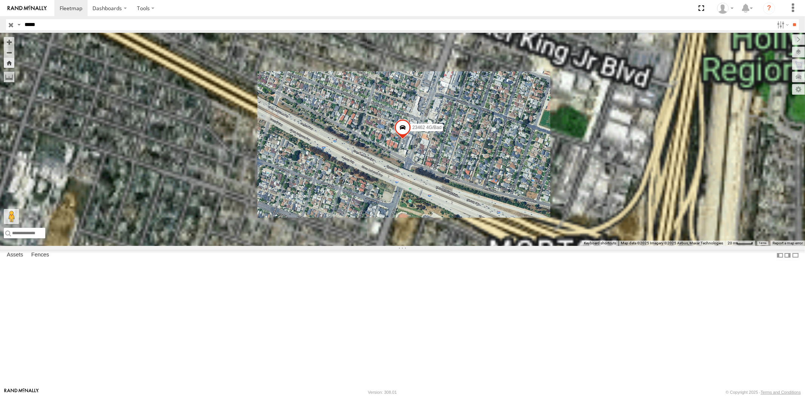
click at [0, 0] on div "All Assets" at bounding box center [0, 0] width 0 height 0
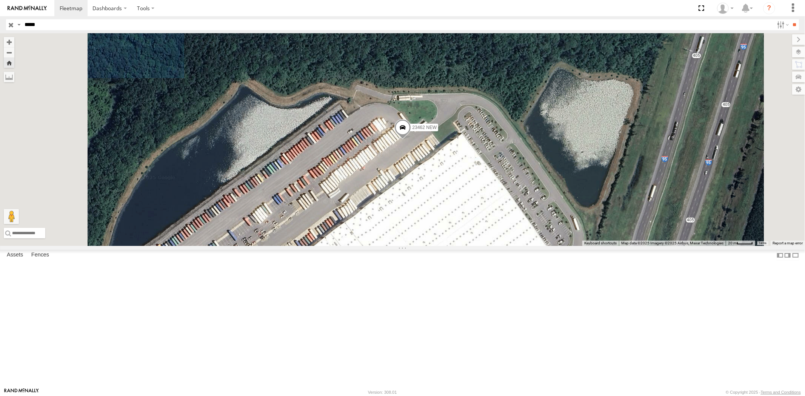
drag, startPoint x: 49, startPoint y: 26, endPoint x: 0, endPoint y: 23, distance: 49.5
click at [0, 22] on header "Search Query Asset ID Asset Label Registration Manufacturer Model VIN Job ID" at bounding box center [402, 24] width 805 height 17
paste input "text"
click at [58, 23] on input "*****" at bounding box center [398, 24] width 752 height 11
click at [790, 19] on input "**" at bounding box center [794, 24] width 9 height 11
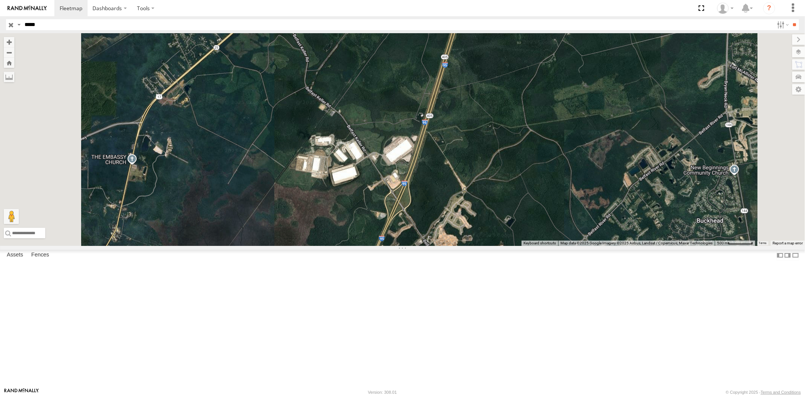
click at [0, 0] on div "All Assets" at bounding box center [0, 0] width 0 height 0
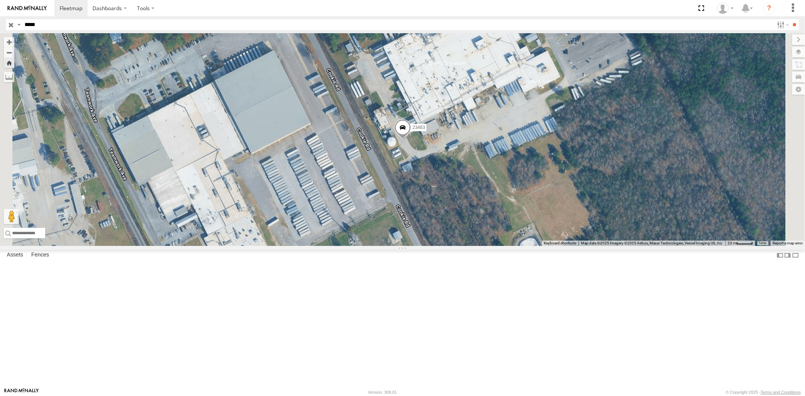
click at [0, 0] on div "All Assets" at bounding box center [0, 0] width 0 height 0
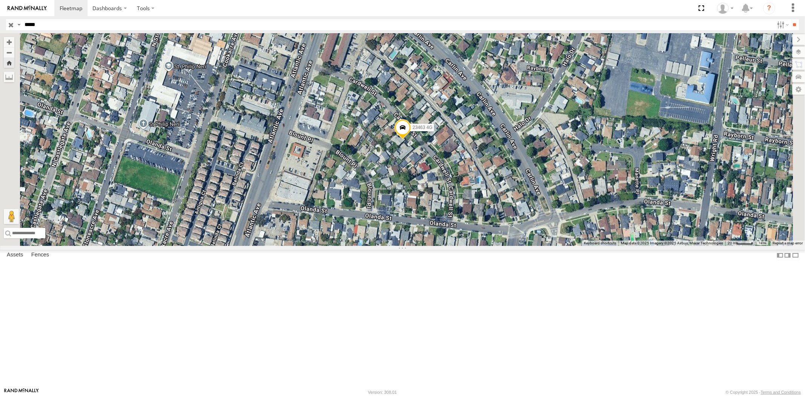
click at [0, 0] on div "23463 NEW All Assets" at bounding box center [0, 0] width 0 height 0
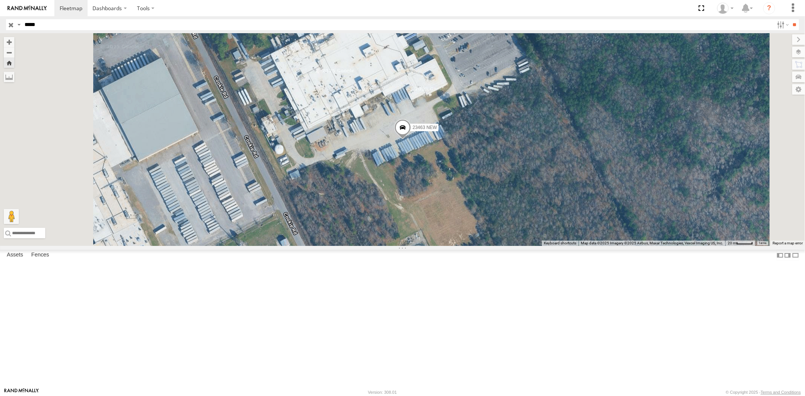
drag, startPoint x: 63, startPoint y: 25, endPoint x: 8, endPoint y: 23, distance: 55.5
click at [10, 23] on div "Search Query Asset ID Asset Label Registration Manufacturer Model VIN Job ID Dr…" at bounding box center [398, 24] width 784 height 11
paste input "text"
click at [790, 19] on input "**" at bounding box center [794, 24] width 9 height 11
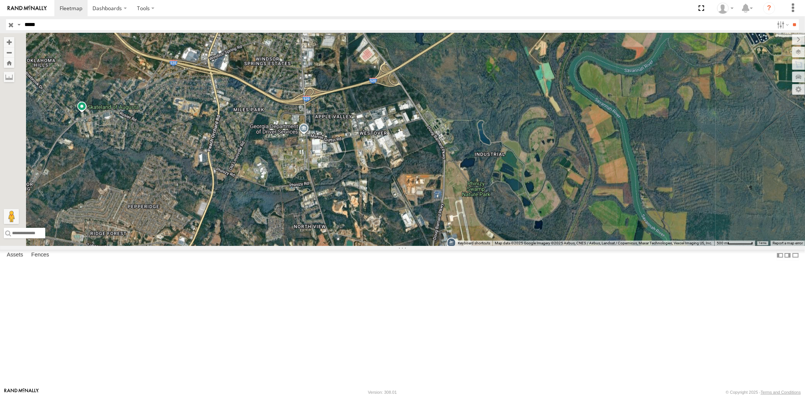
click at [0, 0] on div "23464 All Assets" at bounding box center [0, 0] width 0 height 0
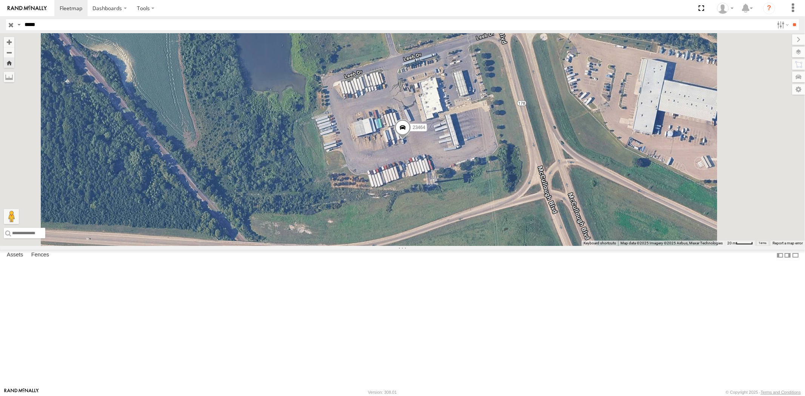
click at [0, 0] on div at bounding box center [0, 0] width 0 height 0
click at [0, 0] on div "23464 4G" at bounding box center [0, 0] width 0 height 0
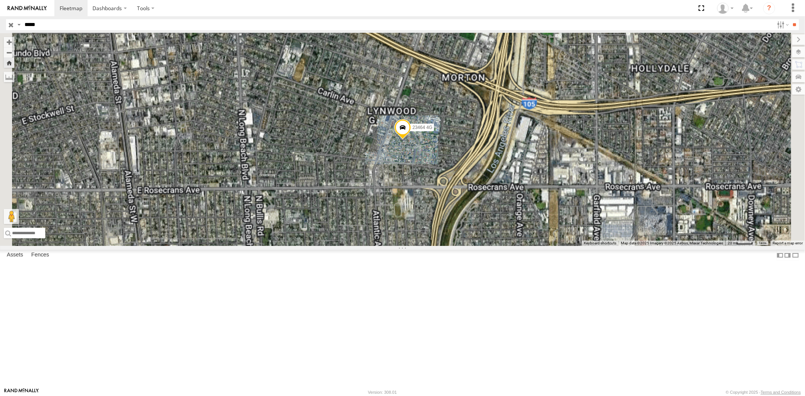
click at [0, 0] on div "23464 NEW All Assets" at bounding box center [0, 0] width 0 height 0
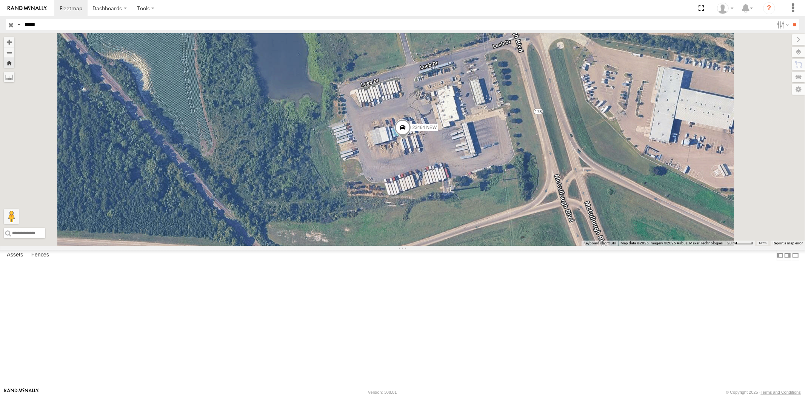
drag, startPoint x: 40, startPoint y: 25, endPoint x: 0, endPoint y: 25, distance: 39.6
click at [0, 26] on header "Search Query Asset ID Asset Label Registration Manufacturer Model VIN Job ID" at bounding box center [402, 24] width 805 height 17
paste input "text"
click at [790, 19] on input "**" at bounding box center [794, 24] width 9 height 11
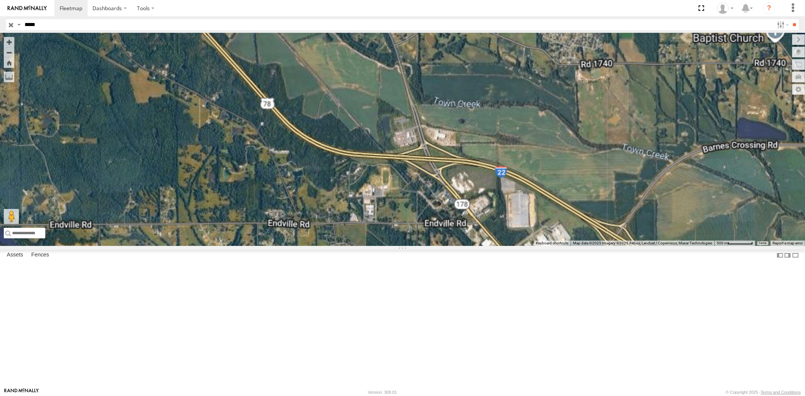
click at [0, 0] on div "23465 4G All Assets" at bounding box center [0, 0] width 0 height 0
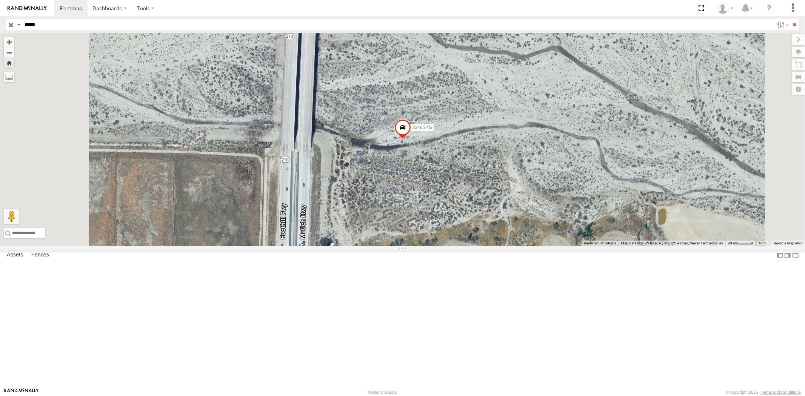
click at [410, 140] on span at bounding box center [402, 129] width 17 height 20
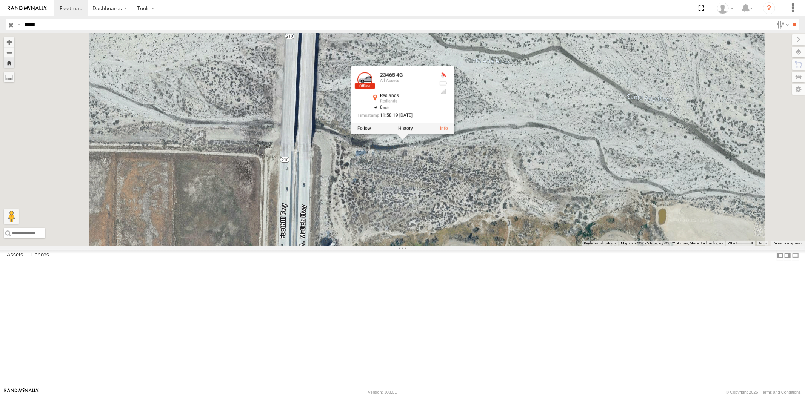
click at [492, 226] on div "23465 4G 23465 4G All Assets Redlands Redlands 34.09254 , -117.19906 0 11:58:19…" at bounding box center [402, 139] width 805 height 213
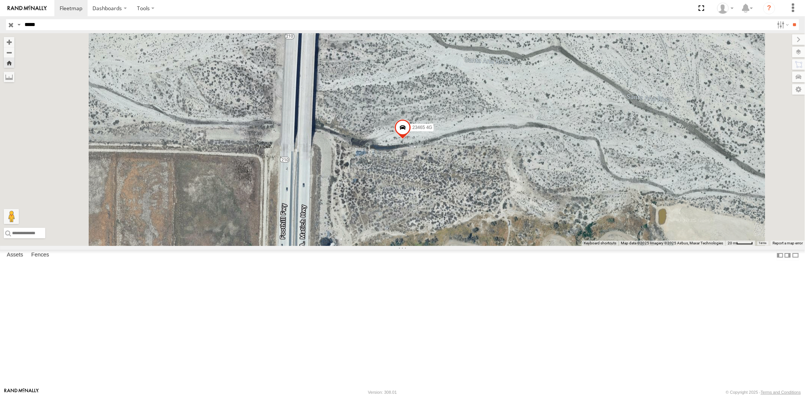
drag, startPoint x: 46, startPoint y: 25, endPoint x: 5, endPoint y: 26, distance: 40.7
click at [10, 25] on div "Search Query Asset ID Asset Label Registration Manufacturer Model VIN Job ID Dr…" at bounding box center [398, 24] width 784 height 11
paste input "text"
type input "*****"
click at [790, 19] on input "**" at bounding box center [794, 24] width 9 height 11
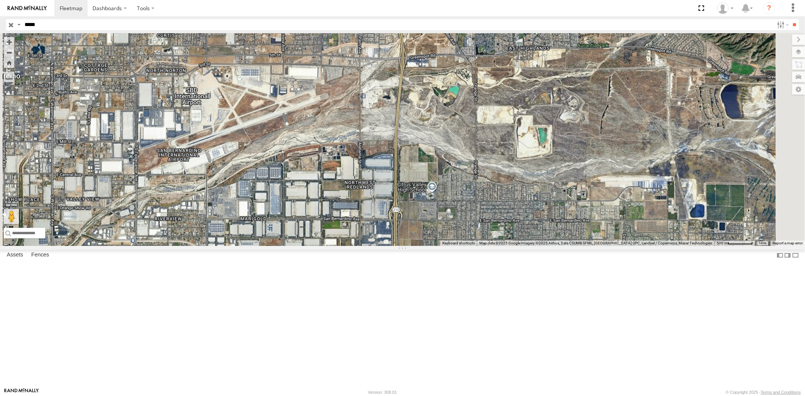
click at [0, 0] on div "23467 All Assets" at bounding box center [0, 0] width 0 height 0
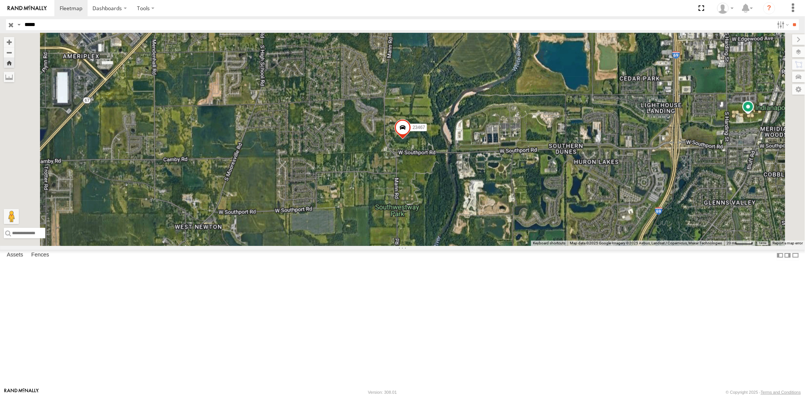
click at [0, 0] on div at bounding box center [0, 0] width 0 height 0
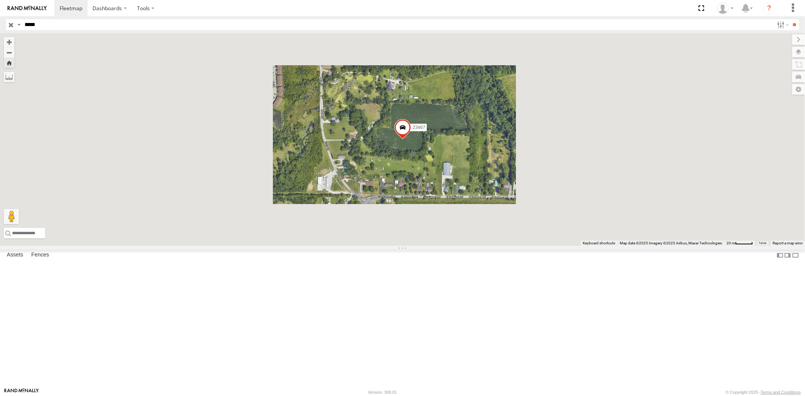
click at [0, 0] on div "All Assets" at bounding box center [0, 0] width 0 height 0
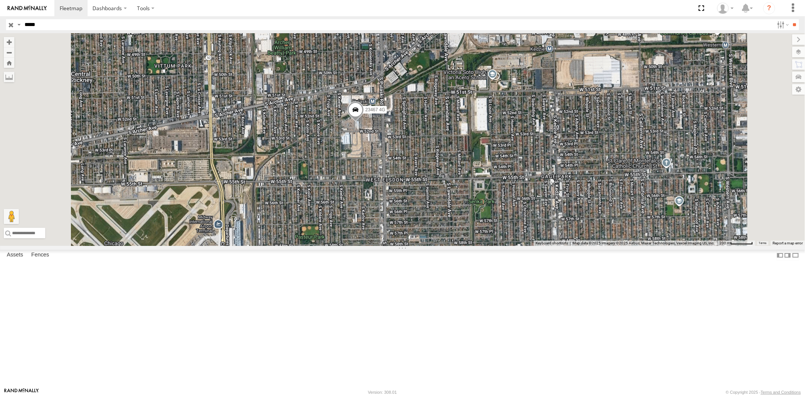
click at [9, 21] on input "button" at bounding box center [11, 24] width 10 height 11
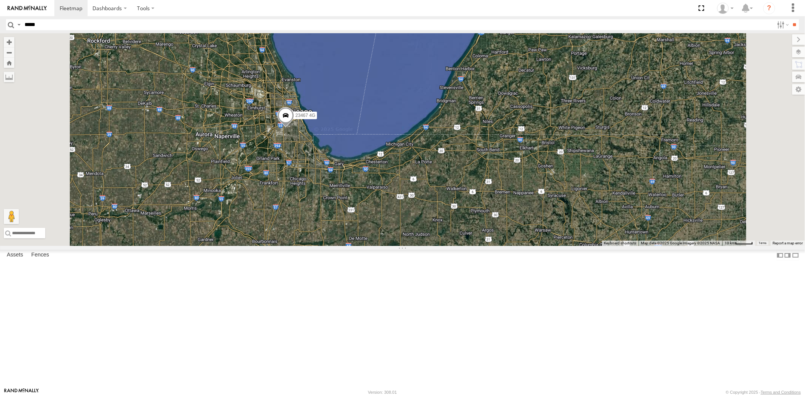
click at [0, 0] on span "Asset" at bounding box center [0, 0] width 0 height 0
drag, startPoint x: 352, startPoint y: 157, endPoint x: 330, endPoint y: 167, distance: 24.3
click at [330, 167] on div "23467 4G" at bounding box center [402, 139] width 805 height 213
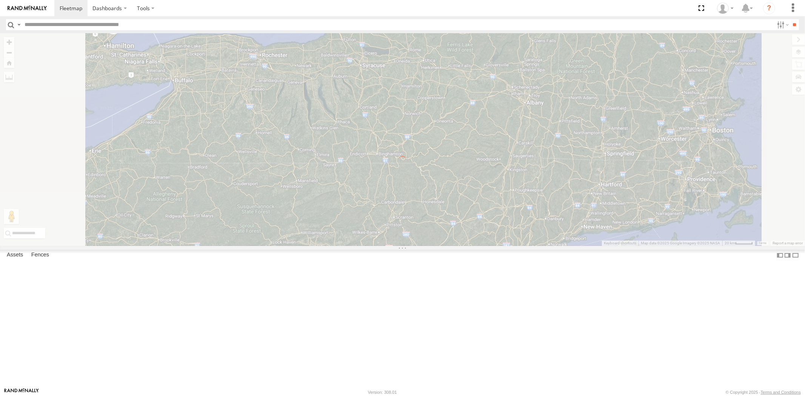
drag, startPoint x: 564, startPoint y: 206, endPoint x: 550, endPoint y: 179, distance: 30.2
click at [551, 181] on div "← Move left → Move right ↑ Move up ↓ Move down + Zoom in - Zoom out Home Jump l…" at bounding box center [402, 139] width 805 height 213
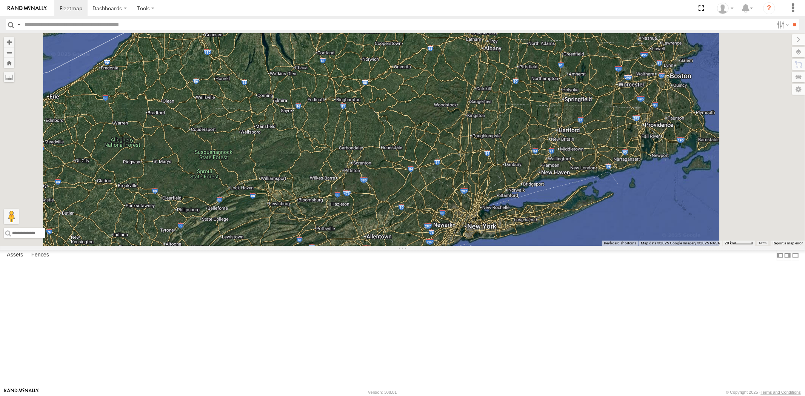
drag, startPoint x: 556, startPoint y: 235, endPoint x: 503, endPoint y: 168, distance: 85.4
click at [507, 172] on div at bounding box center [402, 139] width 805 height 213
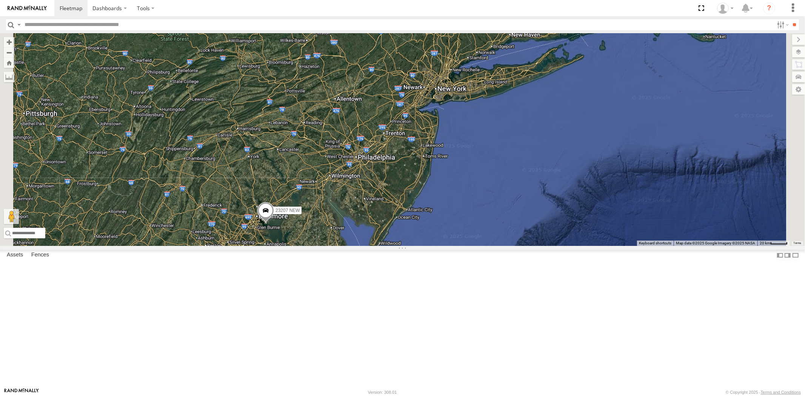
drag, startPoint x: 480, startPoint y: 182, endPoint x: 471, endPoint y: 213, distance: 32.0
click at [471, 213] on div "23207 NEW 23207xx 23480 23460 NEW 23467 4G 23335 4G/Active" at bounding box center [402, 139] width 805 height 213
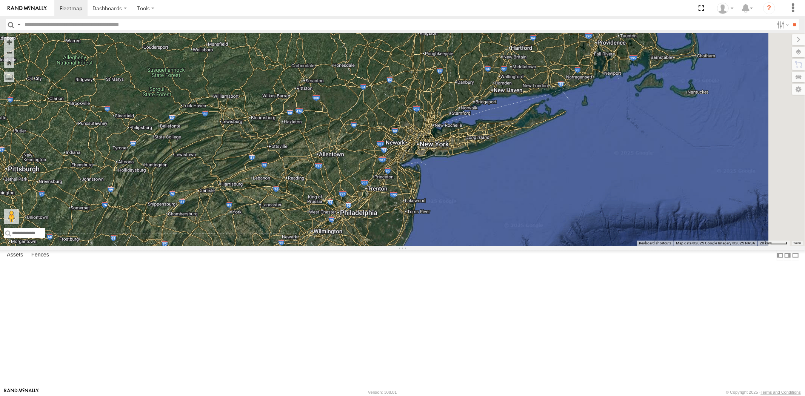
drag, startPoint x: 472, startPoint y: 207, endPoint x: 455, endPoint y: 227, distance: 26.5
click at [458, 227] on div "23207 NEW 23207xx 23480 23460 NEW 23467 4G 23335 4G/Active" at bounding box center [402, 139] width 805 height 213
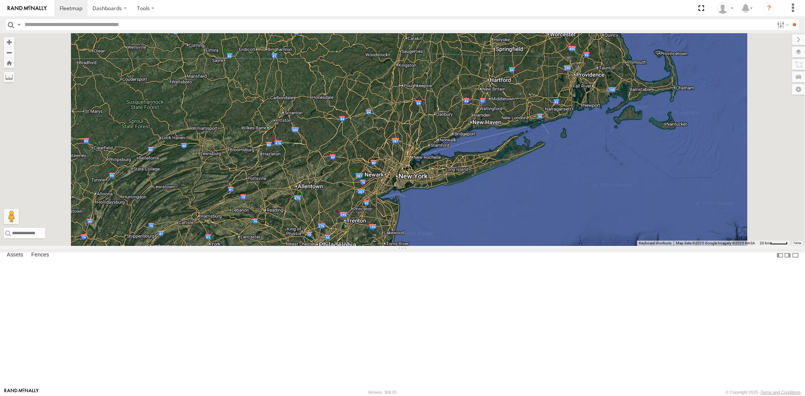
click at [439, 246] on div "23207 NEW 23207xx 23480 23460 NEW 23467 4G 23335 4G/Active" at bounding box center [402, 139] width 805 height 213
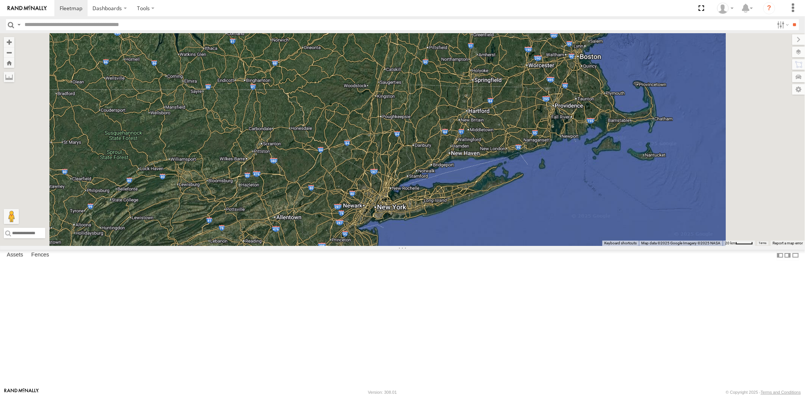
drag, startPoint x: 484, startPoint y: 171, endPoint x: 482, endPoint y: 175, distance: 4.4
click at [483, 175] on div "23207 NEW 23207xx 23480 23460 NEW 23467 4G 23335 4G/Active" at bounding box center [402, 139] width 805 height 213
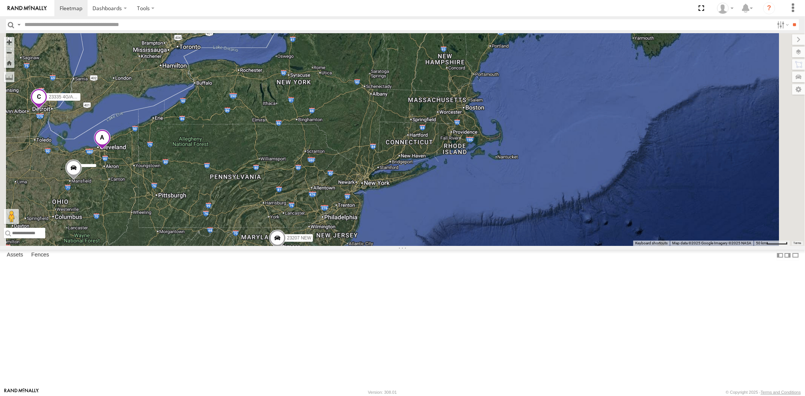
drag, startPoint x: 413, startPoint y: 229, endPoint x: 413, endPoint y: 238, distance: 8.7
click at [413, 238] on div "23207 NEW 23207xx 23480 23460 NEW 23467 4G 23335 4G/Active" at bounding box center [402, 139] width 805 height 213
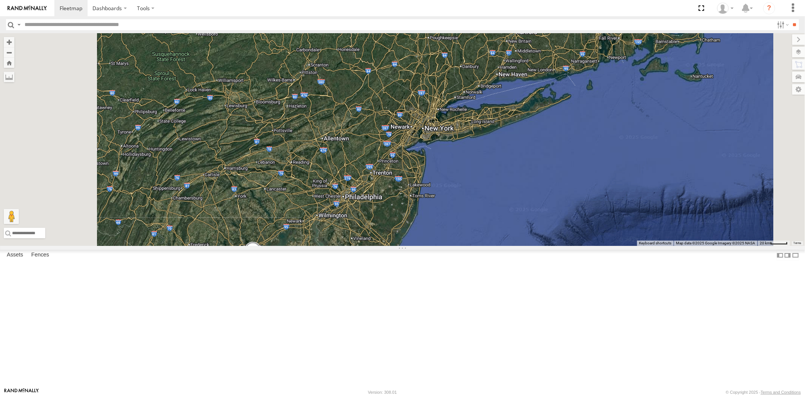
drag, startPoint x: 406, startPoint y: 286, endPoint x: 417, endPoint y: 201, distance: 85.2
click at [418, 201] on div "23207 NEW 23207xx 23480 23460 NEW 23467 4G 23335 4G/Active" at bounding box center [402, 139] width 805 height 213
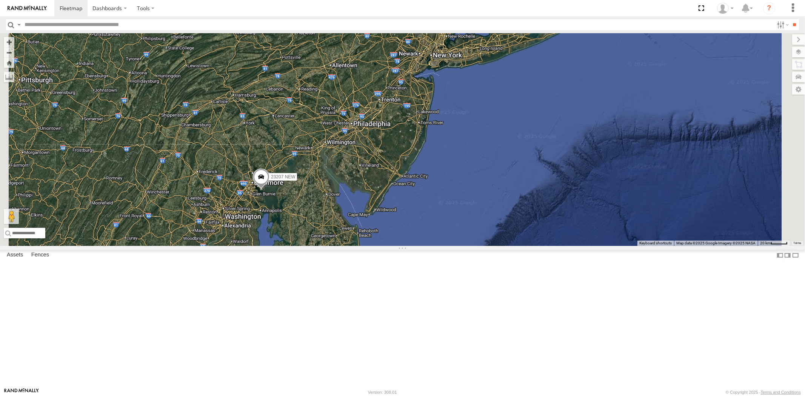
drag, startPoint x: 430, startPoint y: 188, endPoint x: 417, endPoint y: 235, distance: 49.3
click at [417, 235] on div "23207 NEW 23207xx 23480 23460 NEW 23467 4G 23335 4G/Active" at bounding box center [402, 139] width 805 height 213
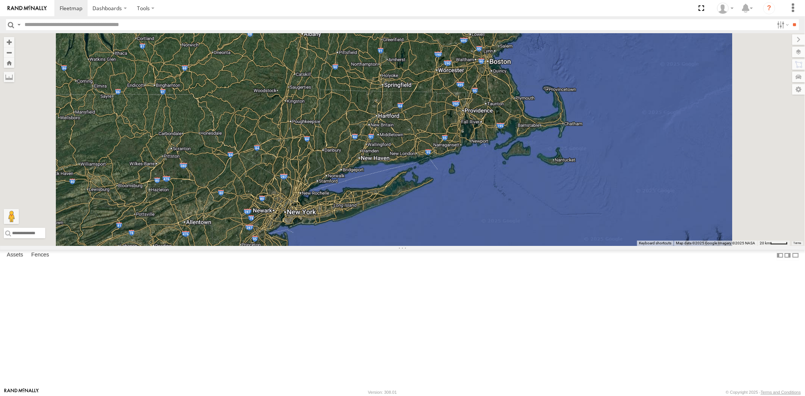
drag, startPoint x: 478, startPoint y: 174, endPoint x: 478, endPoint y: 184, distance: 9.8
click at [478, 184] on div "23207 NEW 23207xx 23480 23460 NEW 23467 4G 23335 4G/Active" at bounding box center [402, 139] width 805 height 213
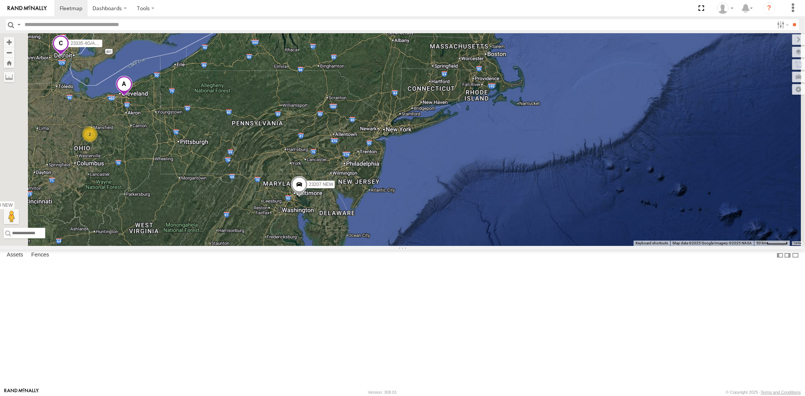
drag, startPoint x: 421, startPoint y: 221, endPoint x: 415, endPoint y: 236, distance: 15.4
click at [415, 236] on div "23207 NEW 23207xx 23480 23460 NEW 23467 4G 23335 4G/Active 2" at bounding box center [402, 139] width 805 height 213
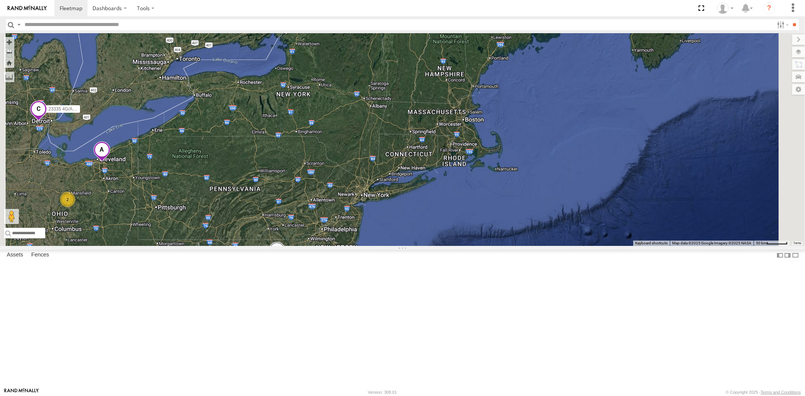
drag, startPoint x: 432, startPoint y: 221, endPoint x: 423, endPoint y: 253, distance: 33.9
click at [423, 246] on div "23207 NEW 23207xx 23480 23460 NEW 23467 4G 23335 4G/Active 2" at bounding box center [402, 139] width 805 height 213
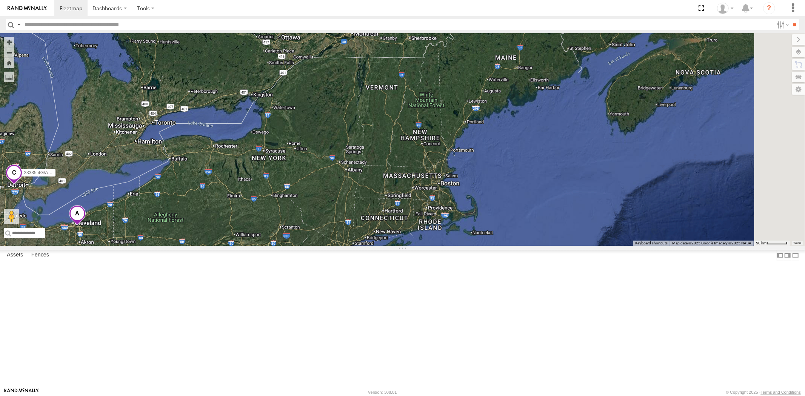
click at [418, 246] on div "23207 NEW 23207xx 23480 23460 NEW 23467 4G 23335 4G/Active 2" at bounding box center [402, 139] width 805 height 213
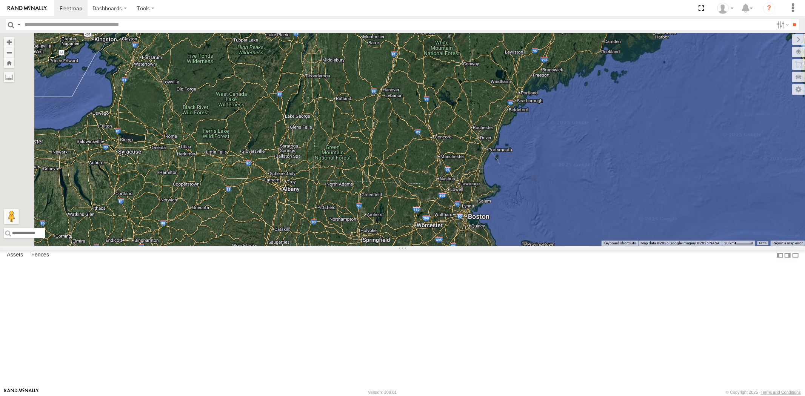
click at [452, 216] on div "23207 NEW 23207xx 23480 23460 NEW 23467 4G 23335 4G/Active" at bounding box center [402, 139] width 805 height 213
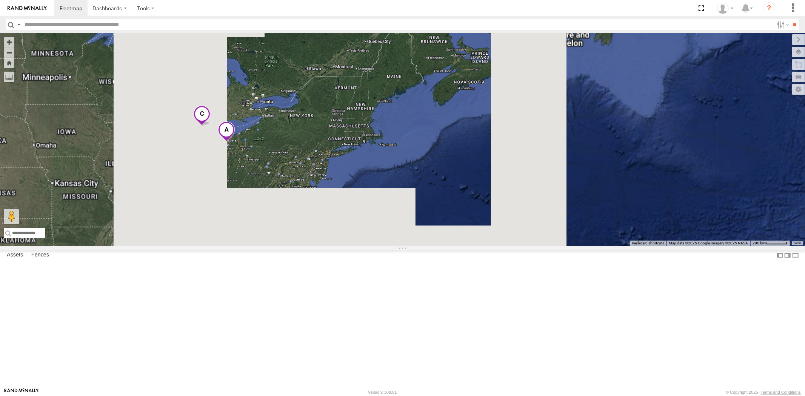
drag, startPoint x: 409, startPoint y: 164, endPoint x: 457, endPoint y: 156, distance: 48.9
click at [440, 156] on div at bounding box center [402, 139] width 805 height 213
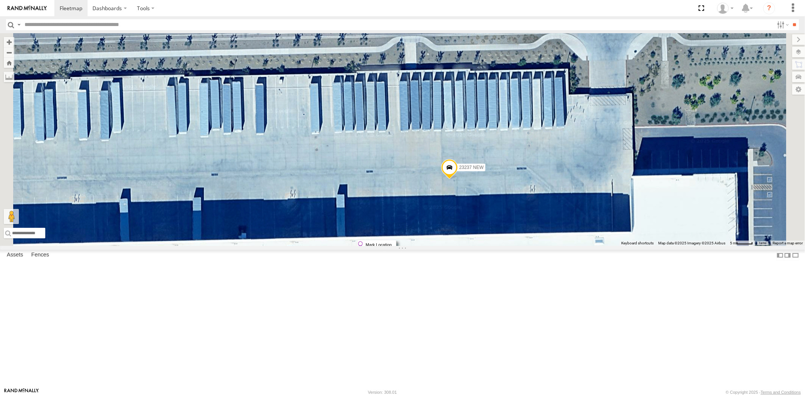
drag, startPoint x: 545, startPoint y: 240, endPoint x: 548, endPoint y: 243, distance: 4.3
click at [396, 243] on label "Mark Location" at bounding box center [376, 244] width 38 height 9
click at [459, 169] on span at bounding box center [451, 159] width 17 height 20
